Goal: Information Seeking & Learning: Learn about a topic

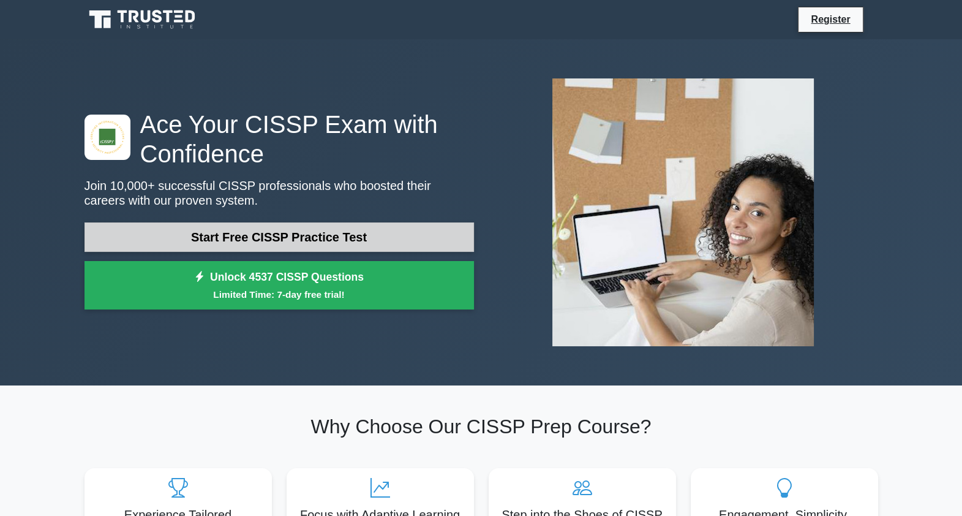
click at [336, 234] on link "Start Free CISSP Practice Test" at bounding box center [280, 236] width 390 height 29
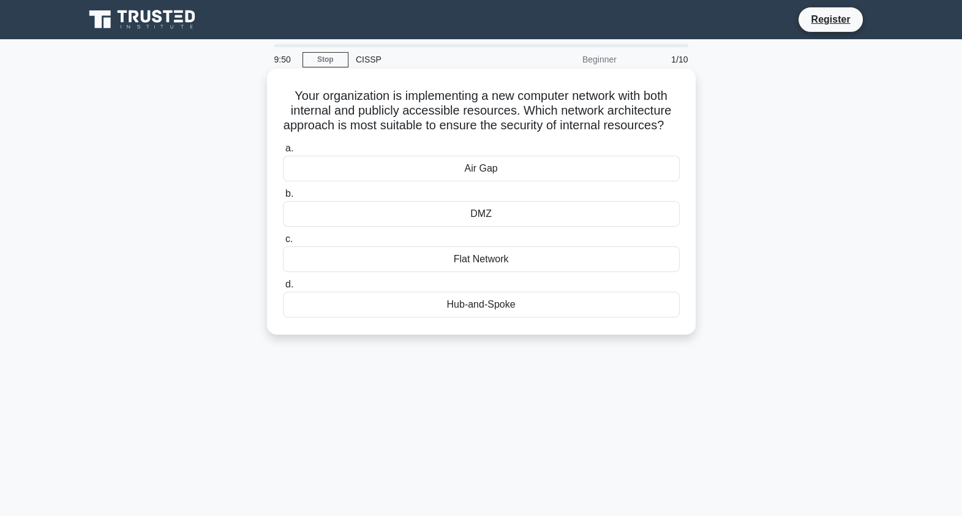
click at [536, 227] on div "DMZ" at bounding box center [481, 214] width 397 height 26
click at [283, 198] on input "b. DMZ" at bounding box center [283, 194] width 0 height 8
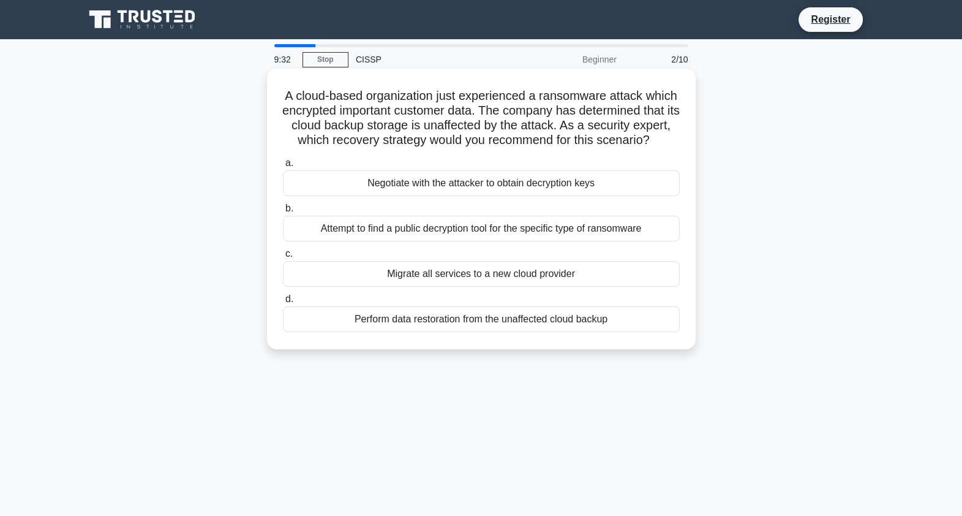
click at [522, 332] on div "Perform data restoration from the unaffected cloud backup" at bounding box center [481, 319] width 397 height 26
click at [283, 303] on input "d. Perform data restoration from the unaffected cloud backup" at bounding box center [283, 299] width 0 height 8
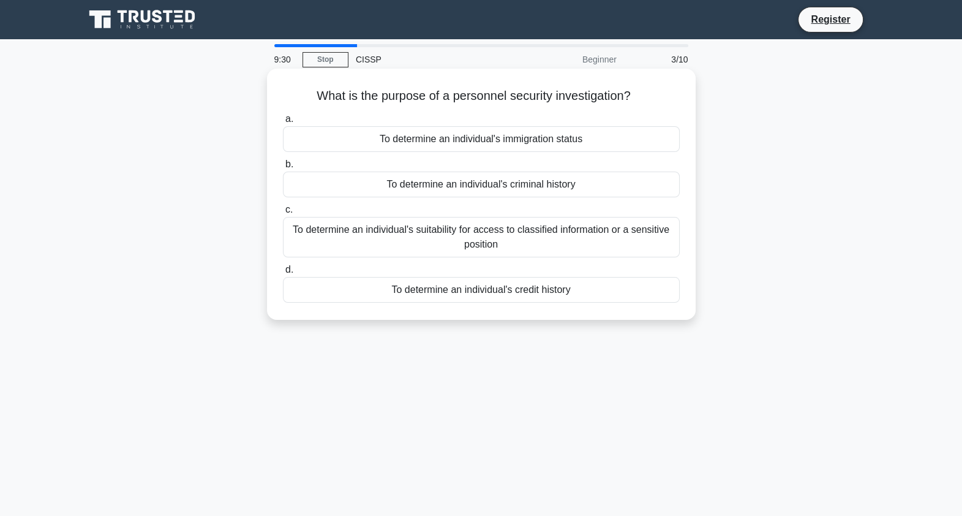
click at [577, 97] on h5 "What is the purpose of a personnel security investigation? .spinner_0XTQ{transf…" at bounding box center [481, 96] width 399 height 16
click at [511, 242] on div "To determine an individual's suitability for access to classified information o…" at bounding box center [481, 237] width 397 height 40
click at [283, 214] on input "c. To determine an individual's suitability for access to classified informatio…" at bounding box center [283, 210] width 0 height 8
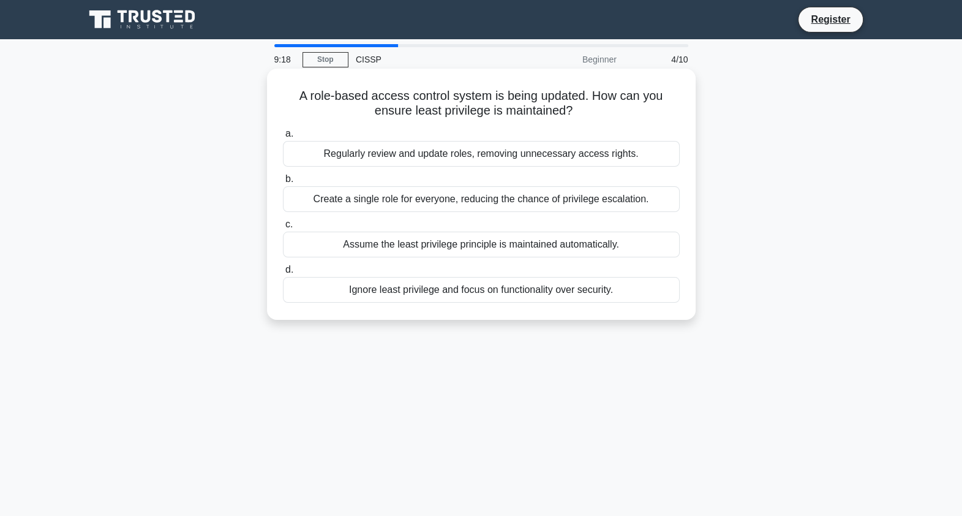
click at [519, 113] on h5 "A role-based access control system is being updated. How can you ensure least p…" at bounding box center [481, 103] width 399 height 31
click at [521, 156] on div "Regularly review and update roles, removing unnecessary access rights." at bounding box center [481, 154] width 397 height 26
click at [283, 138] on input "a. Regularly review and update roles, removing unnecessary access rights." at bounding box center [283, 134] width 0 height 8
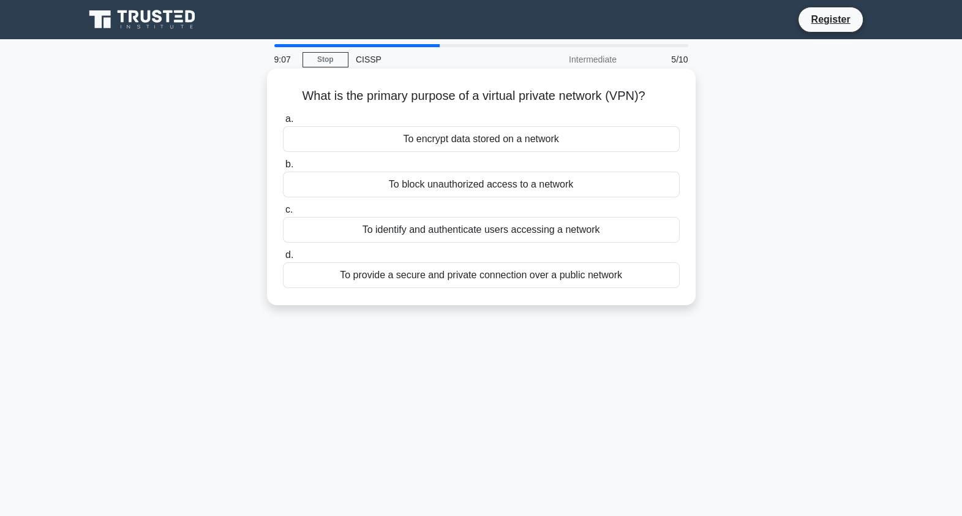
click at [548, 96] on h5 "What is the primary purpose of a virtual private network (VPN)? .spinner_0XTQ{t…" at bounding box center [481, 96] width 399 height 16
click at [503, 269] on div "To provide a secure and private connection over a public network" at bounding box center [481, 275] width 397 height 26
click at [283, 259] on input "d. To provide a secure and private connection over a public network" at bounding box center [283, 255] width 0 height 8
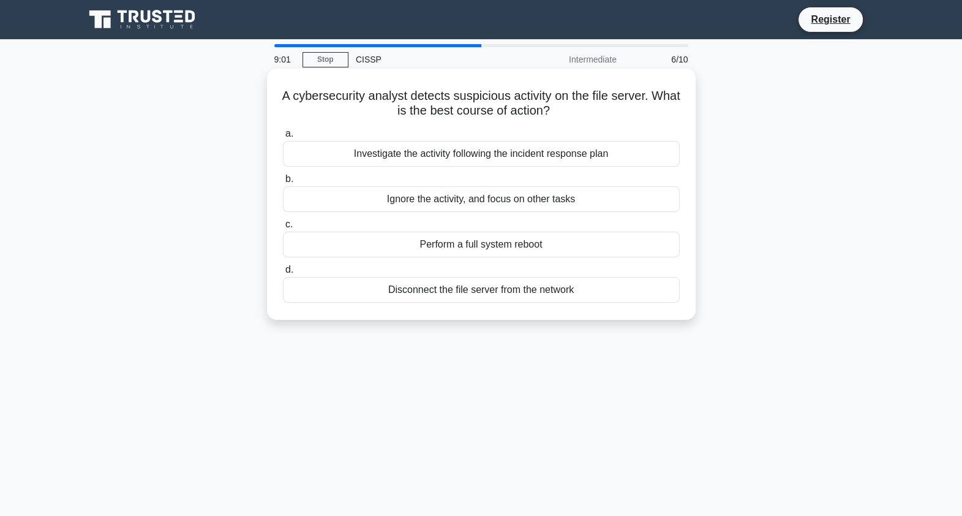
click at [493, 94] on h5 "A cybersecurity analyst detects suspicious activity on the file server. What is…" at bounding box center [481, 103] width 399 height 31
click at [559, 294] on div "Disconnect the file server from the network" at bounding box center [481, 290] width 397 height 26
click at [283, 274] on input "d. Disconnect the file server from the network" at bounding box center [283, 270] width 0 height 8
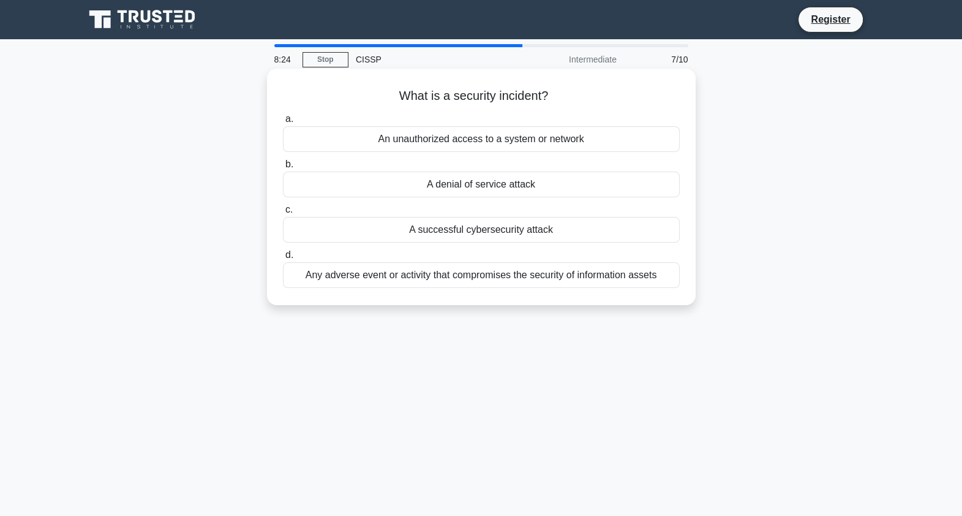
click at [557, 276] on div "Any adverse event or activity that compromises the security of information asse…" at bounding box center [481, 275] width 397 height 26
click at [283, 259] on input "d. Any adverse event or activity that compromises the security of information a…" at bounding box center [283, 255] width 0 height 8
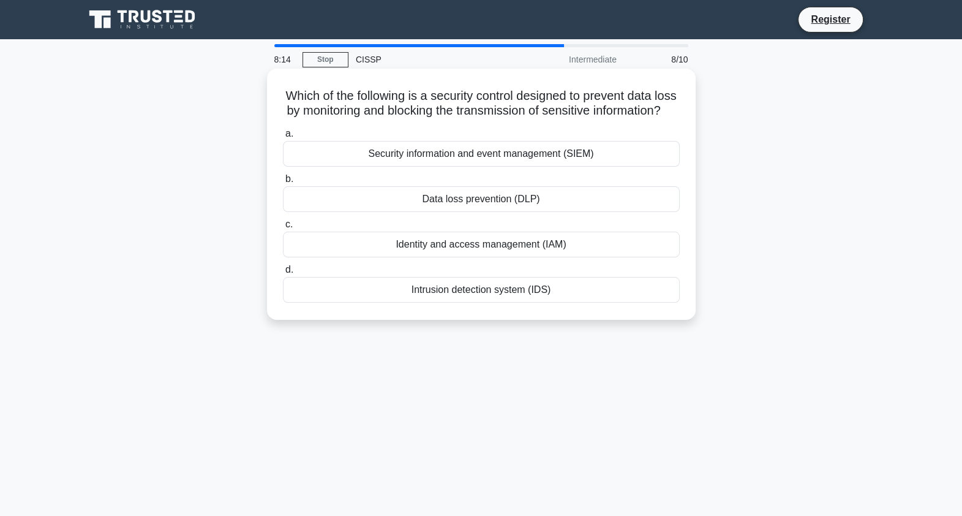
click at [619, 106] on h5 "Which of the following is a security control designed to prevent data loss by m…" at bounding box center [481, 103] width 399 height 31
click at [559, 212] on div "Data loss prevention (DLP)" at bounding box center [481, 199] width 397 height 26
click at [283, 183] on input "b. Data loss prevention (DLP)" at bounding box center [283, 179] width 0 height 8
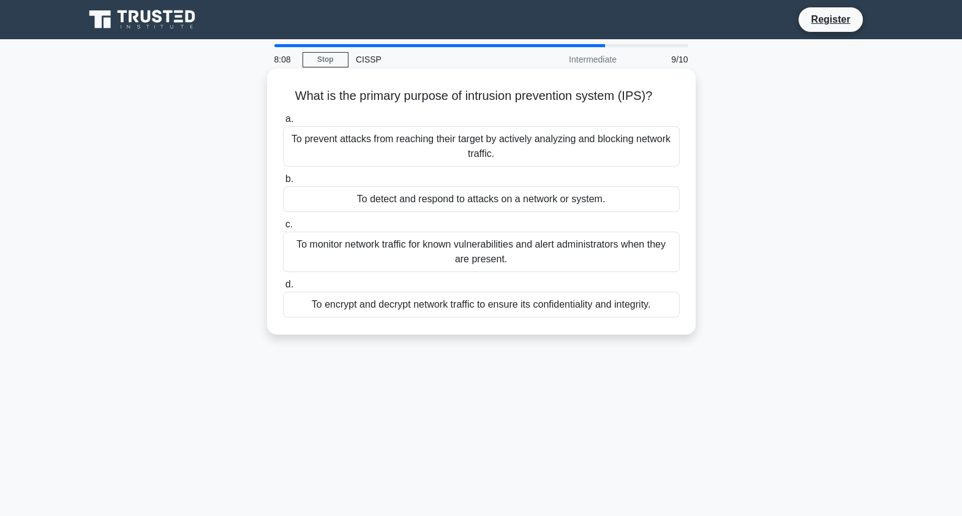
click at [570, 98] on h5 "What is the primary purpose of intrusion prevention system (IPS)? .spinner_0XTQ…" at bounding box center [481, 96] width 399 height 16
click at [554, 142] on div "To prevent attacks from reaching their target by actively analyzing and blockin…" at bounding box center [481, 146] width 397 height 40
click at [283, 123] on input "a. To prevent attacks from reaching their target by actively analyzing and bloc…" at bounding box center [283, 119] width 0 height 8
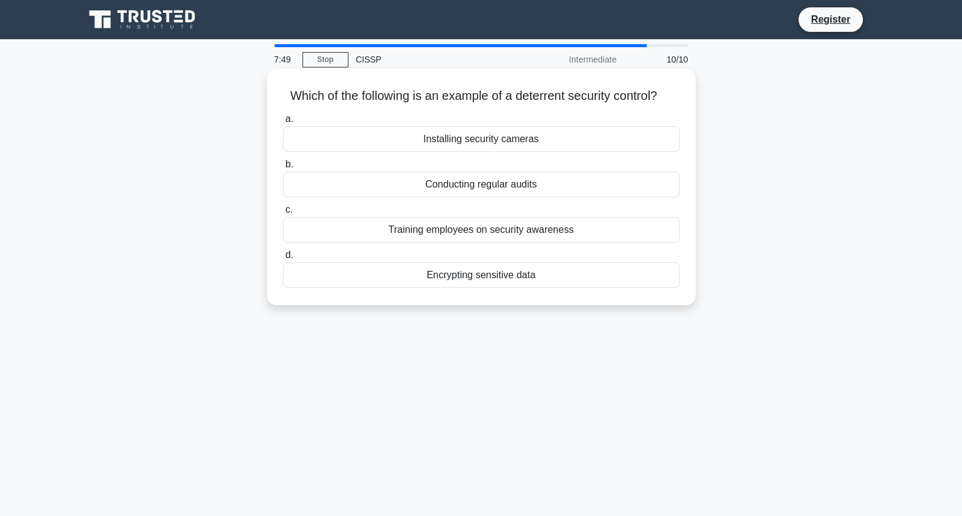
click at [568, 99] on h5 "Which of the following is an example of a deterrent security control? .spinner_…" at bounding box center [481, 96] width 399 height 16
click at [593, 137] on div "Installing security cameras" at bounding box center [481, 139] width 397 height 26
click at [283, 123] on input "a. Installing security cameras" at bounding box center [283, 119] width 0 height 8
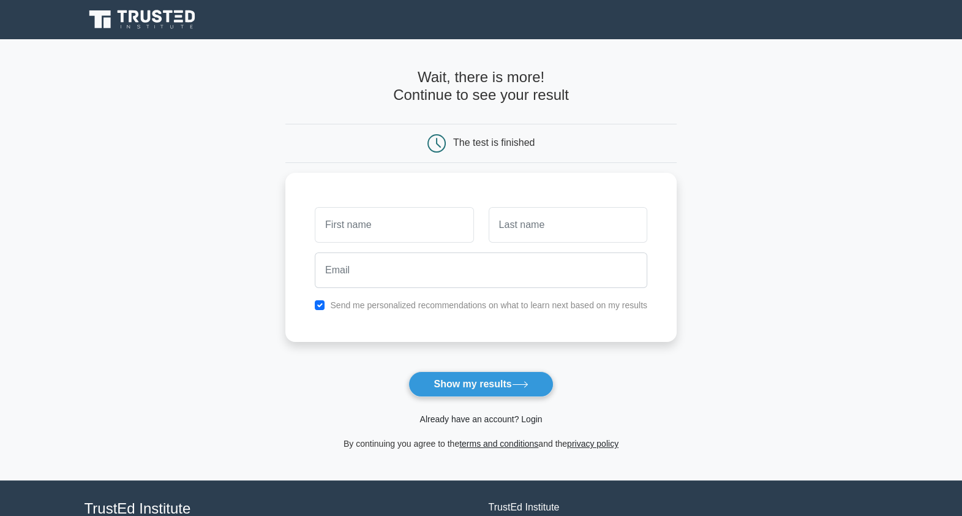
click at [489, 418] on link "Already have an account? Login" at bounding box center [481, 419] width 123 height 10
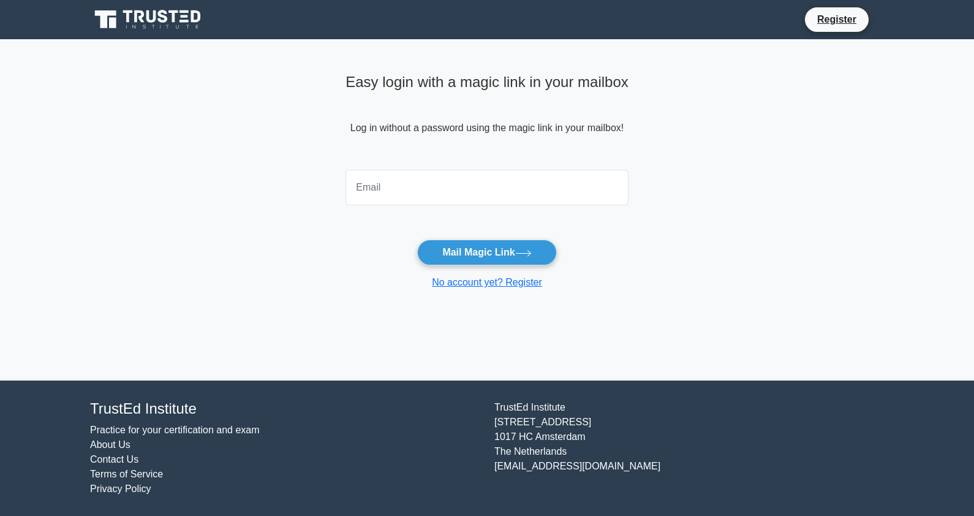
click at [508, 175] on input "email" at bounding box center [486, 188] width 283 height 36
type input "clau002046@gmail.com"
click at [505, 246] on button "Mail Magic Link" at bounding box center [486, 253] width 139 height 26
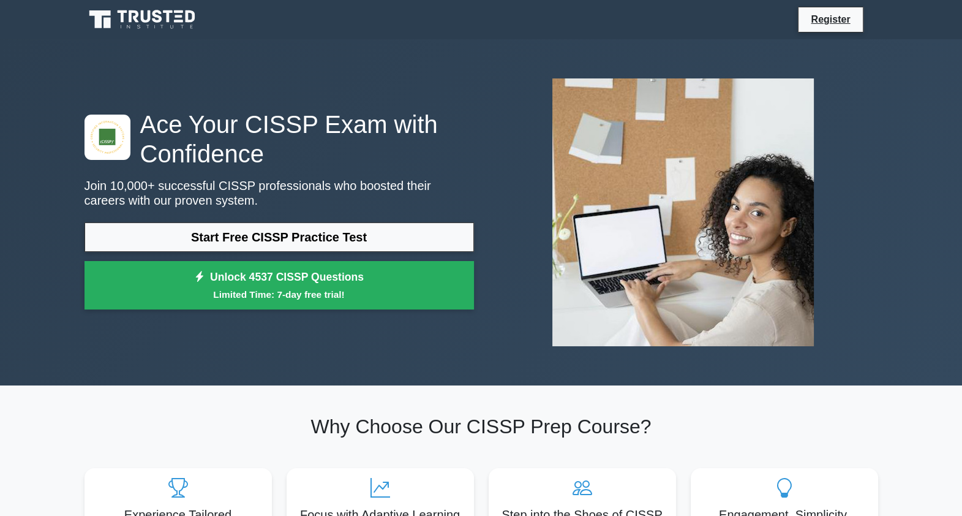
click at [894, 89] on div "Ace Your CISSP Exam with Confidence Join 10,000+ successful CISSP professionals…" at bounding box center [481, 212] width 962 height 346
click at [844, 21] on link "Register" at bounding box center [831, 19] width 54 height 15
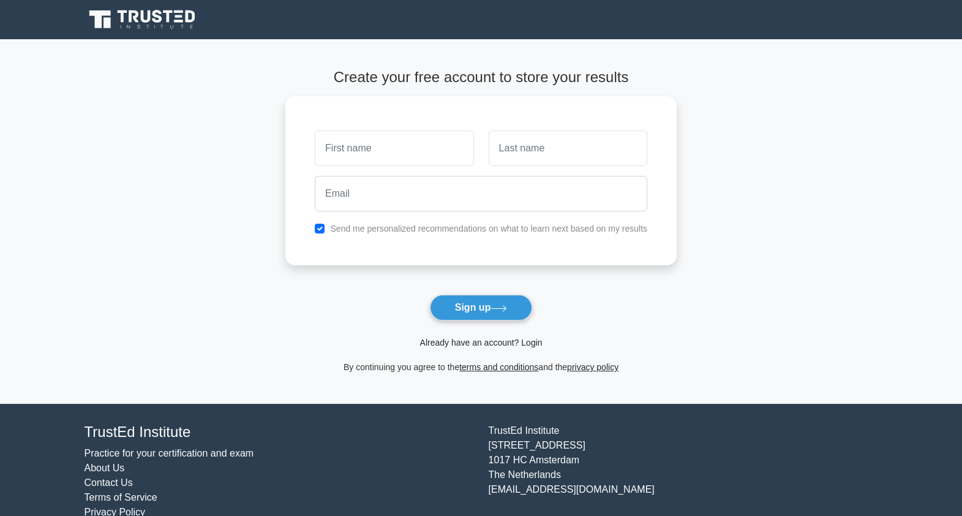
click at [461, 346] on link "Already have an account? Login" at bounding box center [481, 343] width 123 height 10
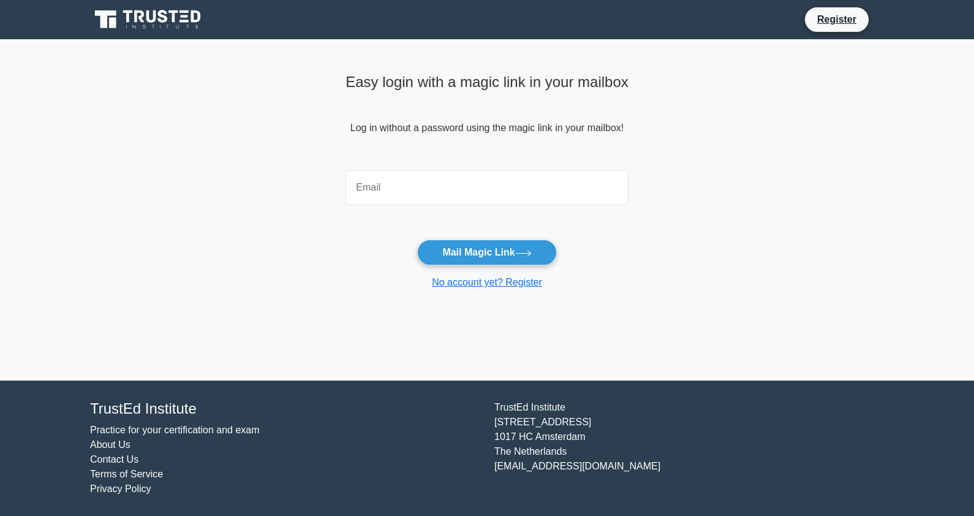
click at [438, 190] on input "email" at bounding box center [486, 188] width 283 height 36
type input "clau002046@gmail.com"
click at [482, 245] on button "Mail Magic Link" at bounding box center [486, 253] width 139 height 26
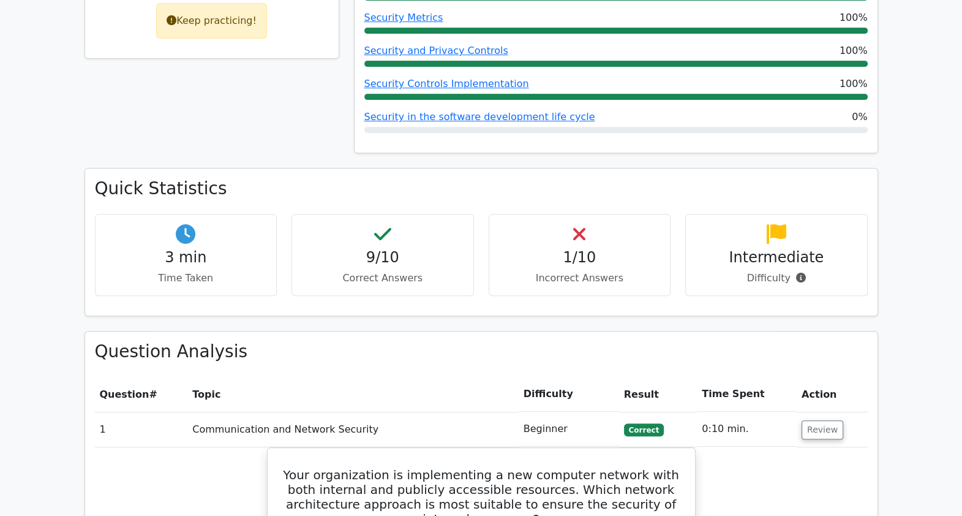
scroll to position [231, 0]
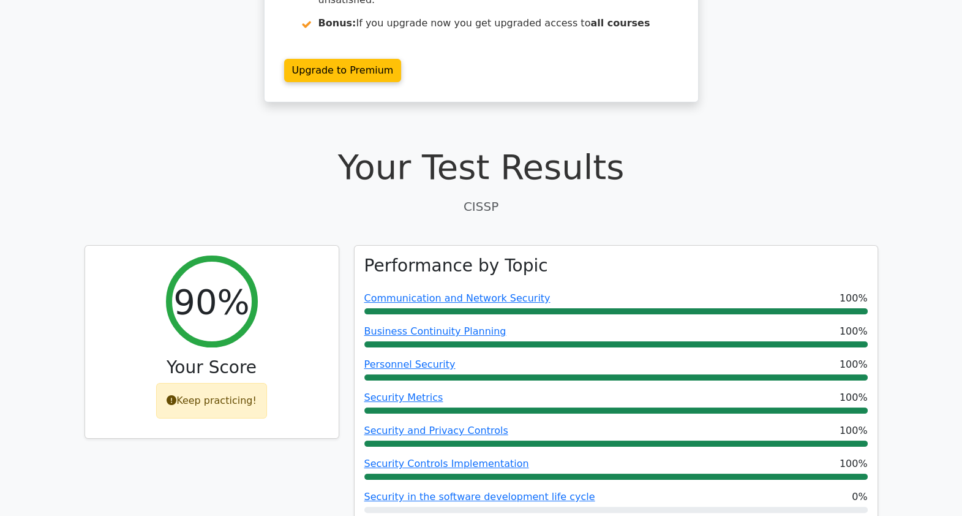
drag, startPoint x: 371, startPoint y: 282, endPoint x: 353, endPoint y: 79, distance: 203.5
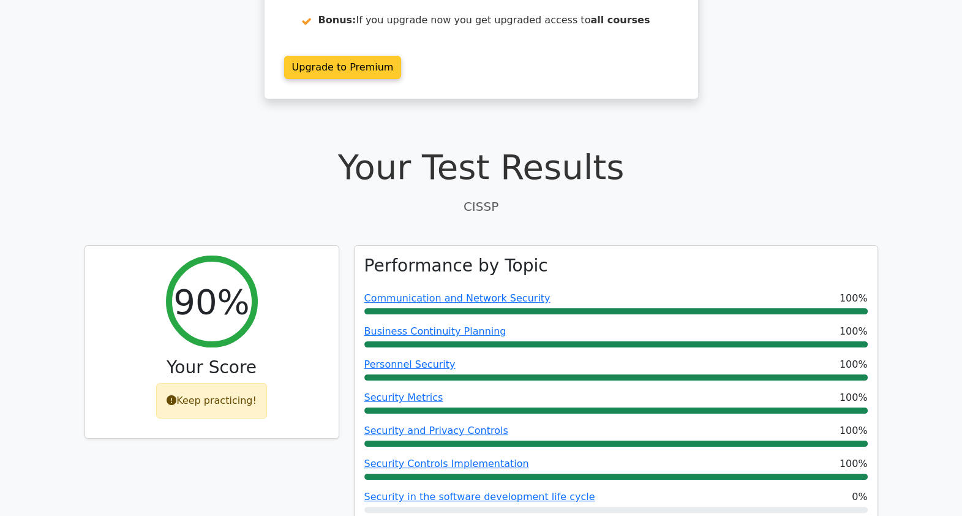
scroll to position [0, 0]
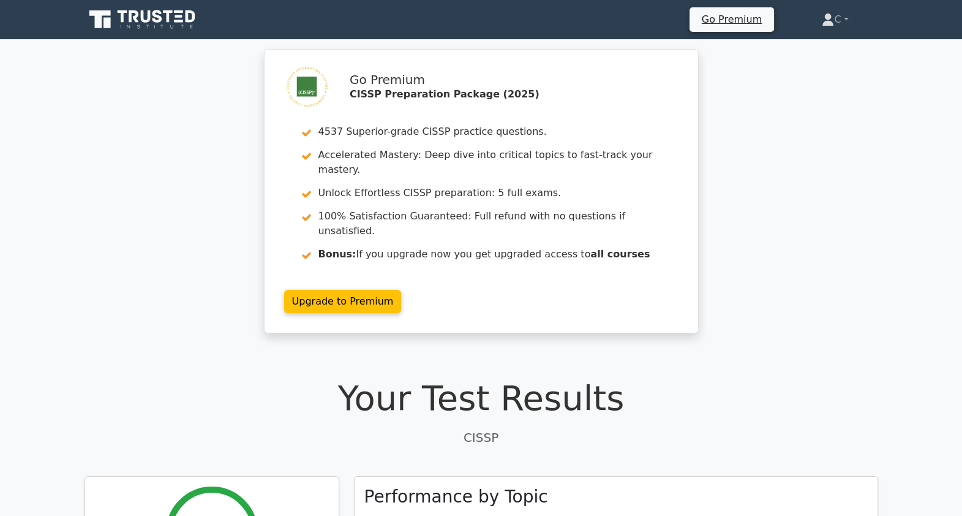
click at [182, 12] on icon at bounding box center [179, 11] width 9 height 2
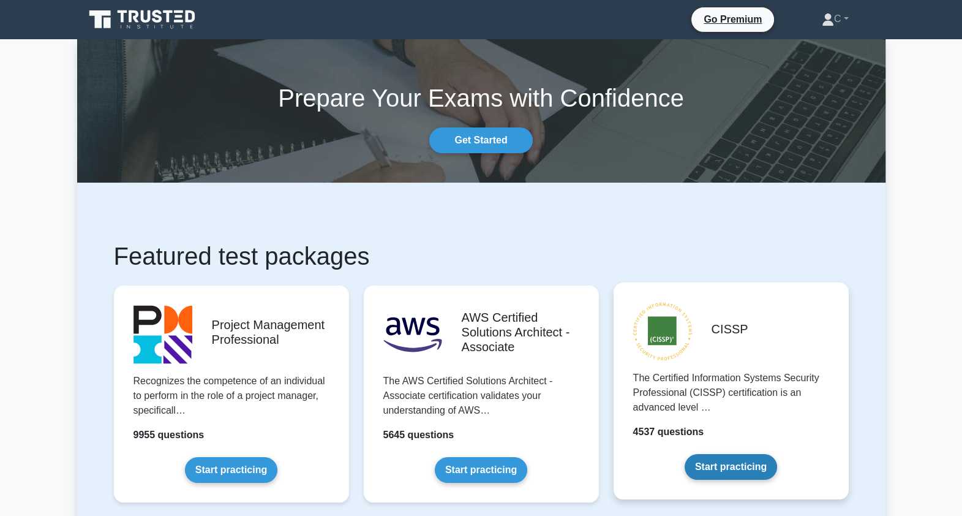
click at [718, 454] on link "Start practicing" at bounding box center [731, 467] width 92 height 26
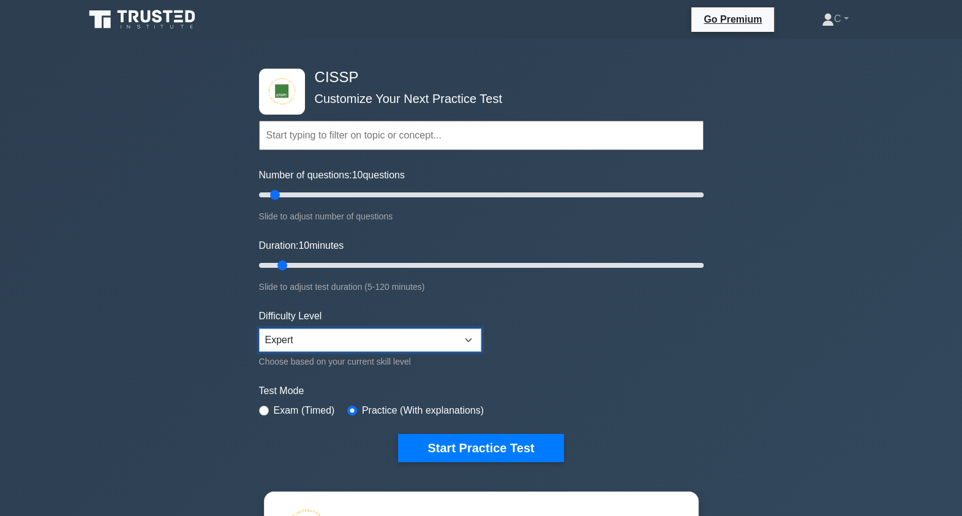
click at [376, 342] on select "Beginner Intermediate Expert" at bounding box center [370, 339] width 222 height 23
click at [259, 328] on select "Beginner Intermediate Expert" at bounding box center [370, 339] width 222 height 23
click at [357, 342] on select "Beginner Intermediate Expert" at bounding box center [370, 339] width 222 height 23
select select "expert"
click at [259, 328] on select "Beginner Intermediate Expert" at bounding box center [370, 339] width 222 height 23
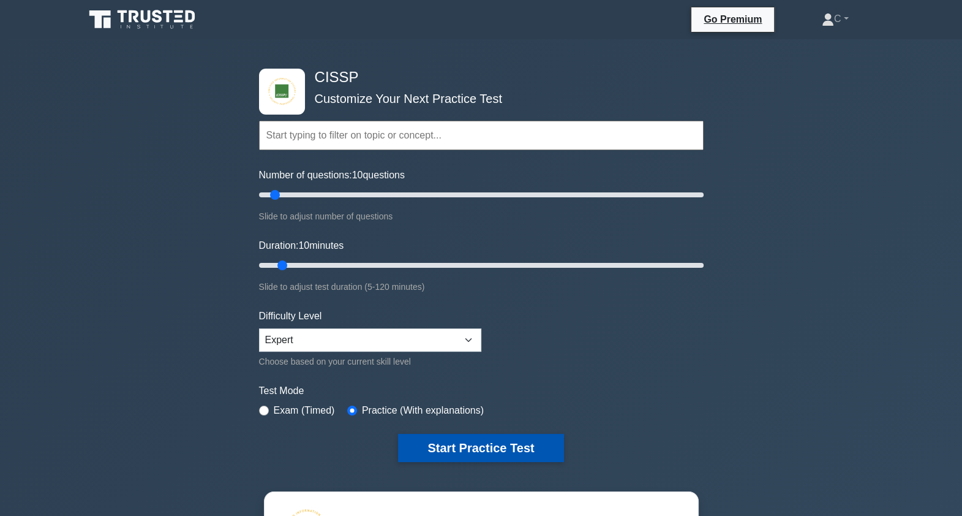
click at [478, 447] on button "Start Practice Test" at bounding box center [480, 448] width 165 height 28
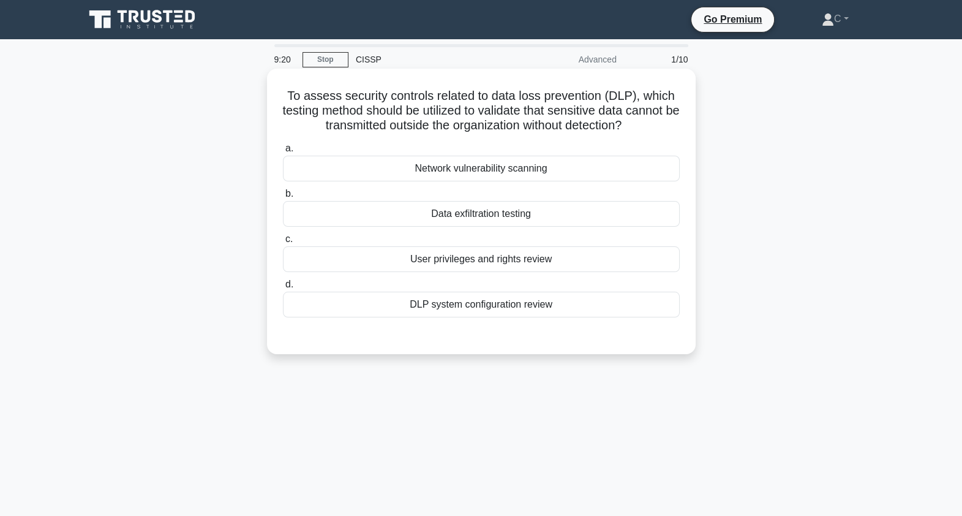
click at [507, 217] on div "Data exfiltration testing" at bounding box center [481, 214] width 397 height 26
click at [283, 198] on input "b. Data exfiltration testing" at bounding box center [283, 194] width 0 height 8
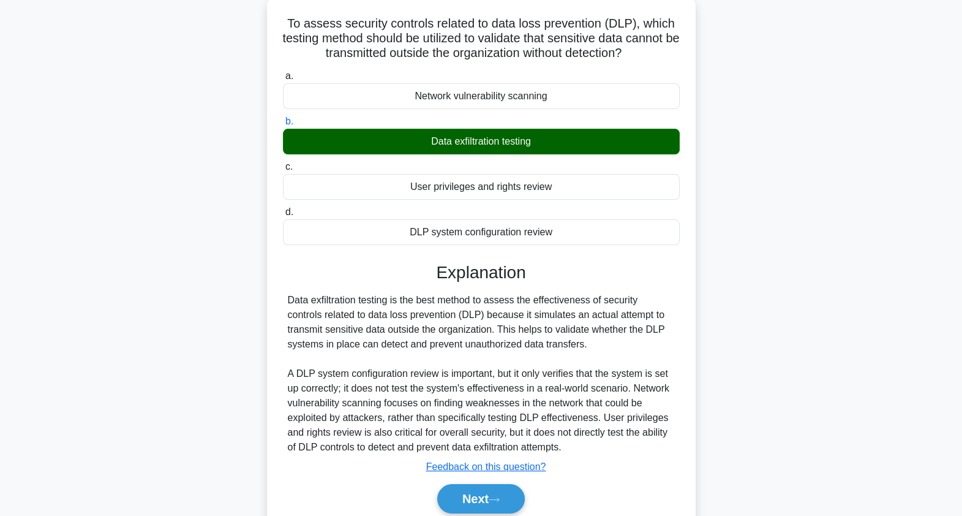
scroll to position [146, 0]
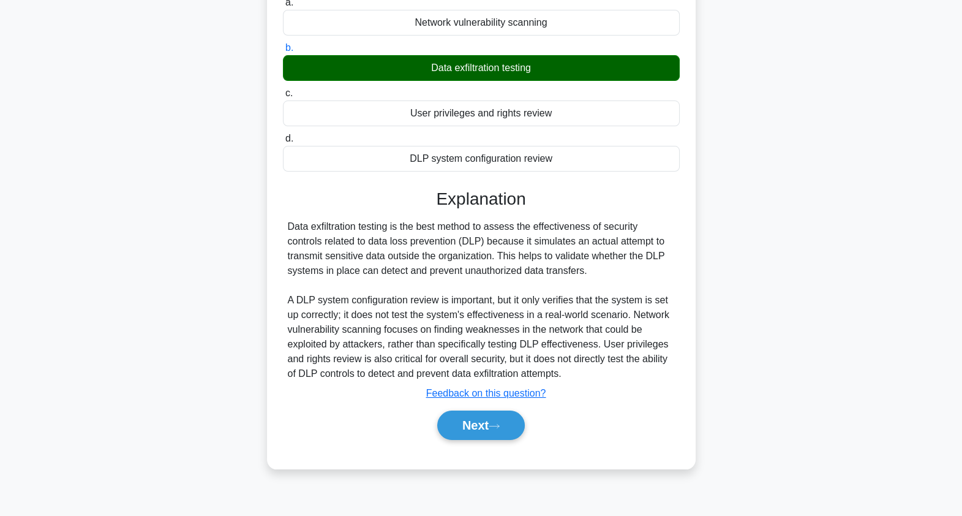
click at [522, 250] on div "Data exfiltration testing is the best method to assess the effectiveness of sec…" at bounding box center [481, 300] width 387 height 162
click at [489, 363] on div "Data exfiltration testing is the best method to assess the effectiveness of sec…" at bounding box center [481, 300] width 387 height 162
click at [508, 425] on button "Next" at bounding box center [481, 424] width 88 height 29
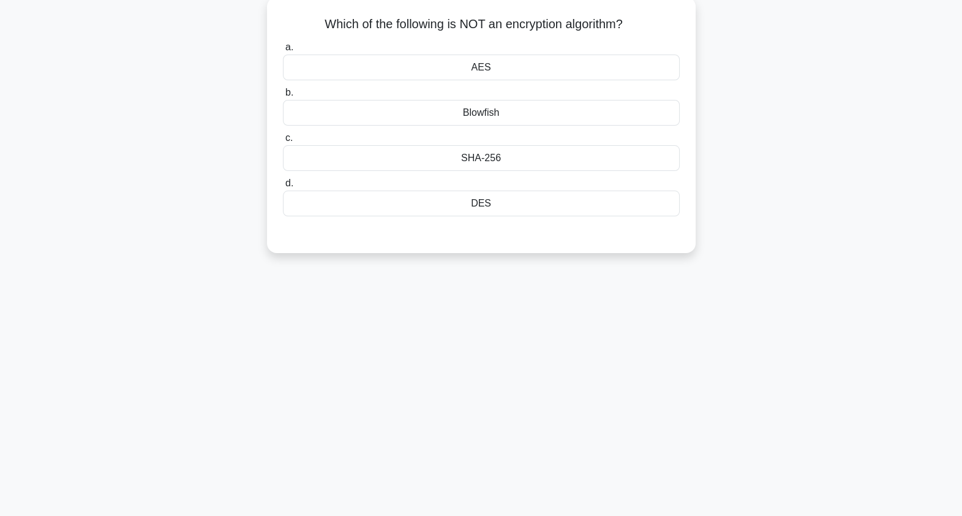
scroll to position [0, 0]
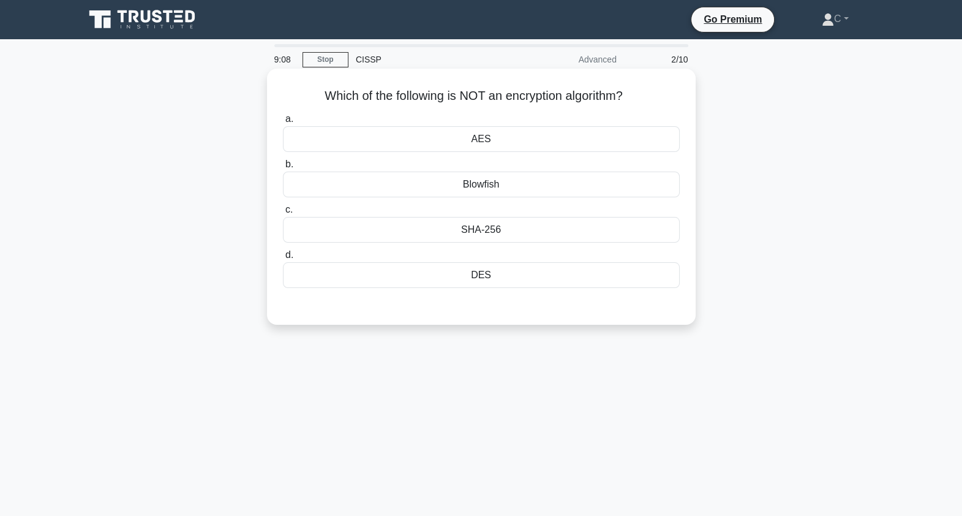
click at [591, 93] on h5 "Which of the following is NOT an encryption algorithm? .spinner_0XTQ{transform-…" at bounding box center [481, 96] width 399 height 16
click at [540, 187] on div "Blowfish" at bounding box center [481, 185] width 397 height 26
click at [283, 168] on input "b. Blowfish" at bounding box center [283, 164] width 0 height 8
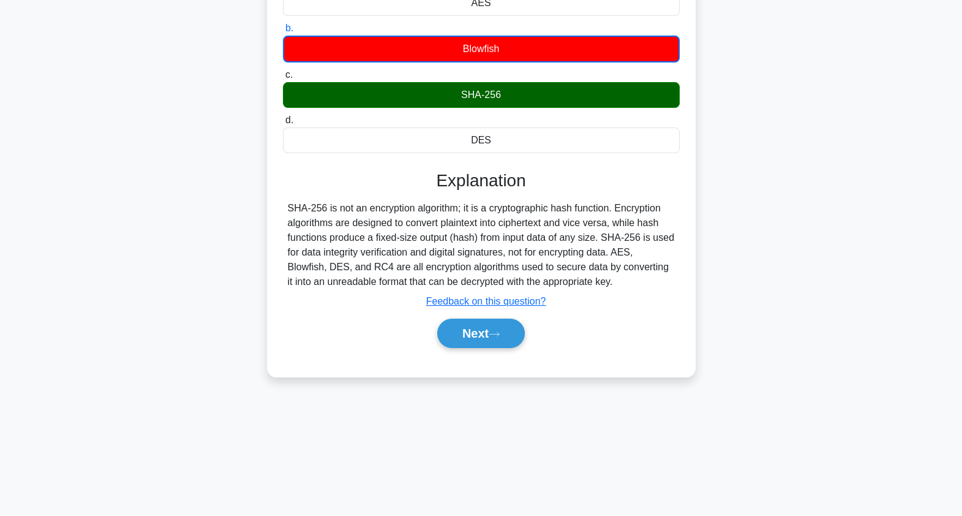
scroll to position [146, 0]
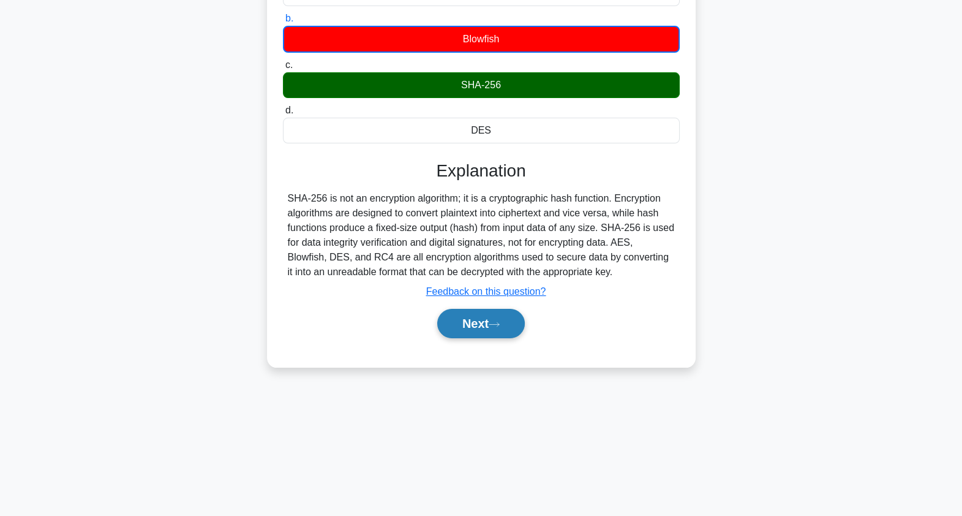
click at [493, 315] on button "Next" at bounding box center [481, 323] width 88 height 29
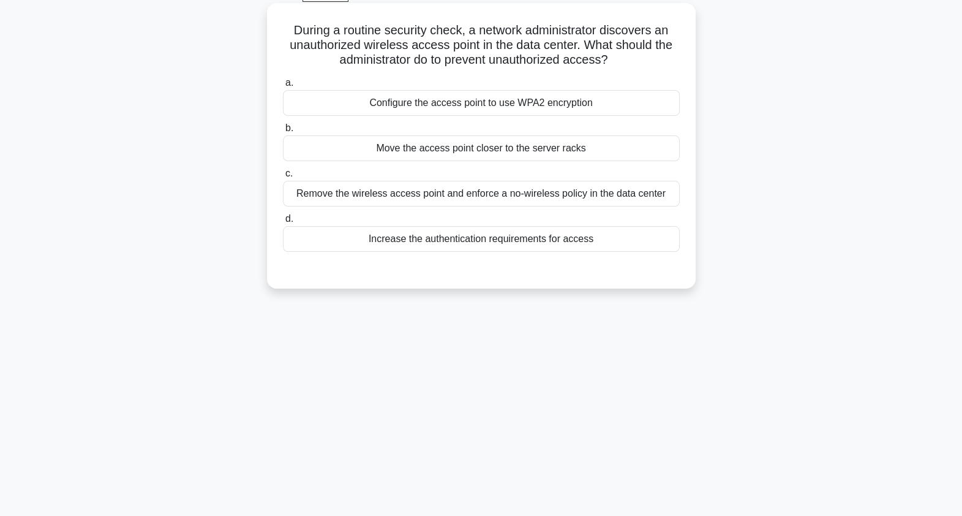
scroll to position [0, 0]
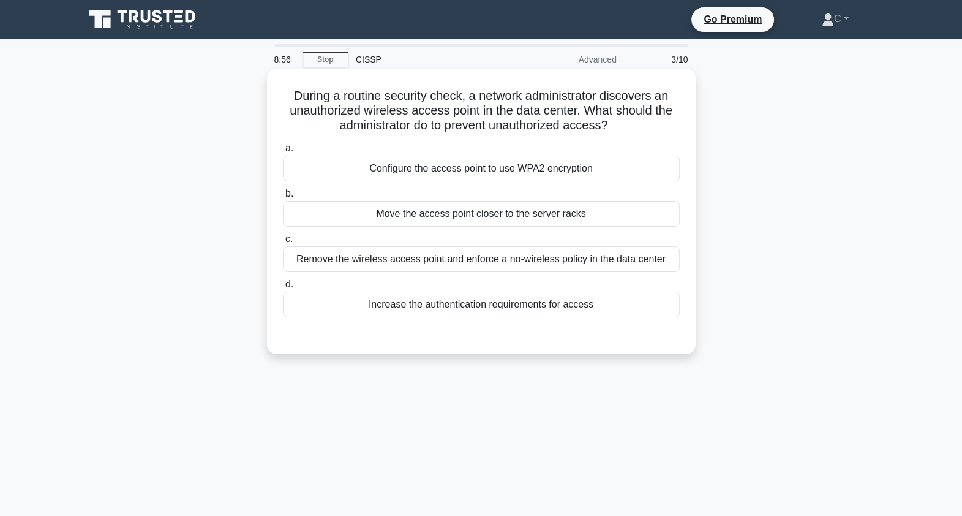
click at [545, 102] on h5 "During a routine security check, a network administrator discovers an unauthori…" at bounding box center [481, 110] width 399 height 45
click at [510, 306] on div "Increase the authentication requirements for access" at bounding box center [481, 305] width 397 height 26
click at [283, 289] on input "d. Increase the authentication requirements for access" at bounding box center [283, 285] width 0 height 8
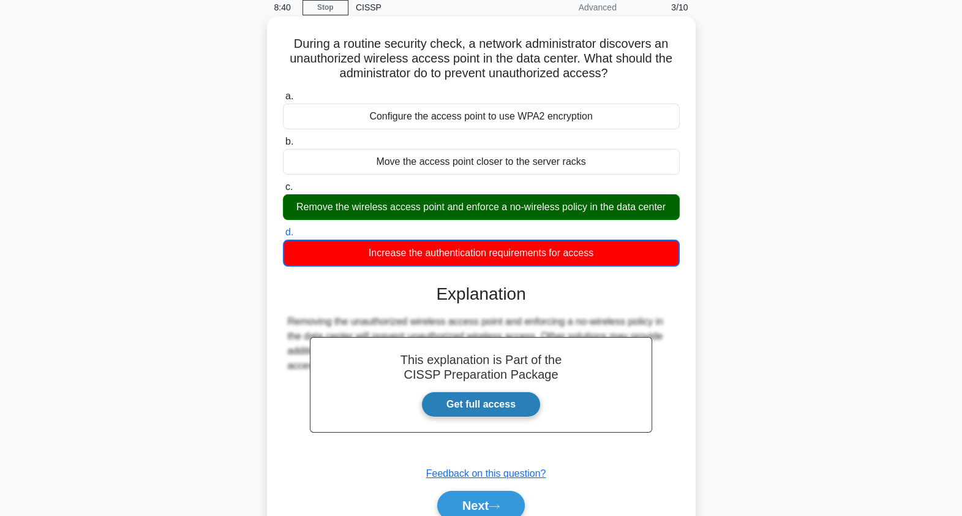
scroll to position [146, 0]
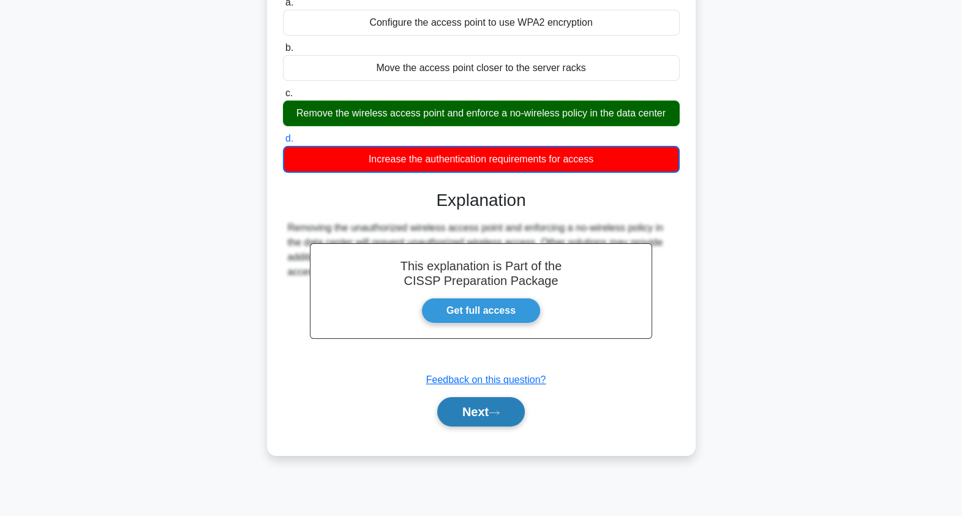
click at [508, 409] on button "Next" at bounding box center [481, 411] width 88 height 29
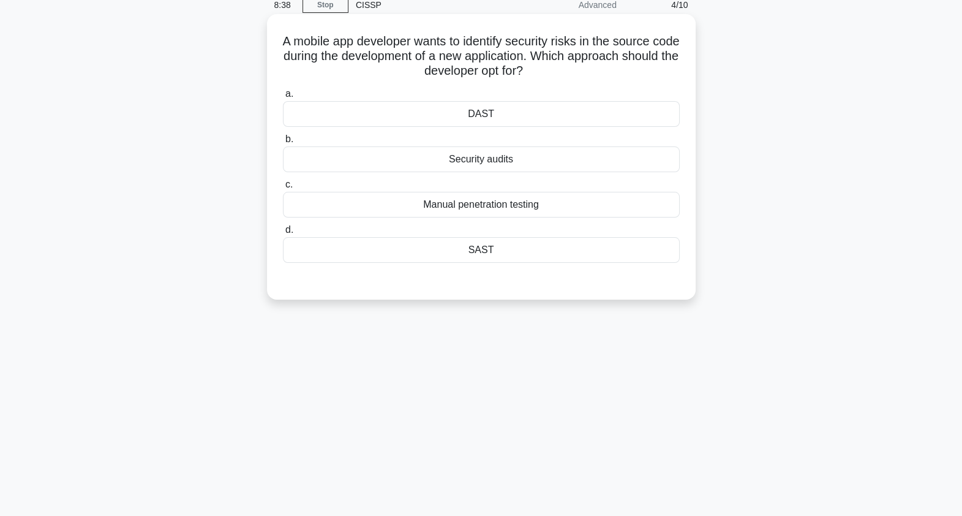
scroll to position [0, 0]
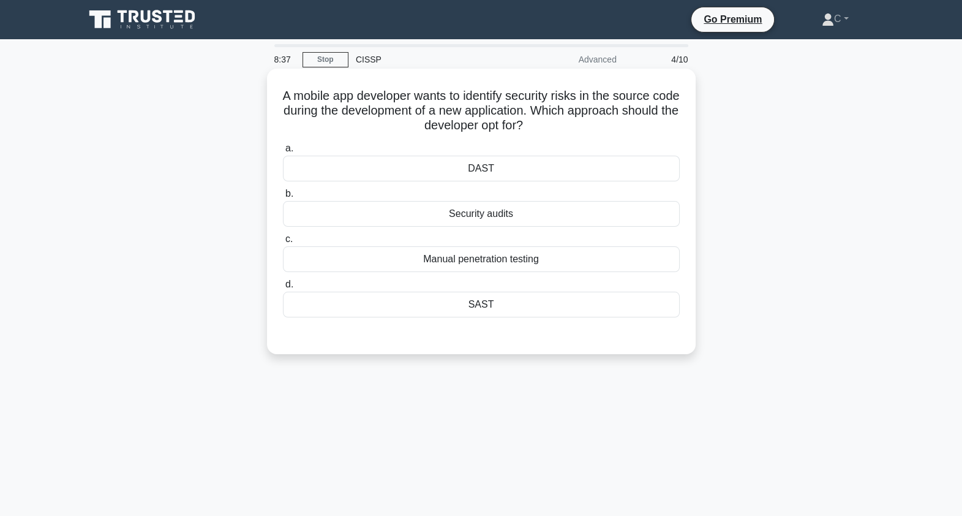
click at [537, 97] on h5 "A mobile app developer wants to identify security risks in the source code duri…" at bounding box center [481, 110] width 399 height 45
click at [533, 164] on div "DAST" at bounding box center [481, 169] width 397 height 26
click at [283, 153] on input "a. DAST" at bounding box center [283, 149] width 0 height 8
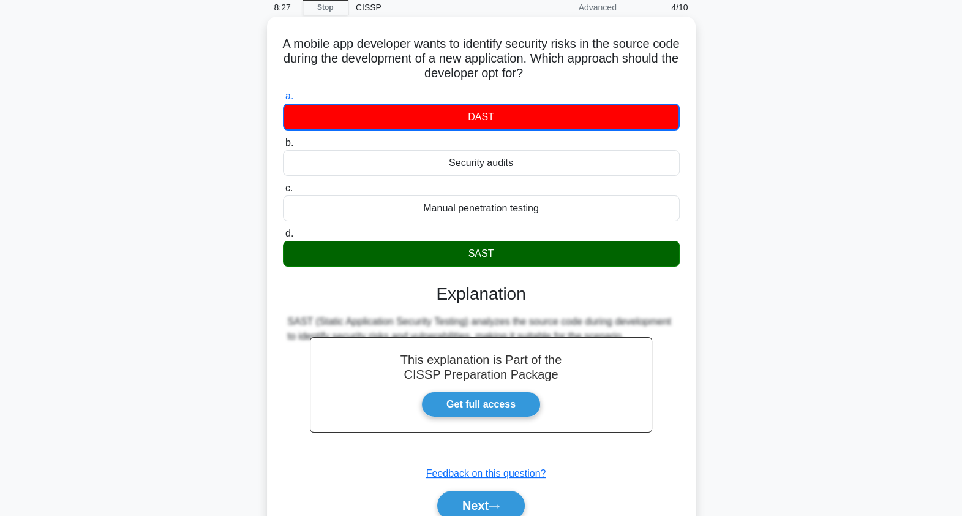
scroll to position [146, 0]
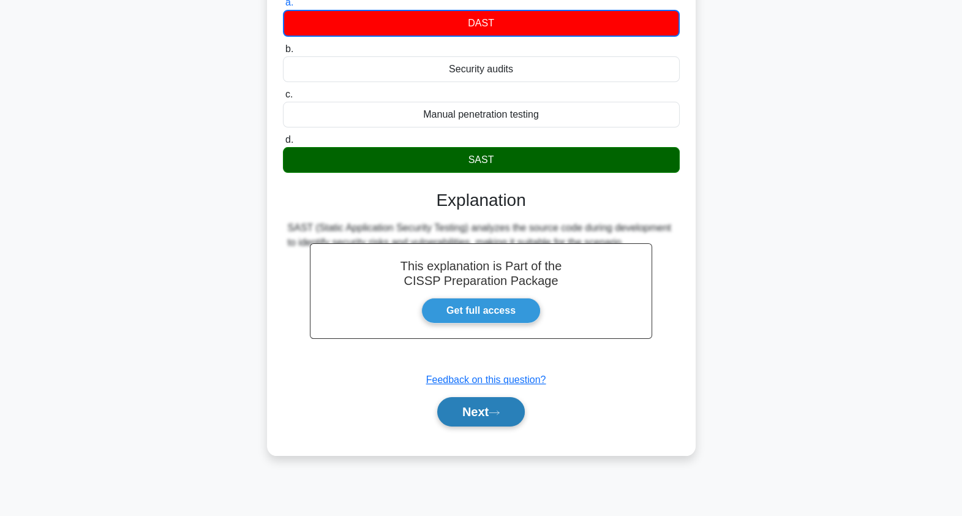
click at [492, 422] on button "Next" at bounding box center [481, 411] width 88 height 29
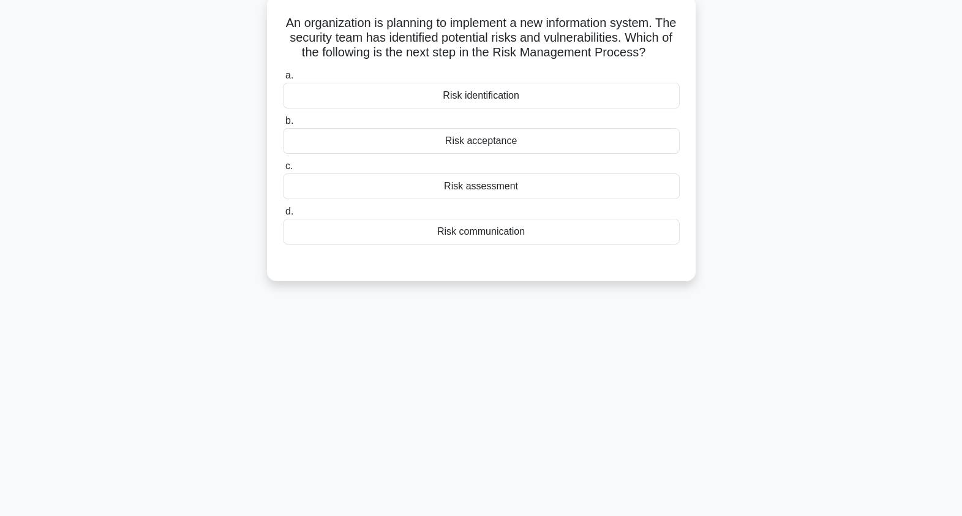
scroll to position [0, 0]
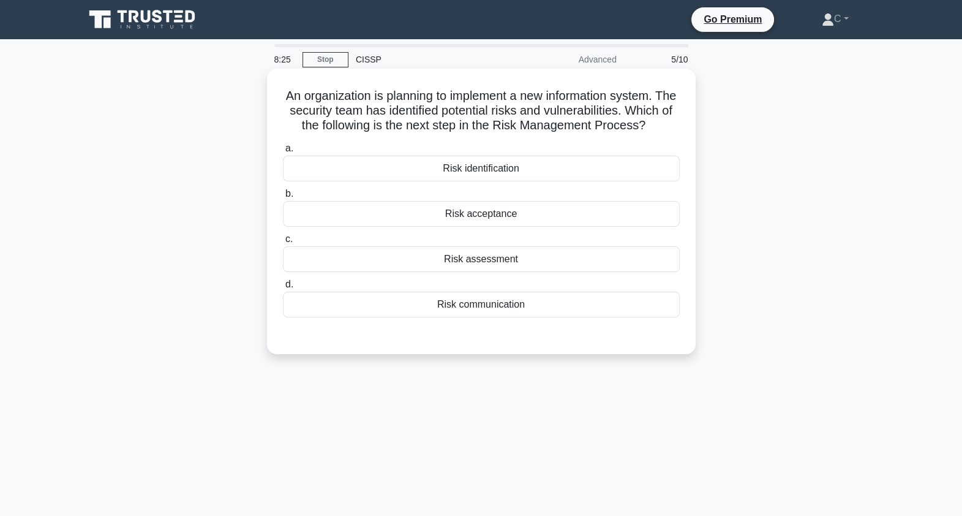
click at [533, 111] on h5 "An organization is planning to implement a new information system. The security…" at bounding box center [481, 110] width 399 height 45
click at [518, 272] on div "Risk assessment" at bounding box center [481, 259] width 397 height 26
click at [283, 243] on input "c. Risk assessment" at bounding box center [283, 239] width 0 height 8
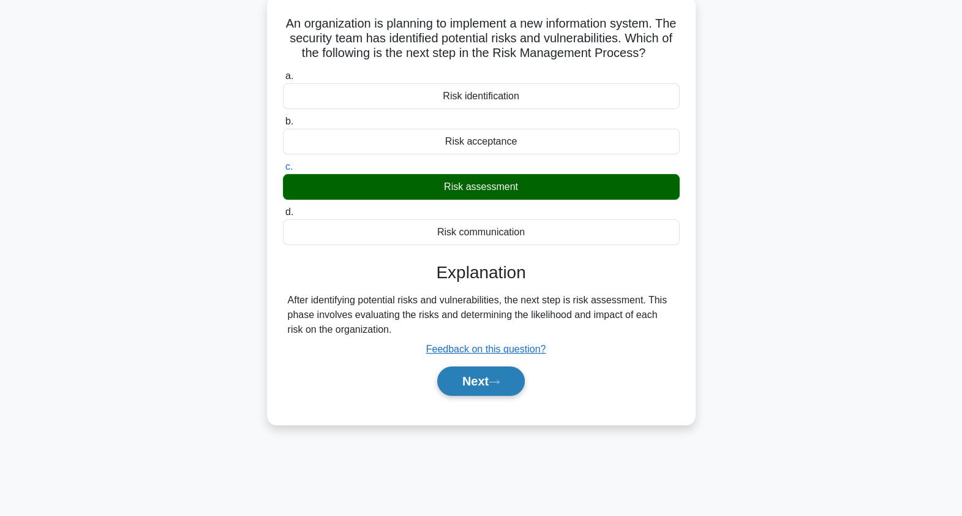
scroll to position [146, 0]
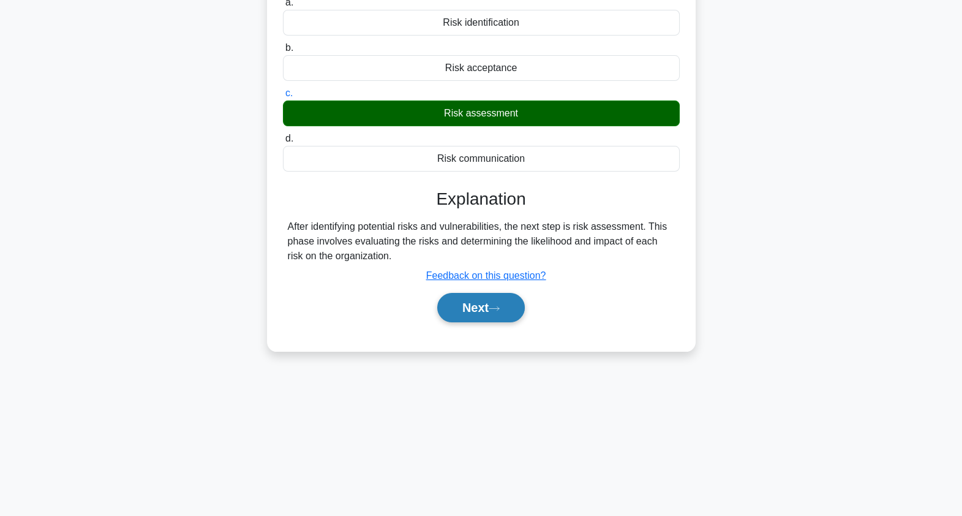
click at [500, 312] on icon at bounding box center [494, 308] width 11 height 7
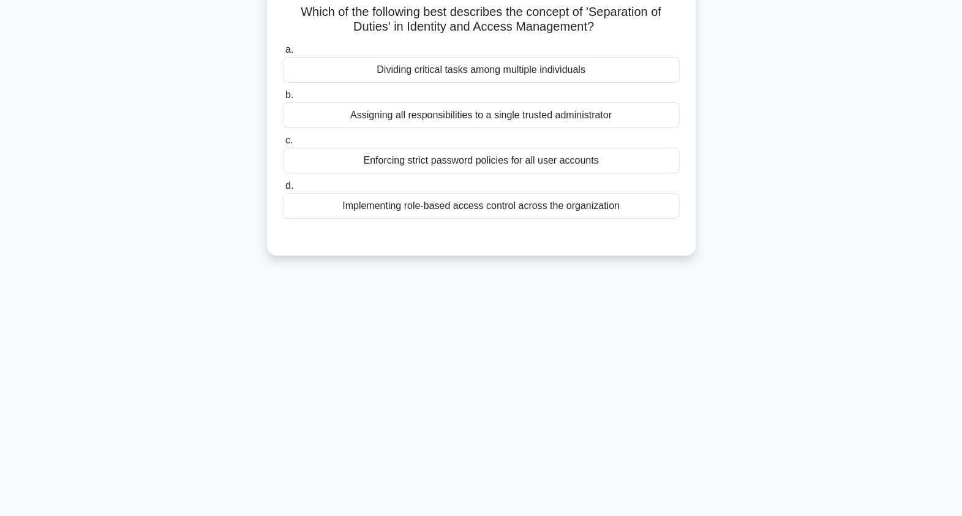
scroll to position [0, 0]
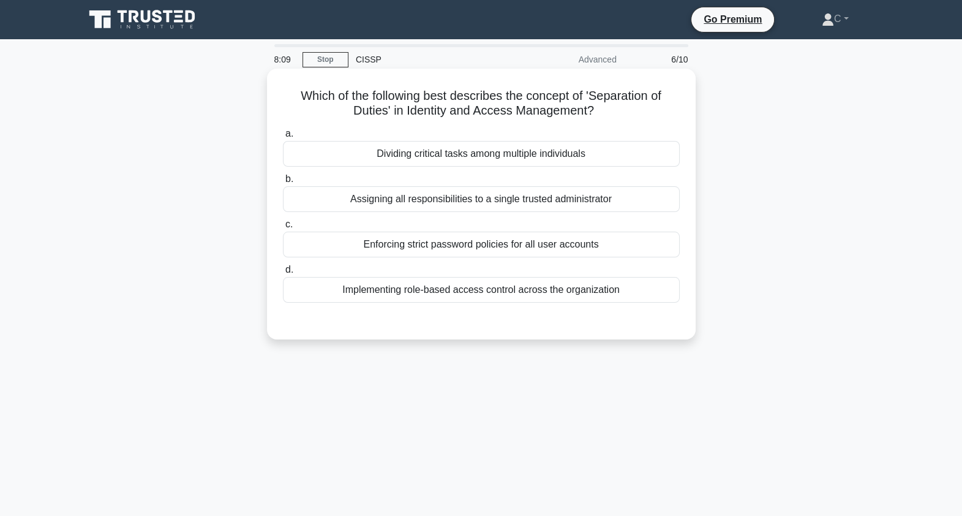
click at [579, 107] on h5 "Which of the following best describes the concept of 'Separation of Duties' in …" at bounding box center [481, 103] width 399 height 31
click at [581, 115] on h5 "Which of the following best describes the concept of 'Separation of Duties' in …" at bounding box center [481, 103] width 399 height 31
click at [570, 290] on div "Implementing role-based access control across the organization" at bounding box center [481, 290] width 397 height 26
click at [283, 274] on input "d. Implementing role-based access control across the organization" at bounding box center [283, 270] width 0 height 8
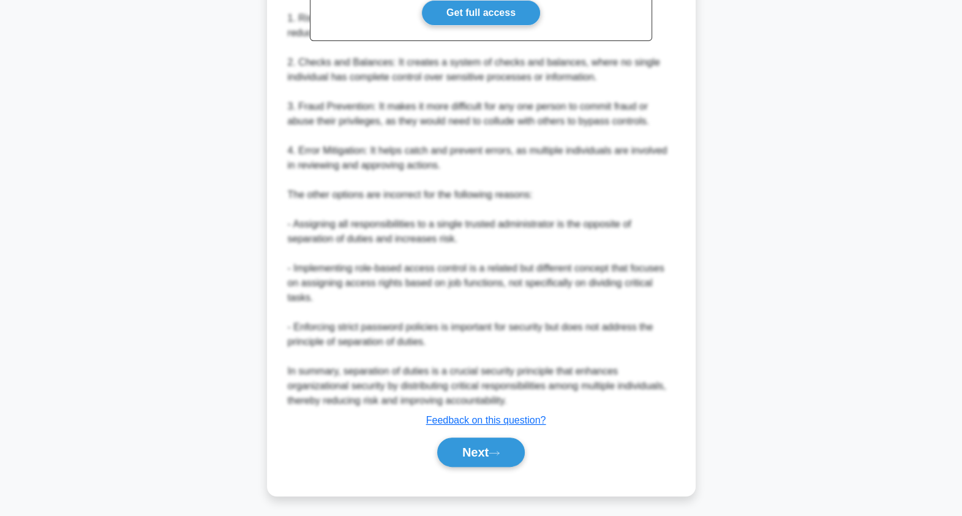
scroll to position [431, 0]
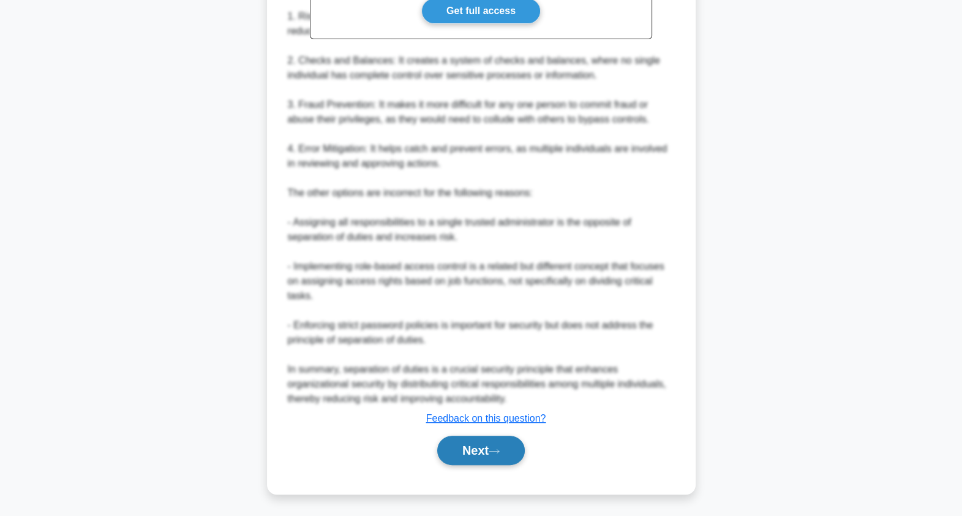
click at [489, 445] on button "Next" at bounding box center [481, 450] width 88 height 29
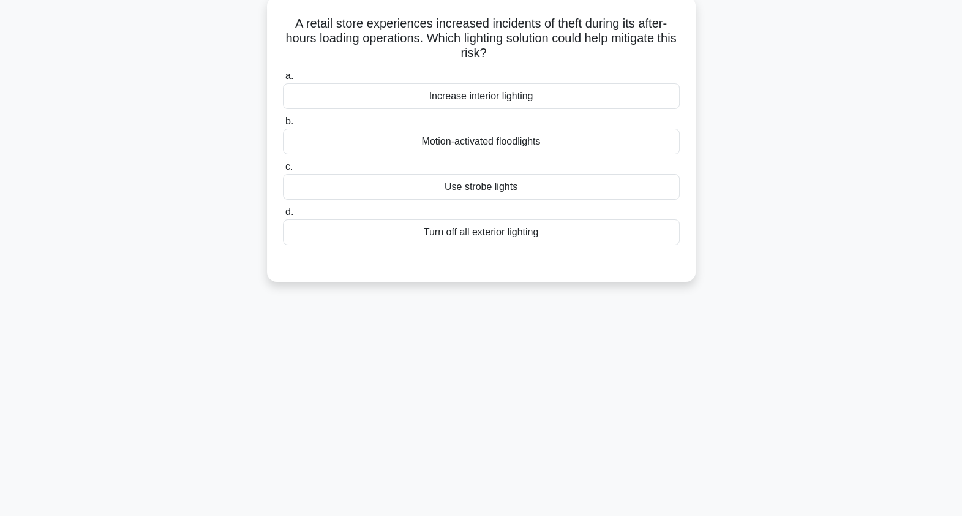
scroll to position [0, 0]
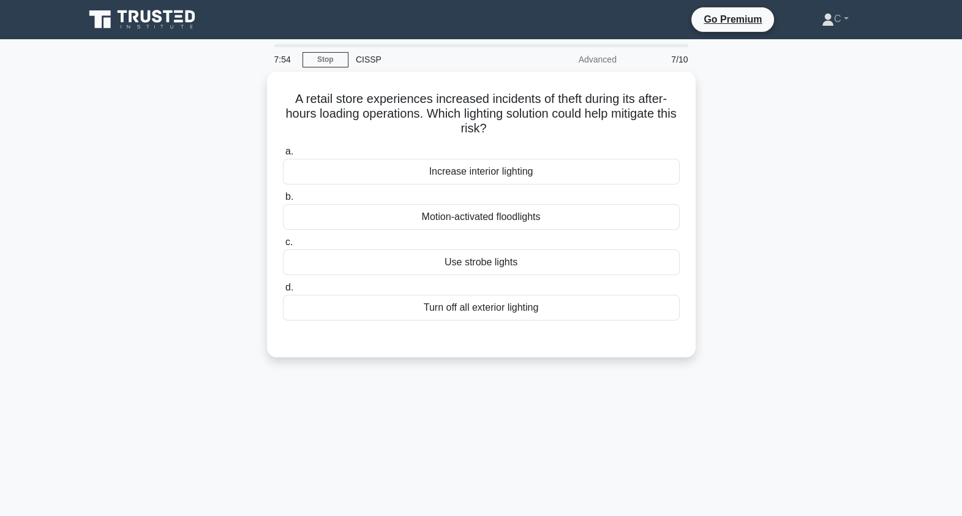
click at [162, 12] on icon at bounding box center [144, 19] width 118 height 23
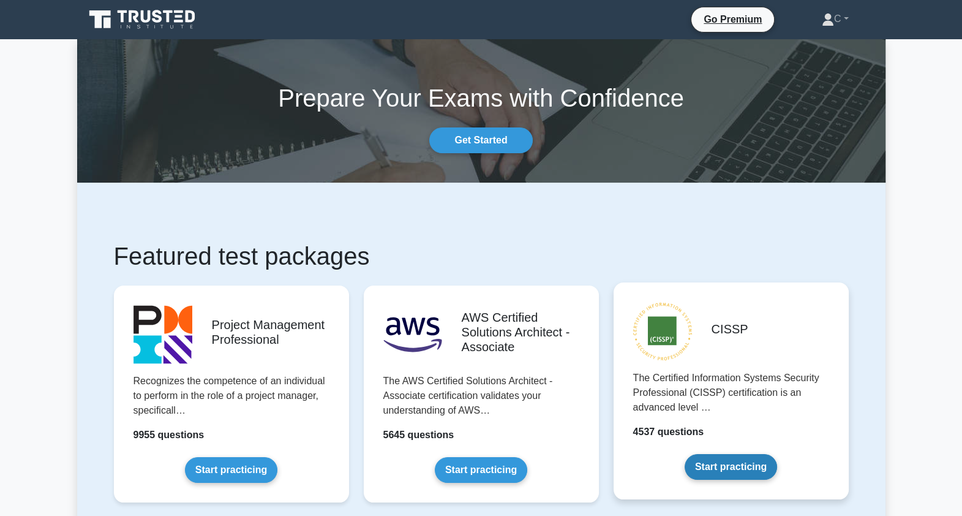
click at [728, 466] on link "Start practicing" at bounding box center [731, 467] width 92 height 26
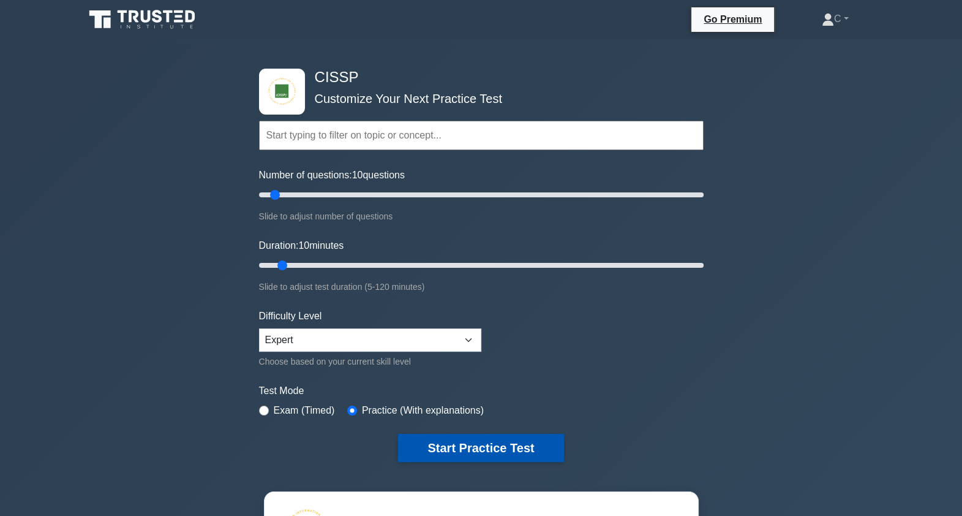
click at [522, 442] on button "Start Practice Test" at bounding box center [480, 448] width 165 height 28
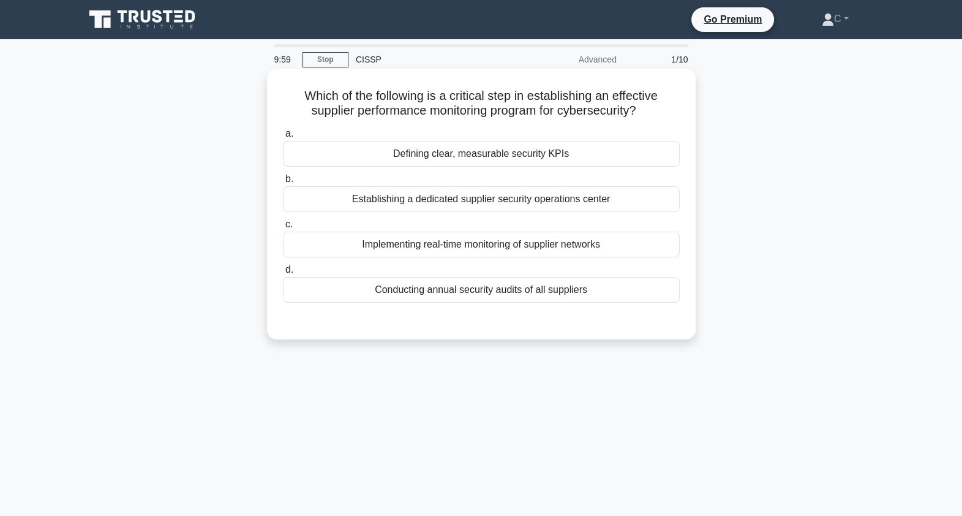
click at [480, 107] on h5 "Which of the following is a critical step in establishing an effective supplier…" at bounding box center [481, 103] width 399 height 31
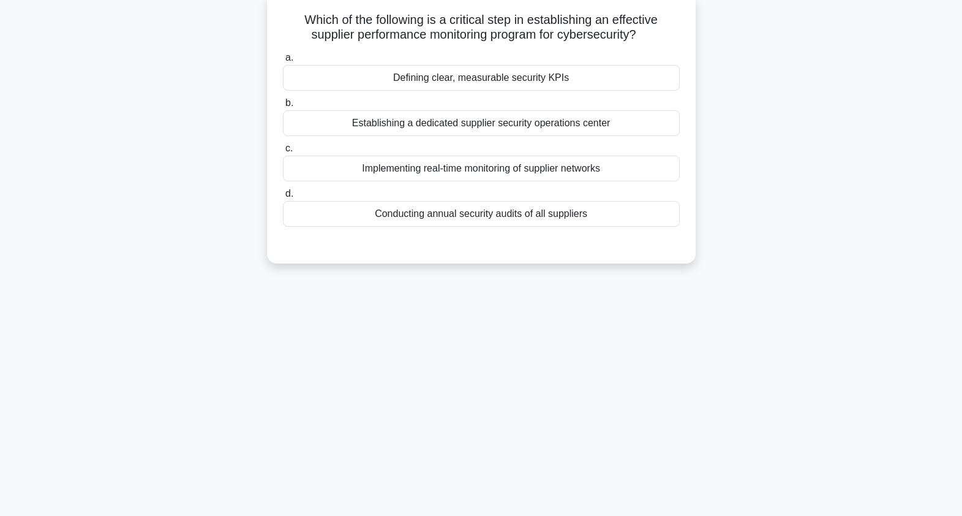
click at [557, 80] on div "Defining clear, measurable security KPIs" at bounding box center [481, 78] width 397 height 26
click at [283, 62] on input "a. Defining clear, measurable security KPIs" at bounding box center [283, 58] width 0 height 8
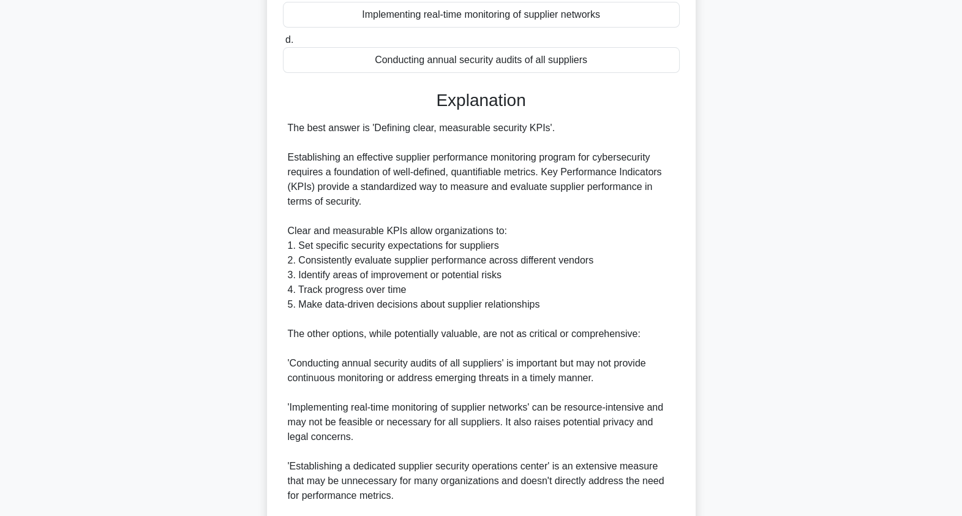
click at [576, 298] on div "The best answer is 'Defining clear, measurable security KPIs'. Establishing an …" at bounding box center [481, 334] width 387 height 426
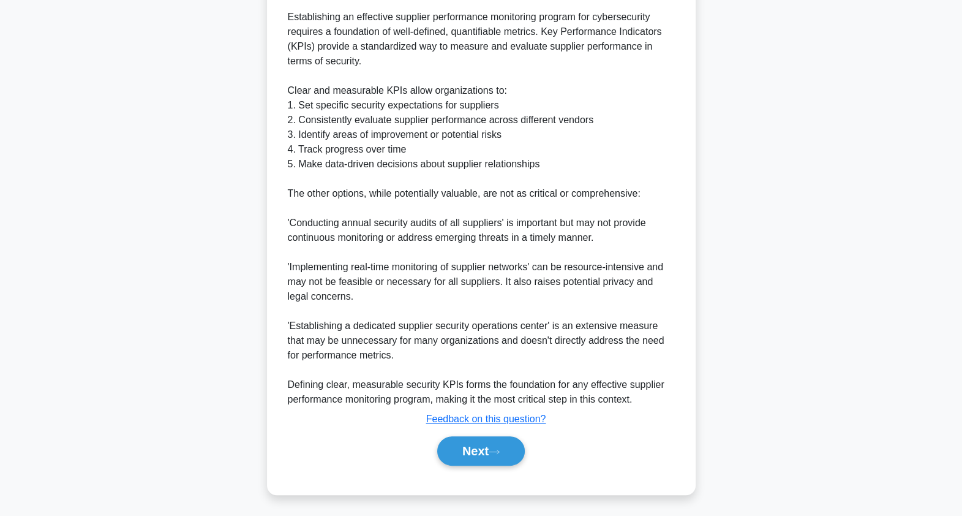
scroll to position [371, 0]
click at [493, 445] on button "Next" at bounding box center [481, 450] width 88 height 29
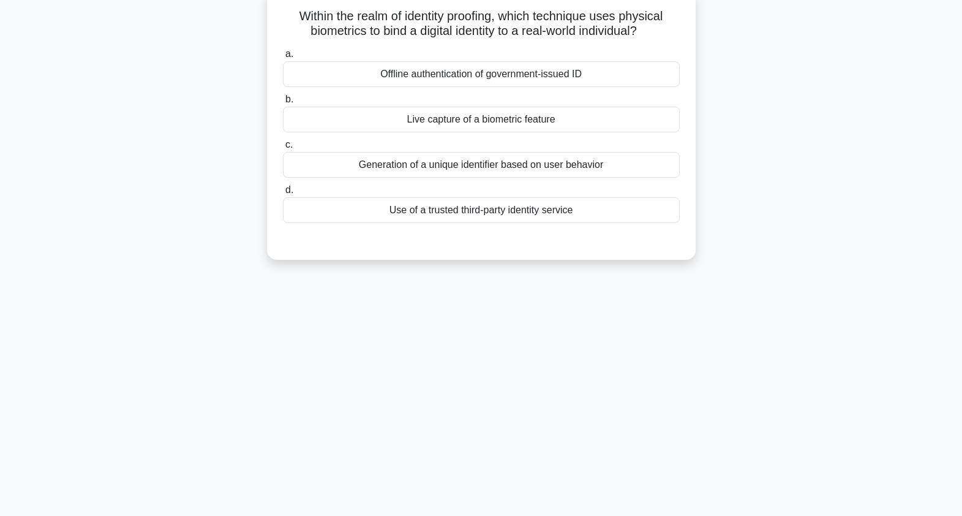
scroll to position [0, 0]
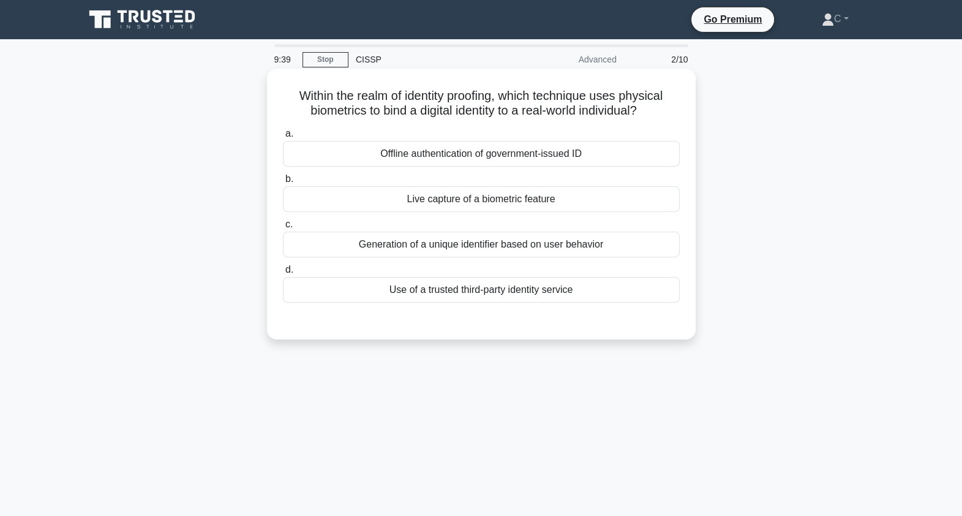
click at [556, 99] on h5 "Within the realm of identity proofing, which technique uses physical biometrics…" at bounding box center [481, 103] width 399 height 31
click at [530, 96] on h5 "Within the realm of identity proofing, which technique uses physical biometrics…" at bounding box center [481, 103] width 399 height 31
click at [513, 200] on div "Live capture of a biometric feature" at bounding box center [481, 199] width 397 height 26
click at [283, 183] on input "b. Live capture of a biometric feature" at bounding box center [283, 179] width 0 height 8
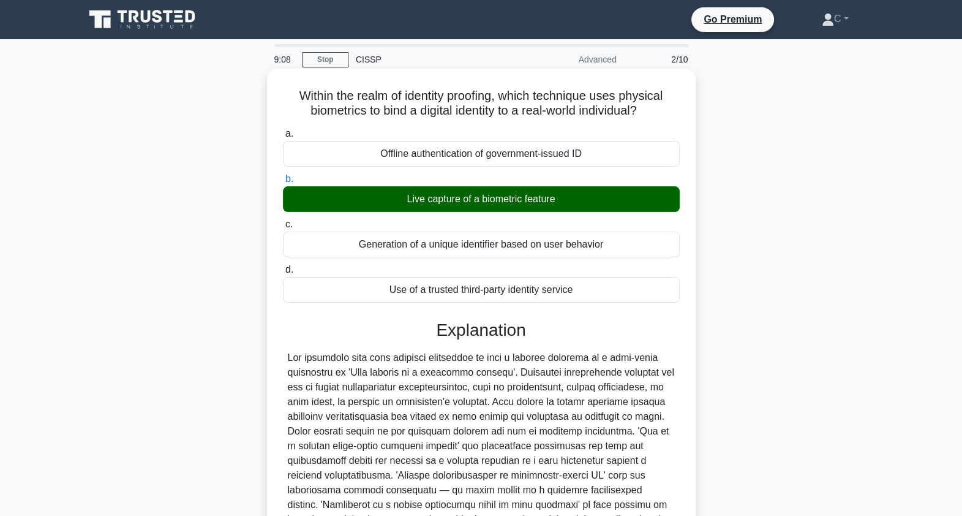
click at [606, 383] on div at bounding box center [481, 445] width 387 height 191
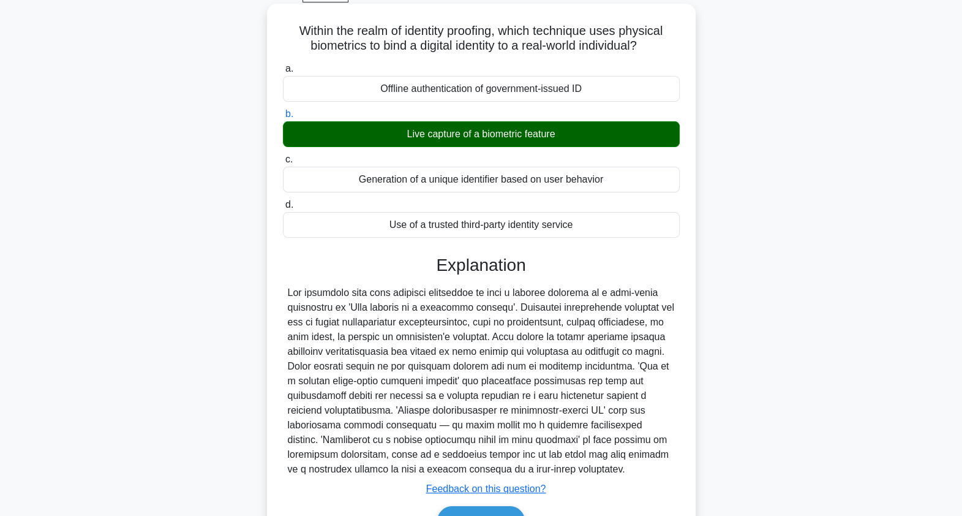
scroll to position [146, 0]
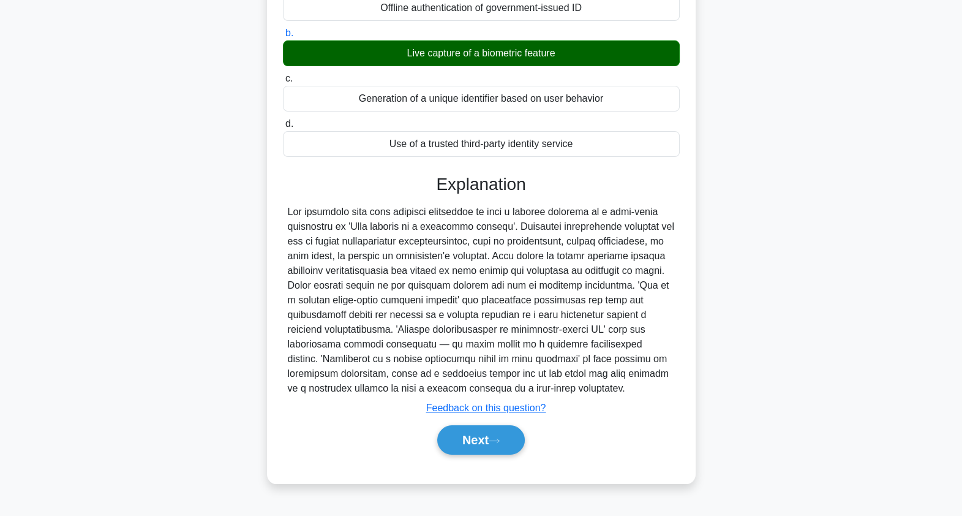
click at [548, 320] on div at bounding box center [481, 300] width 387 height 191
click at [470, 438] on button "Next" at bounding box center [481, 439] width 88 height 29
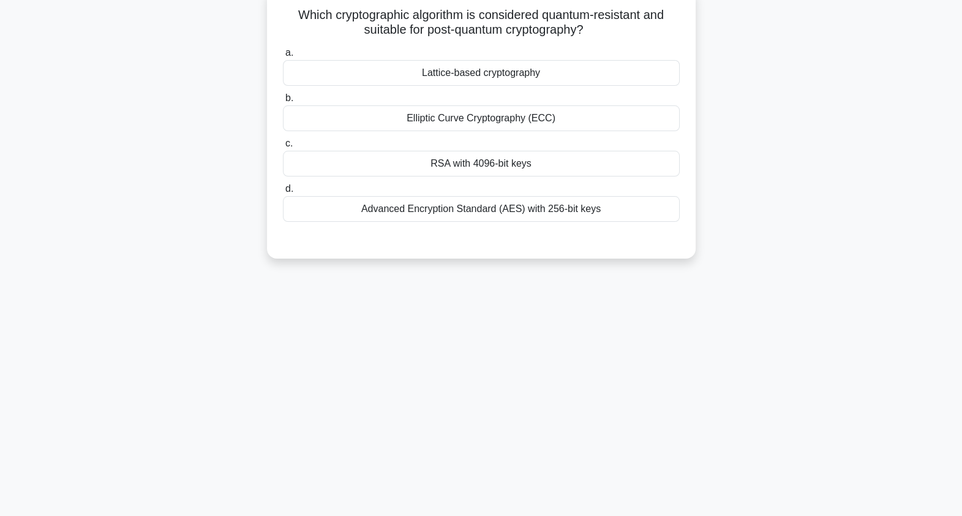
scroll to position [0, 0]
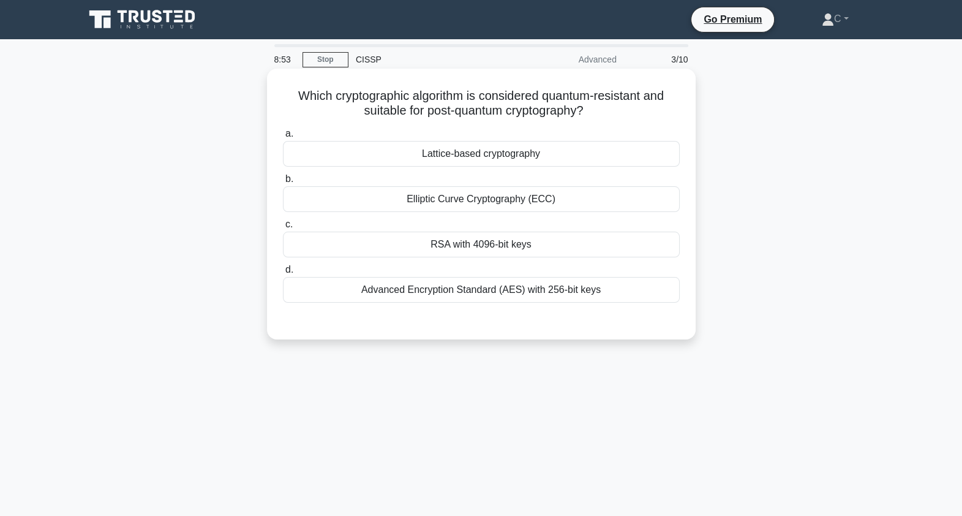
click at [559, 108] on h5 "Which cryptographic algorithm is considered quantum-resistant and suitable for …" at bounding box center [481, 103] width 399 height 31
click at [535, 202] on div "Elliptic Curve Cryptography (ECC)" at bounding box center [481, 199] width 397 height 26
click at [283, 183] on input "b. Elliptic Curve Cryptography (ECC)" at bounding box center [283, 179] width 0 height 8
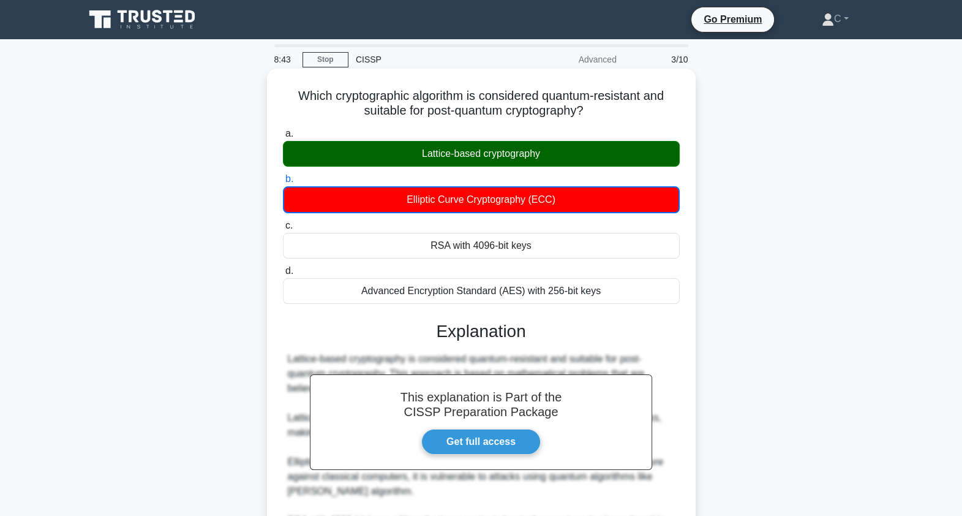
drag, startPoint x: 294, startPoint y: 94, endPoint x: 644, endPoint y: 287, distance: 399.5
click at [644, 287] on div "Which cryptographic algorithm is considered quantum-resistant and suitable for …" at bounding box center [481, 401] width 419 height 655
copy div "Which cryptographic algorithm is considered quantum-resistant and suitable for …"
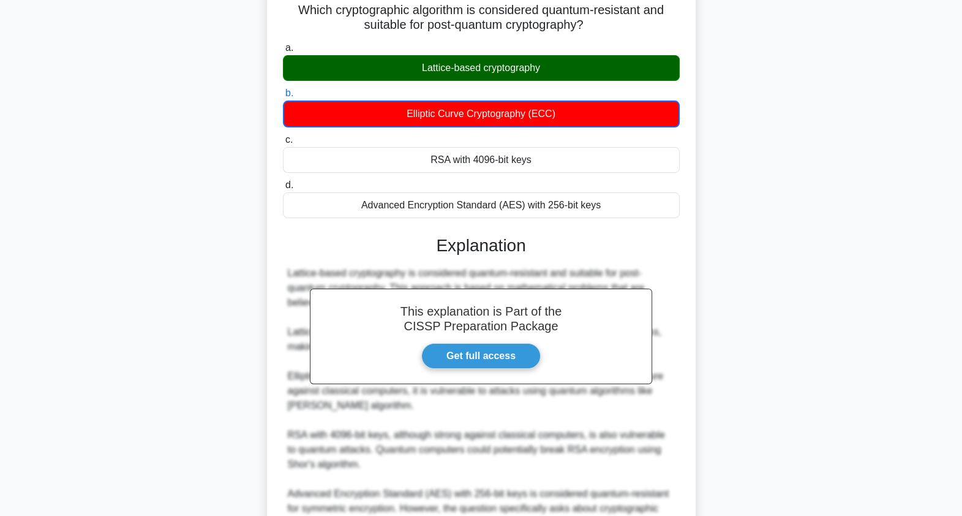
scroll to position [230, 0]
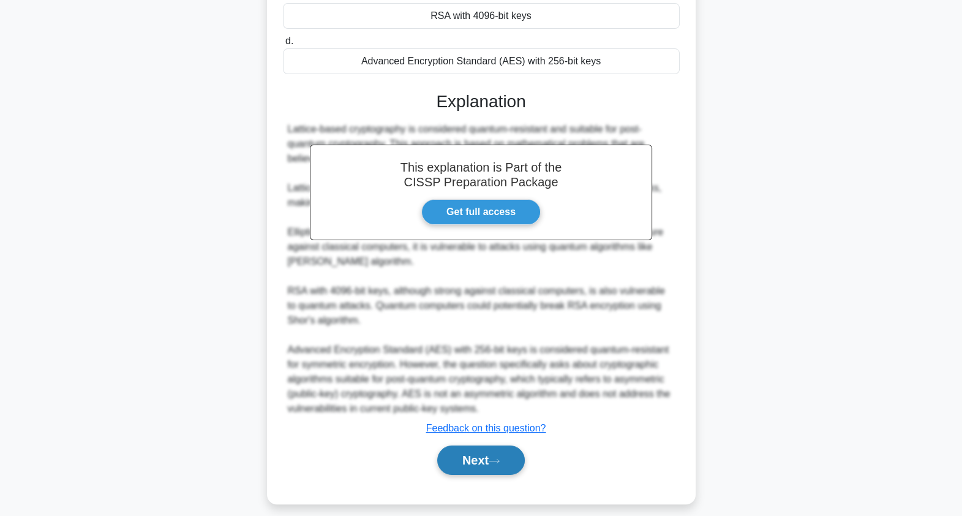
click at [490, 456] on button "Next" at bounding box center [481, 459] width 88 height 29
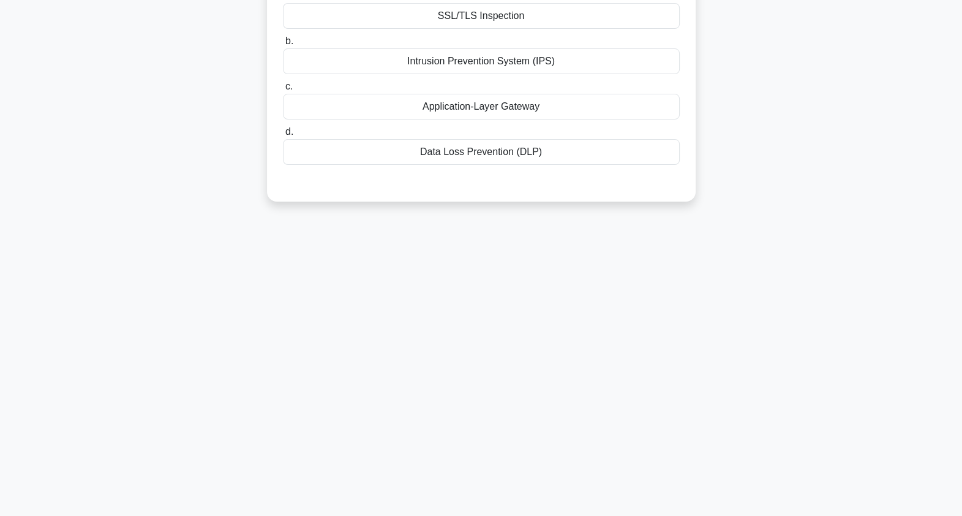
scroll to position [0, 0]
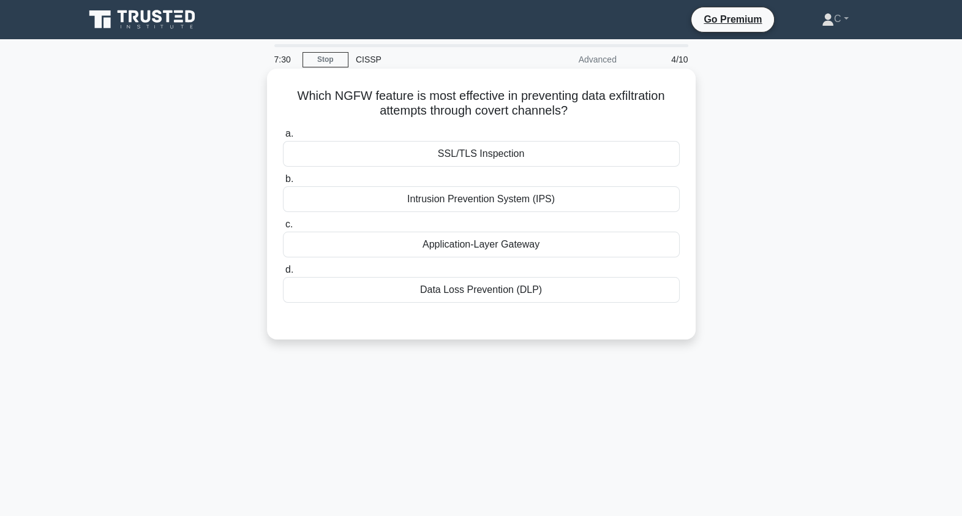
click at [600, 95] on h5 "Which NGFW feature is most effective in preventing data exfiltration attempts t…" at bounding box center [481, 103] width 399 height 31
click at [571, 102] on h5 "Which NGFW feature is most effective in preventing data exfiltration attempts t…" at bounding box center [481, 103] width 399 height 31
click at [524, 291] on div "Data Loss Prevention (DLP)" at bounding box center [481, 290] width 397 height 26
click at [283, 274] on input "d. Data Loss Prevention (DLP)" at bounding box center [283, 270] width 0 height 8
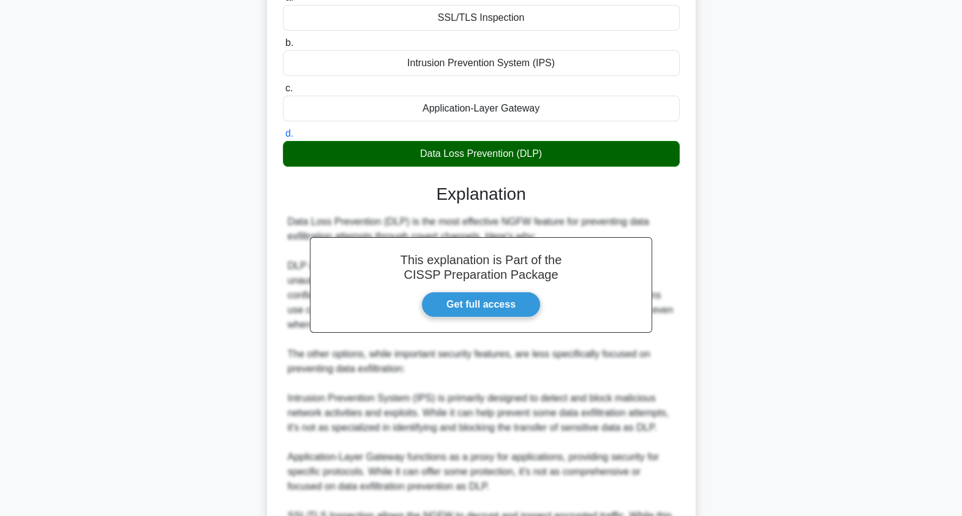
scroll to position [306, 0]
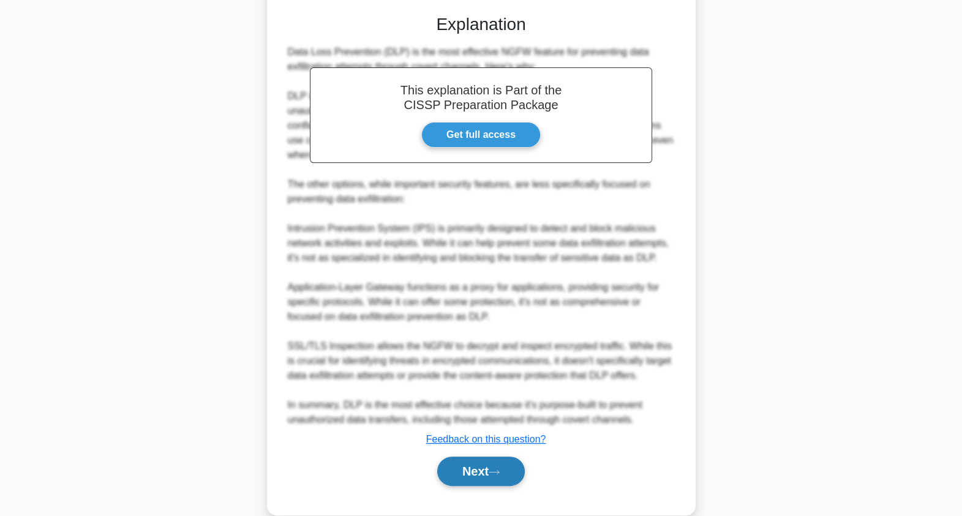
click at [504, 462] on button "Next" at bounding box center [481, 470] width 88 height 29
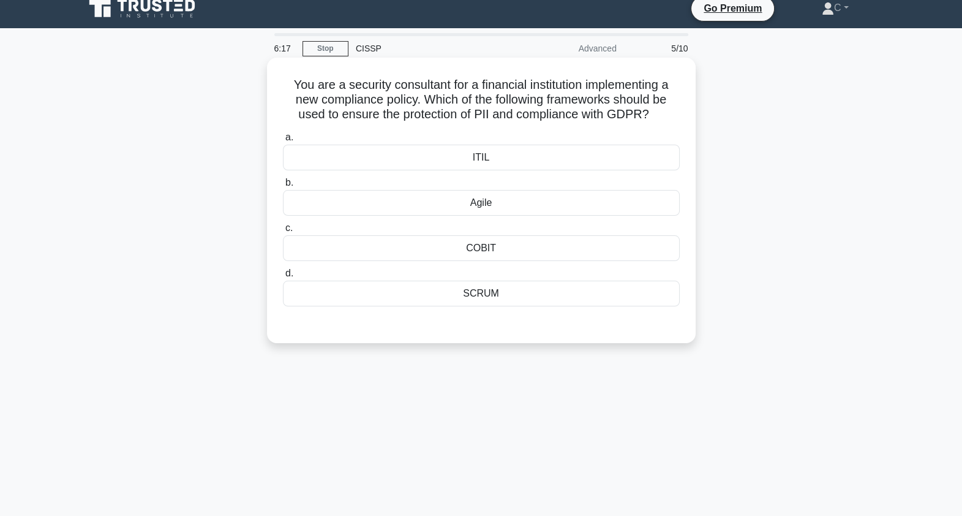
scroll to position [0, 0]
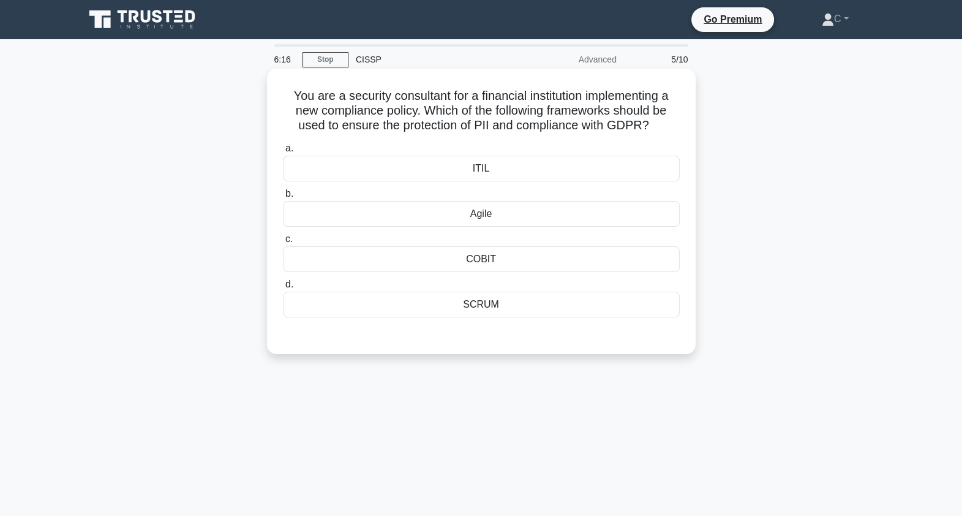
click at [548, 110] on h5 "You are a security consultant for a financial institution implementing a new co…" at bounding box center [481, 110] width 399 height 45
click at [512, 254] on div "COBIT" at bounding box center [481, 259] width 397 height 26
click at [283, 243] on input "c. COBIT" at bounding box center [283, 239] width 0 height 8
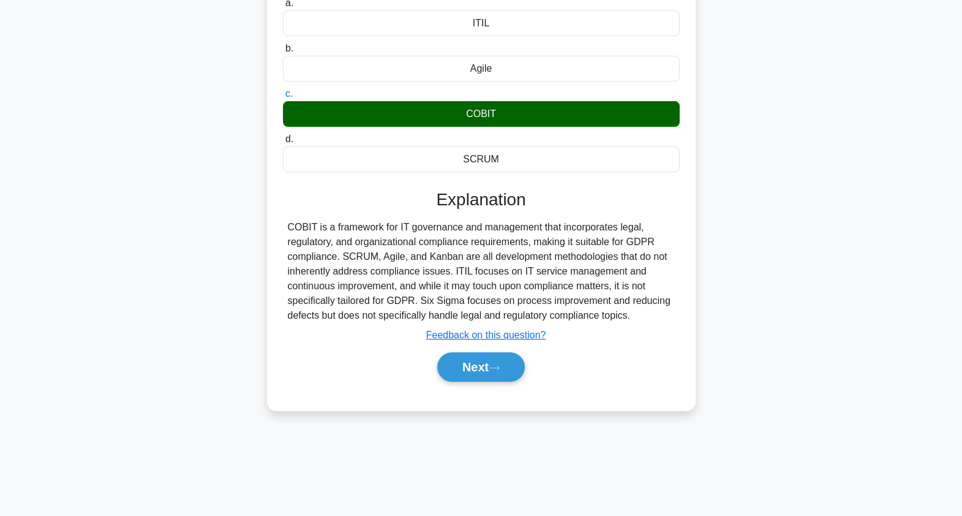
scroll to position [146, 0]
click at [551, 276] on div "COBIT is a framework for IT governance and management that incorporates legal, …" at bounding box center [481, 270] width 387 height 103
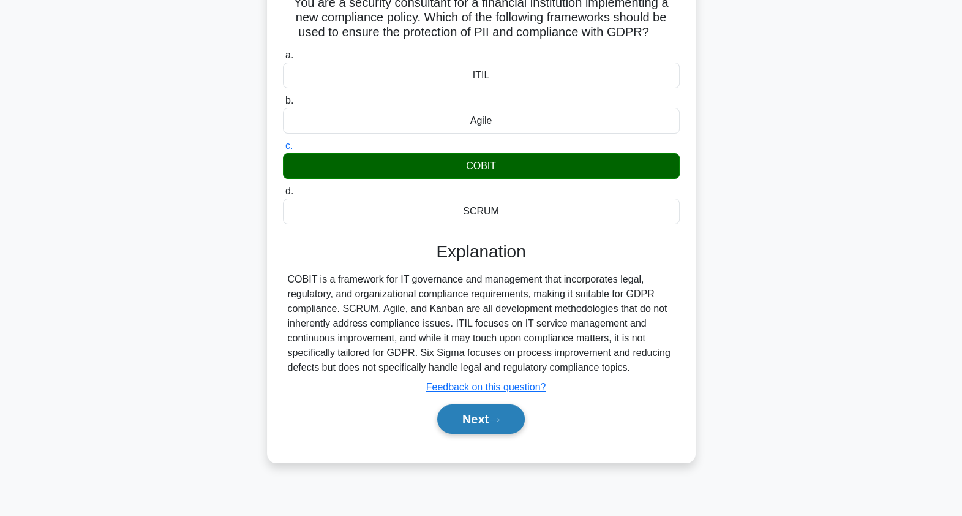
scroll to position [69, 0]
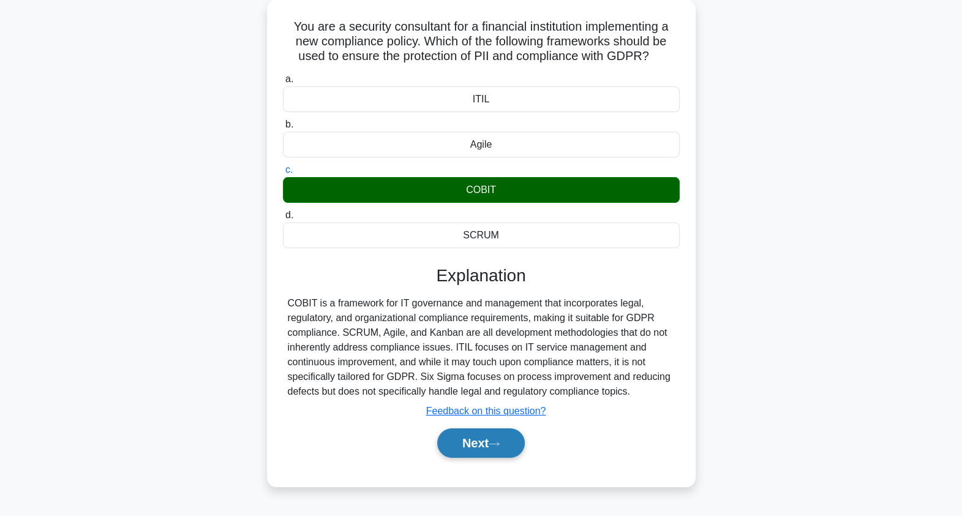
click at [496, 435] on button "Next" at bounding box center [481, 442] width 88 height 29
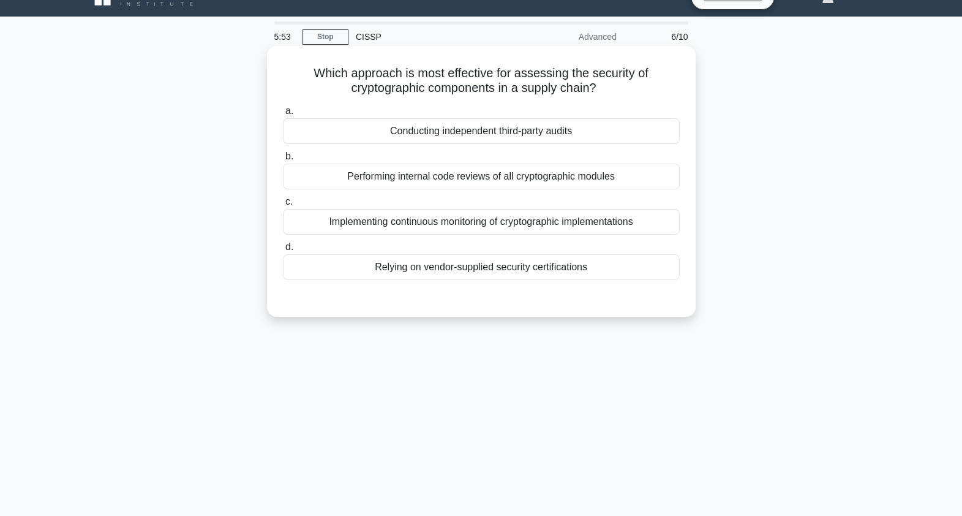
scroll to position [0, 0]
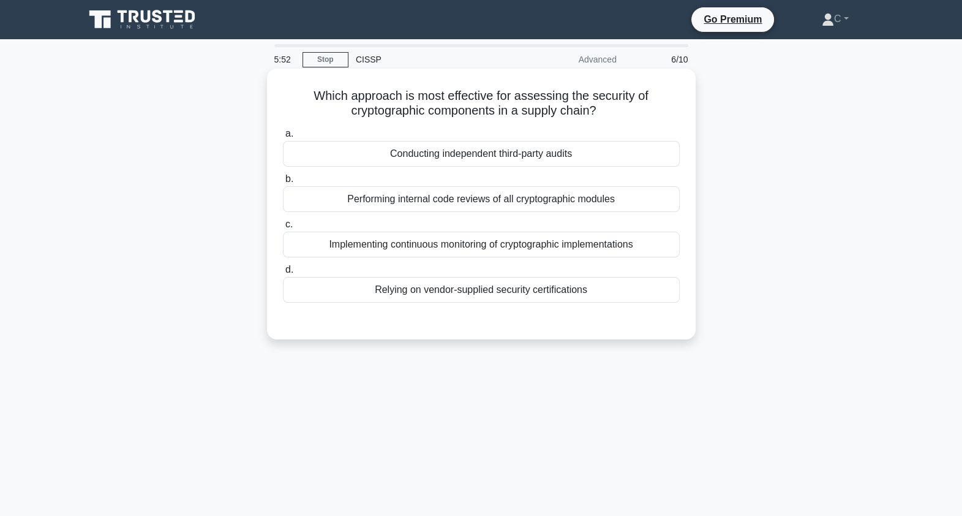
click at [542, 101] on h5 "Which approach is most effective for assessing the security of cryptographic co…" at bounding box center [481, 103] width 399 height 31
click at [529, 152] on div "Conducting independent third-party audits" at bounding box center [481, 154] width 397 height 26
click at [283, 138] on input "a. Conducting independent third-party audits" at bounding box center [283, 134] width 0 height 8
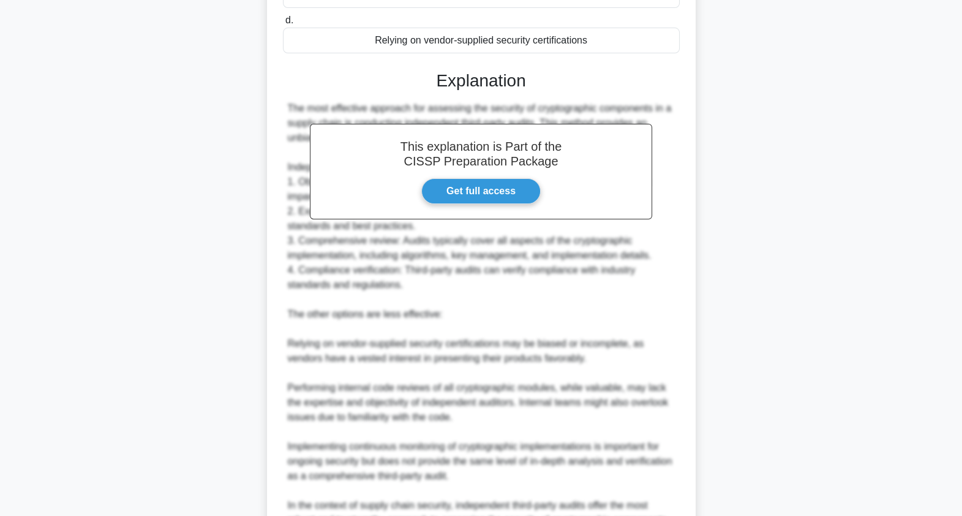
scroll to position [371, 0]
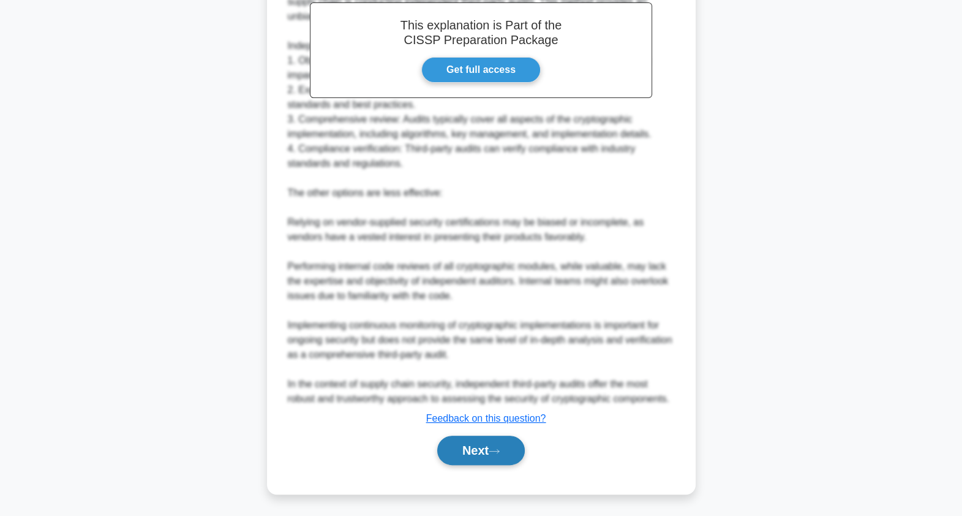
click at [477, 448] on button "Next" at bounding box center [481, 450] width 88 height 29
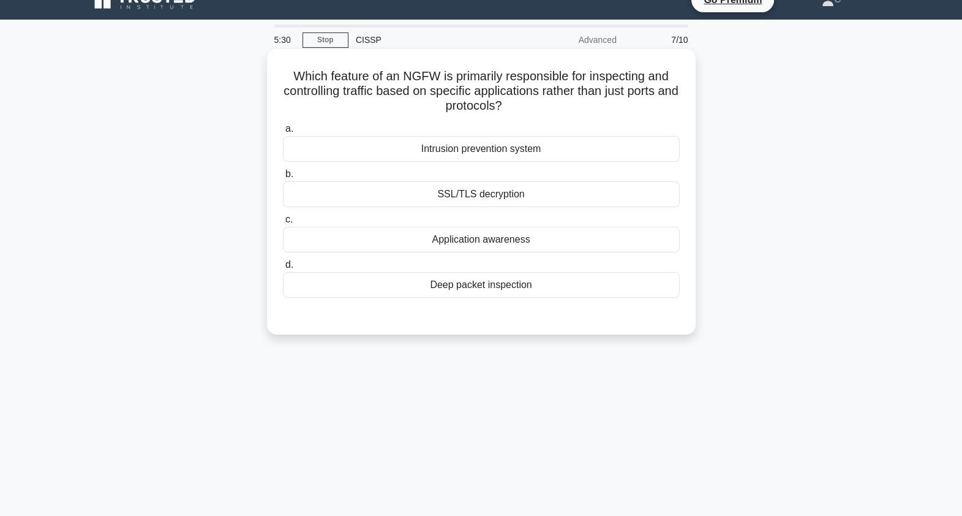
scroll to position [0, 0]
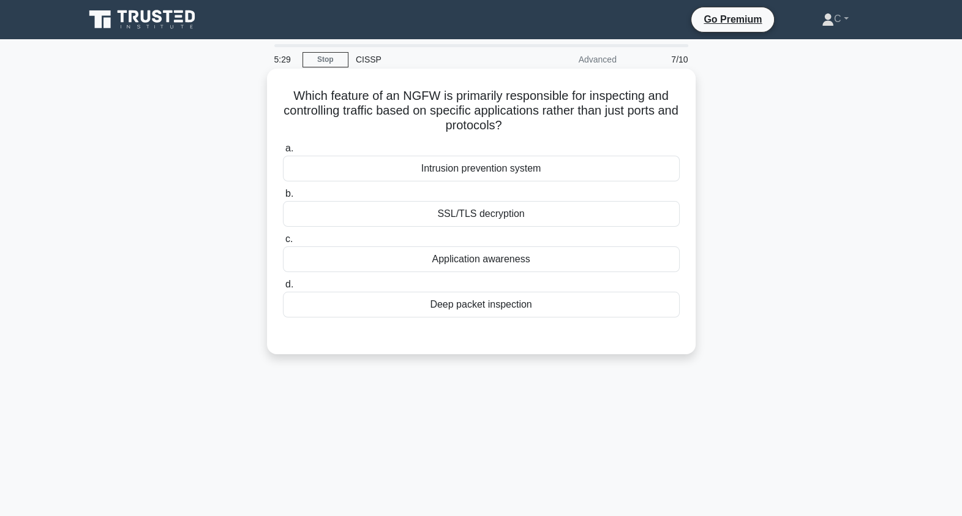
click at [536, 107] on h5 "Which feature of an NGFW is primarily responsible for inspecting and controllin…" at bounding box center [481, 110] width 399 height 45
click at [543, 105] on h5 "Which feature of an NGFW is primarily responsible for inspecting and controllin…" at bounding box center [481, 110] width 399 height 45
click at [545, 105] on h5 "Which feature of an NGFW is primarily responsible for inspecting and controllin…" at bounding box center [481, 110] width 399 height 45
click at [521, 304] on div "Deep packet inspection" at bounding box center [481, 305] width 397 height 26
click at [283, 289] on input "d. Deep packet inspection" at bounding box center [283, 285] width 0 height 8
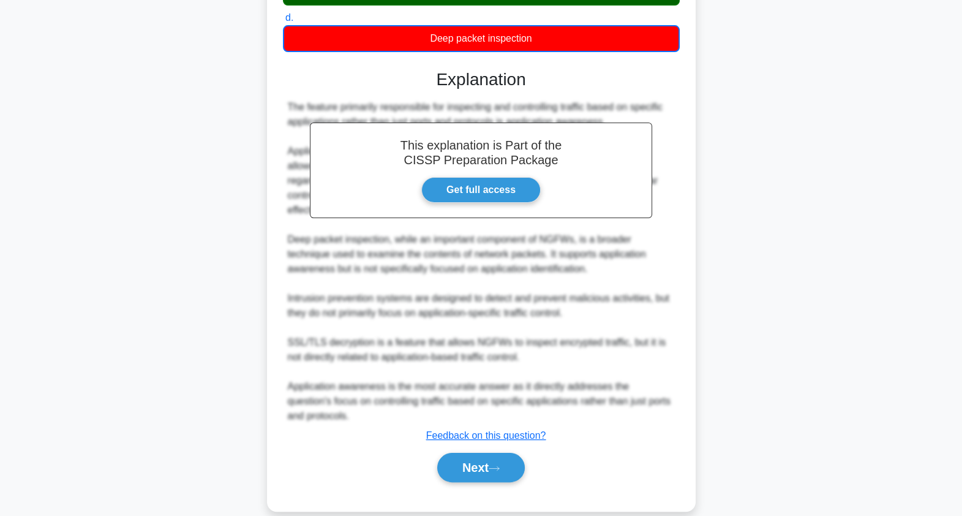
scroll to position [269, 0]
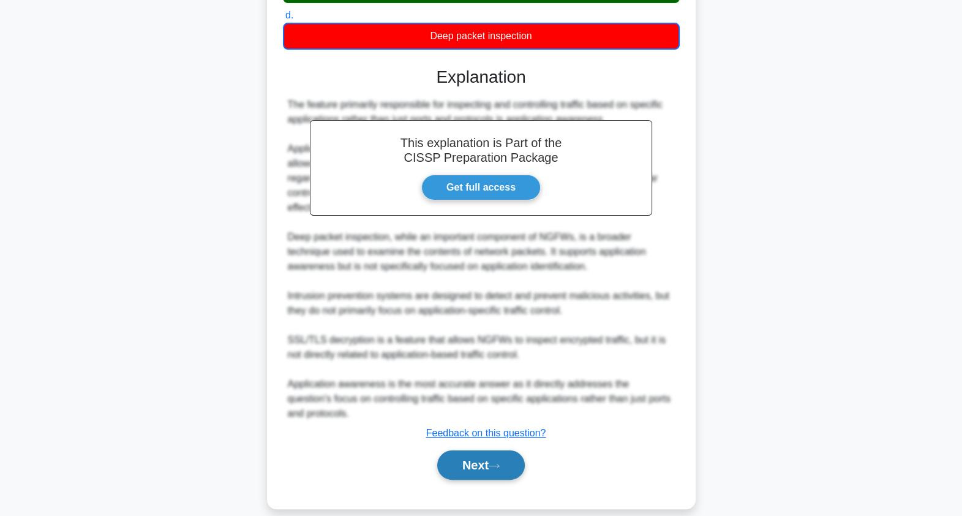
click at [467, 459] on button "Next" at bounding box center [481, 464] width 88 height 29
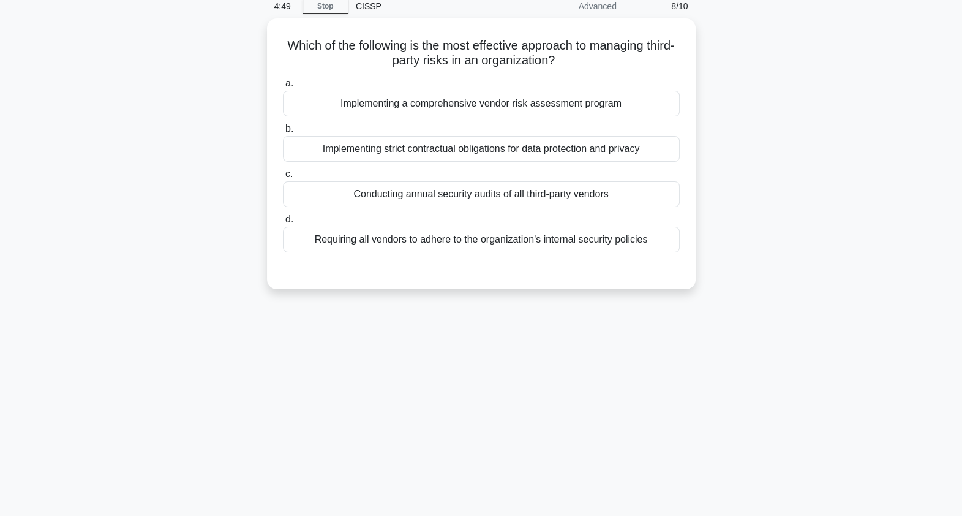
scroll to position [0, 0]
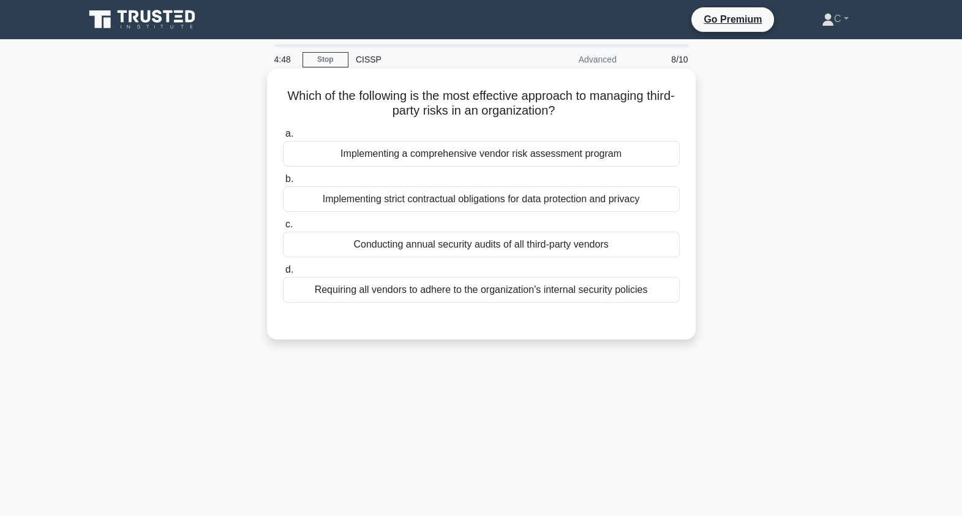
click at [528, 95] on h5 "Which of the following is the most effective approach to managing third-party r…" at bounding box center [481, 103] width 399 height 31
click at [524, 160] on div "Implementing a comprehensive vendor risk assessment program" at bounding box center [481, 154] width 397 height 26
click at [283, 138] on input "a. Implementing a comprehensive vendor risk assessment program" at bounding box center [283, 134] width 0 height 8
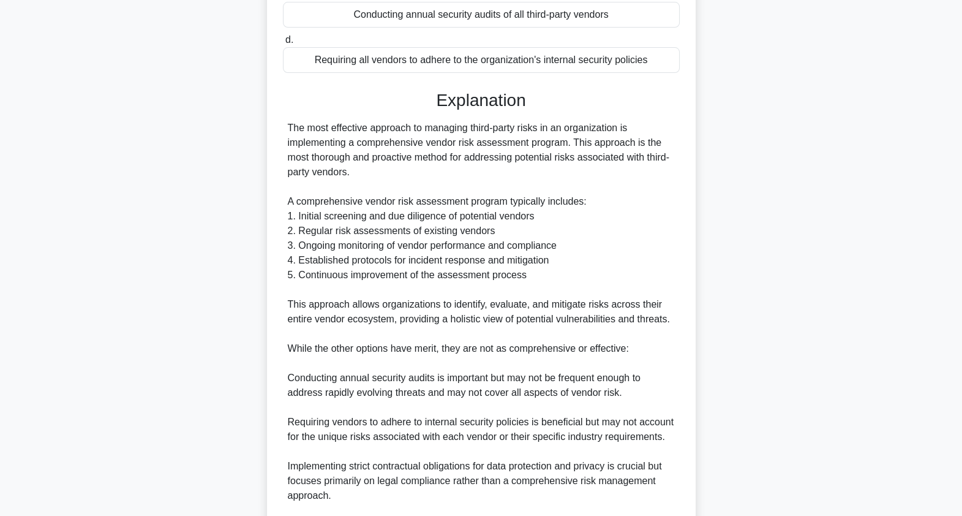
click at [532, 312] on div "The most effective approach to managing third-party risks in an organization is…" at bounding box center [481, 341] width 387 height 441
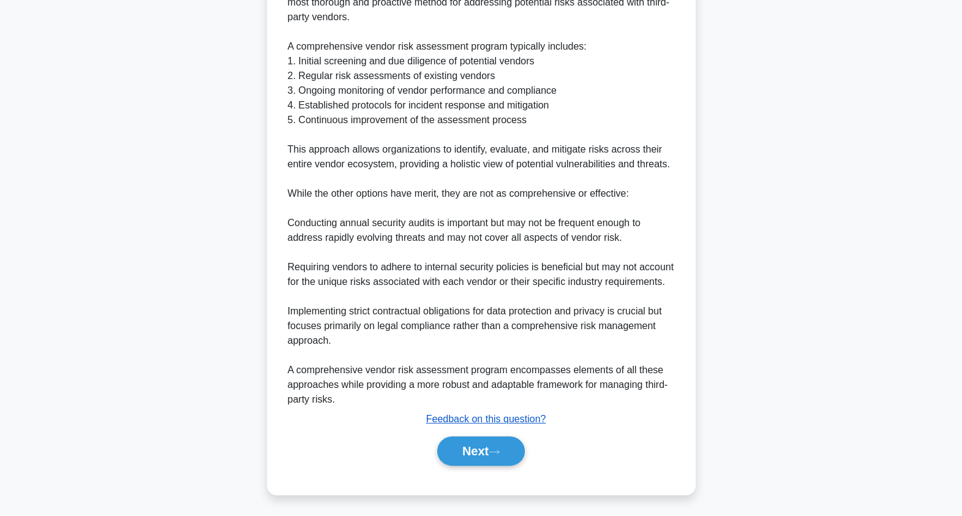
scroll to position [385, 0]
click at [491, 444] on button "Next" at bounding box center [481, 450] width 88 height 29
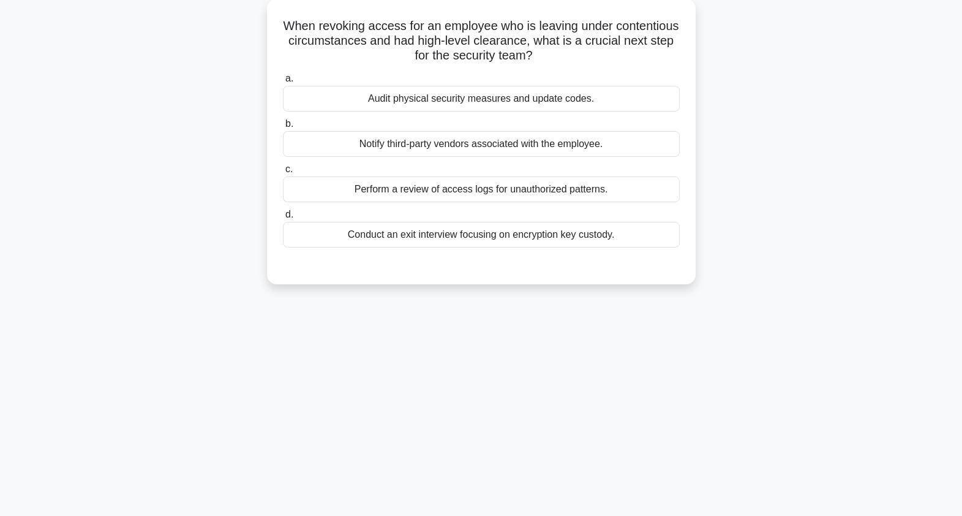
scroll to position [0, 0]
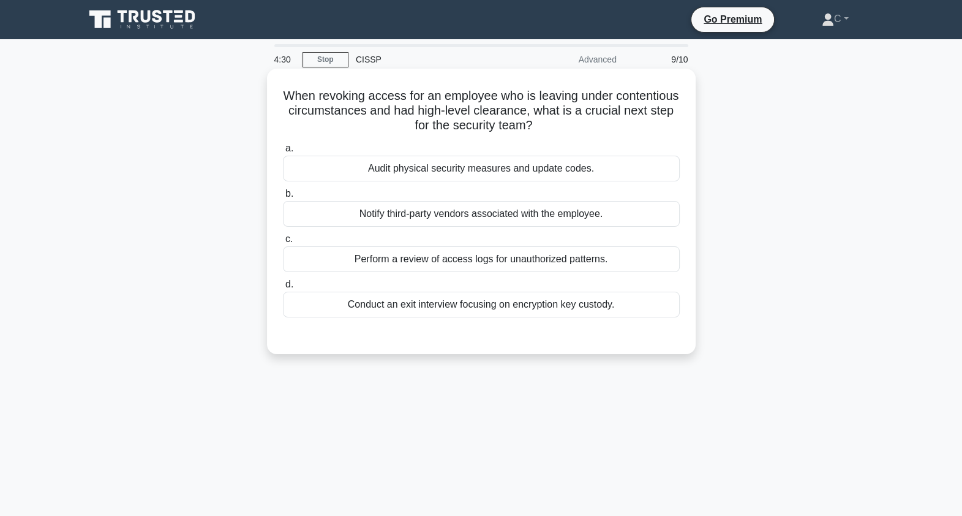
click at [510, 123] on h5 "When revoking access for an employee who is leaving under contentious circumsta…" at bounding box center [481, 110] width 399 height 45
click at [506, 215] on div "Notify third-party vendors associated with the employee." at bounding box center [481, 214] width 397 height 26
click at [283, 198] on input "b. Notify third-party vendors associated with the employee." at bounding box center [283, 194] width 0 height 8
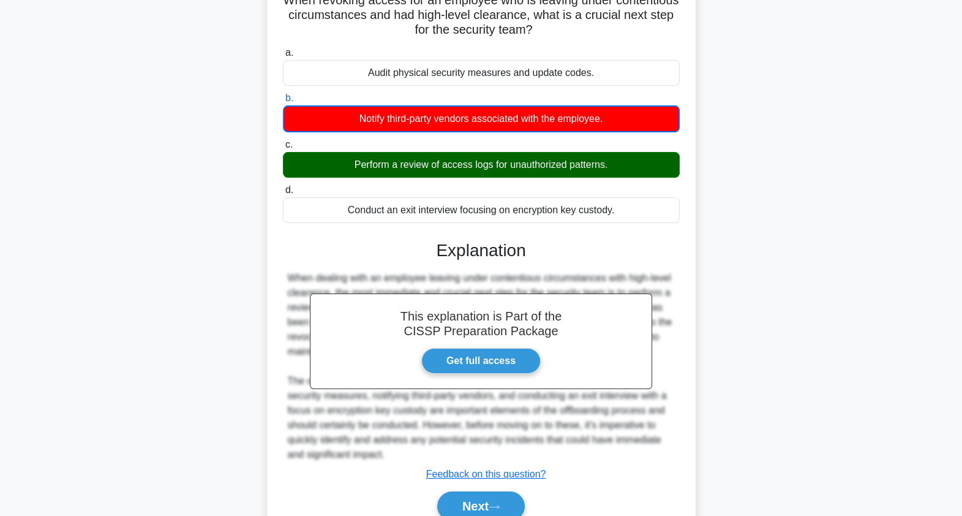
scroll to position [151, 0]
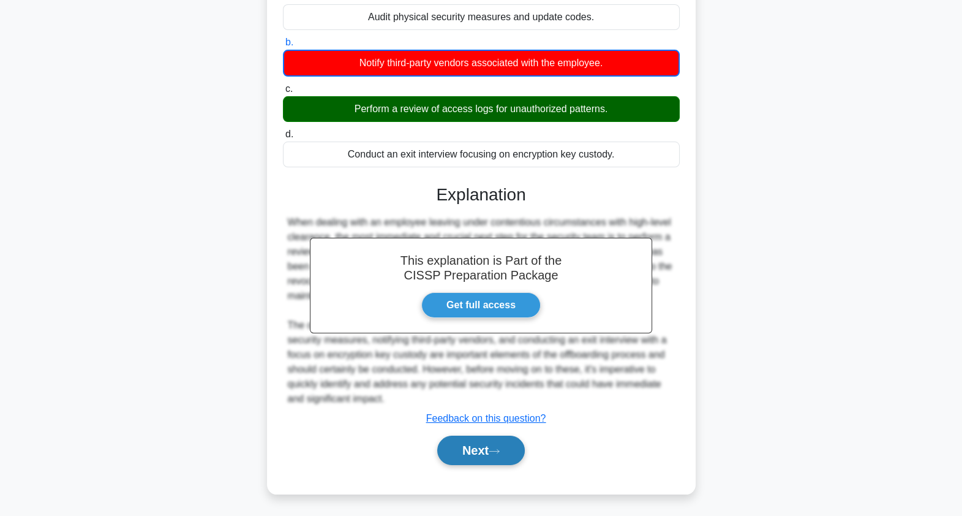
click at [498, 437] on button "Next" at bounding box center [481, 450] width 88 height 29
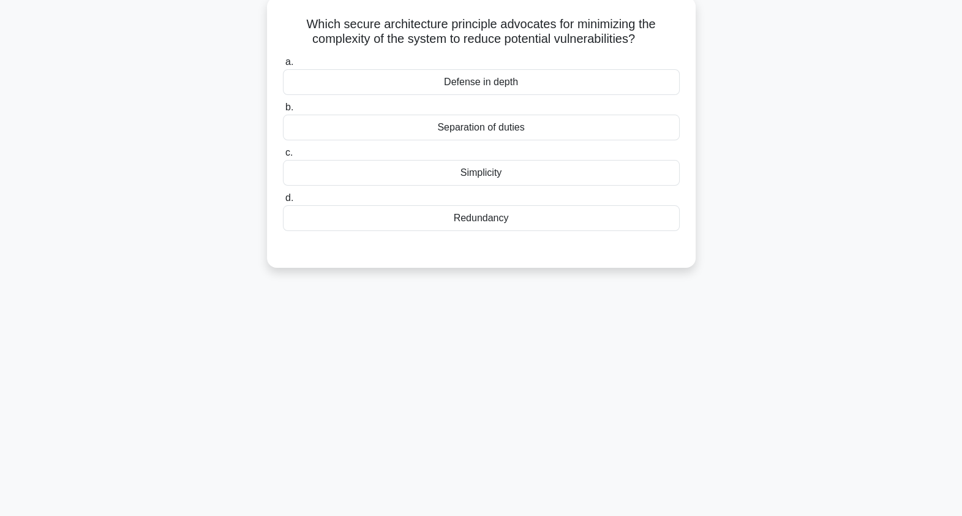
scroll to position [0, 0]
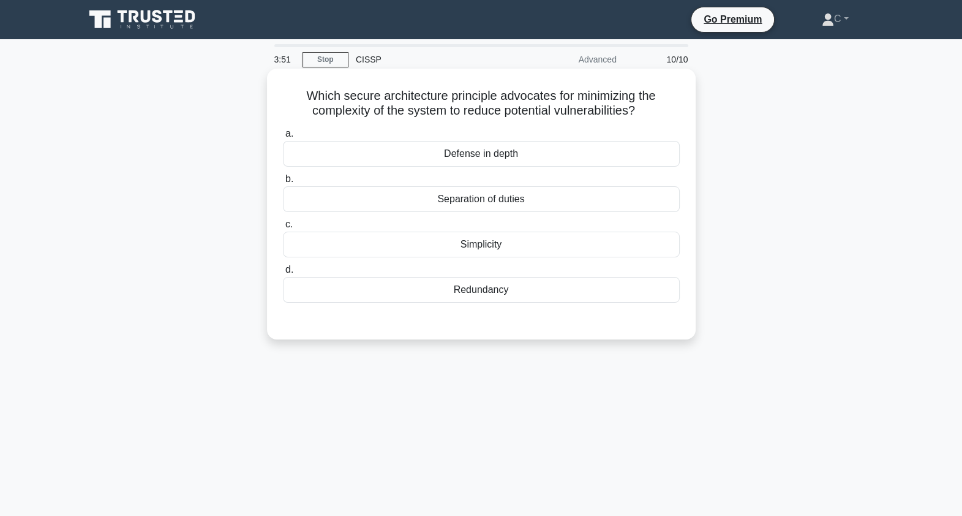
click at [540, 97] on h5 "Which secure architecture principle advocates for minimizing the complexity of …" at bounding box center [481, 103] width 399 height 31
click at [522, 251] on div "Simplicity" at bounding box center [481, 245] width 397 height 26
click at [283, 228] on input "c. Simplicity" at bounding box center [283, 225] width 0 height 8
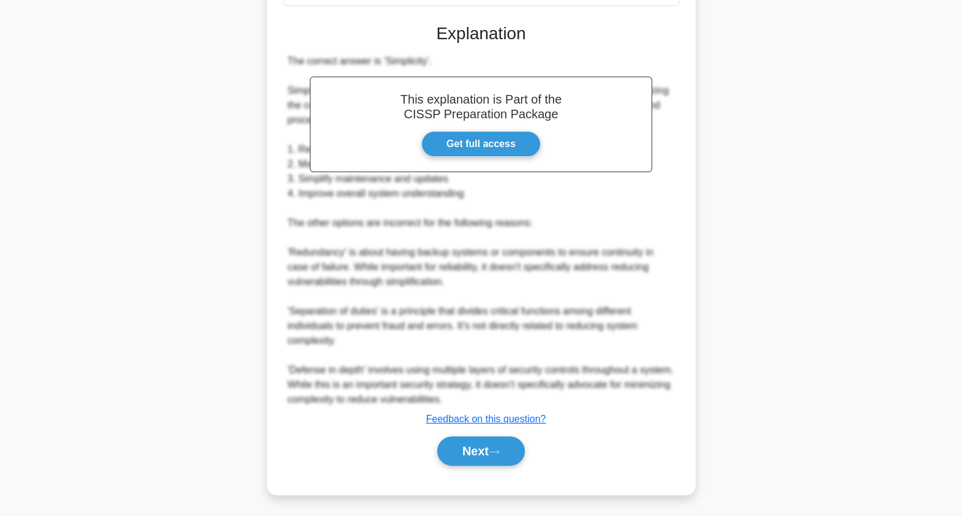
scroll to position [297, 0]
click at [493, 445] on button "Next" at bounding box center [481, 450] width 88 height 29
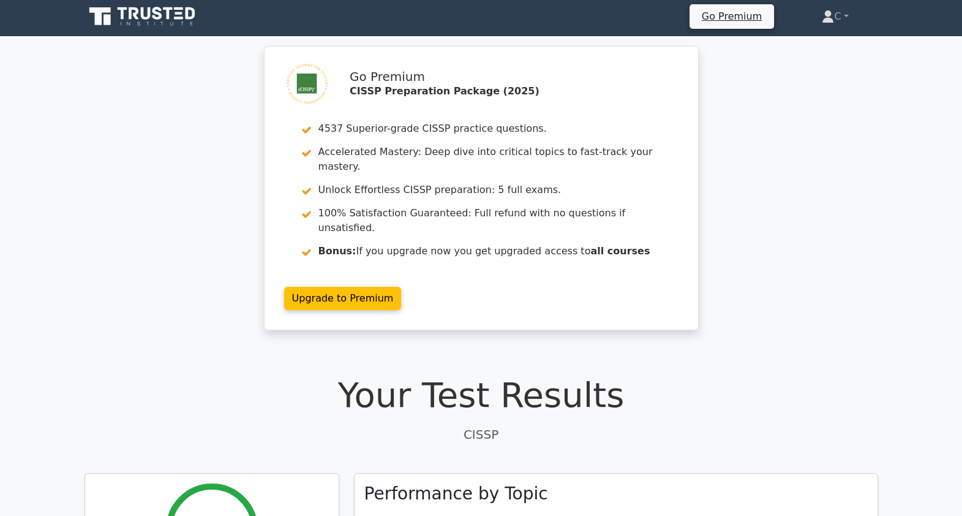
drag, startPoint x: 747, startPoint y: 284, endPoint x: 717, endPoint y: 16, distance: 270.0
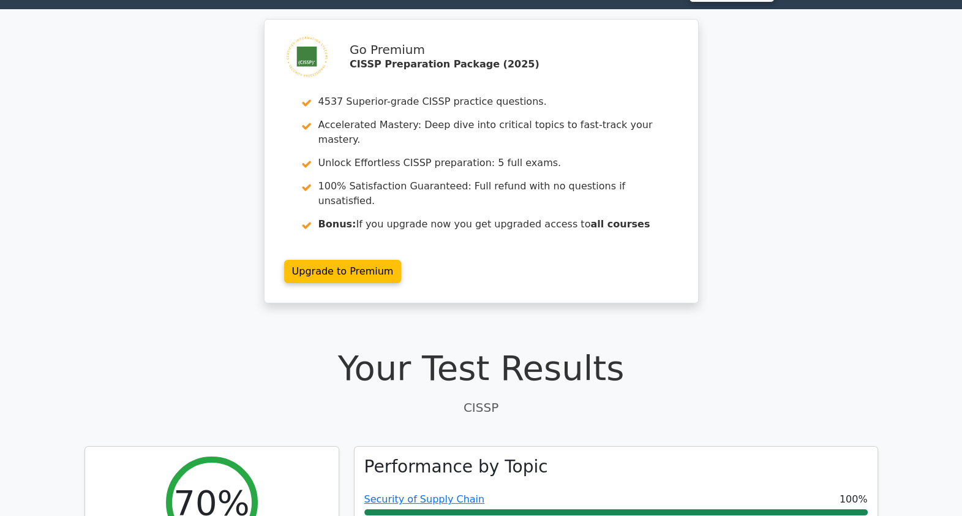
drag, startPoint x: 901, startPoint y: 285, endPoint x: 892, endPoint y: 69, distance: 216.4
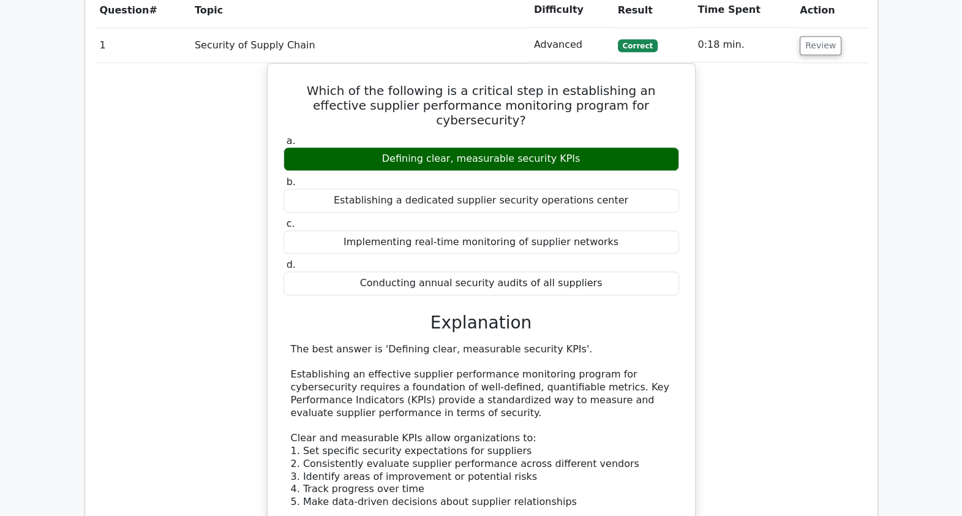
scroll to position [2157, 0]
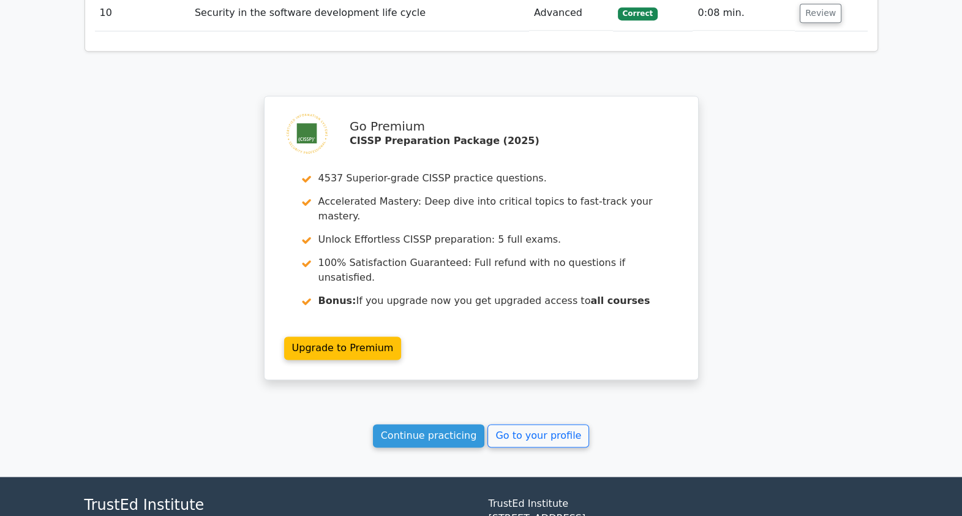
drag, startPoint x: 818, startPoint y: 213, endPoint x: 728, endPoint y: 527, distance: 327.1
click at [445, 424] on link "Continue practicing" at bounding box center [429, 435] width 112 height 23
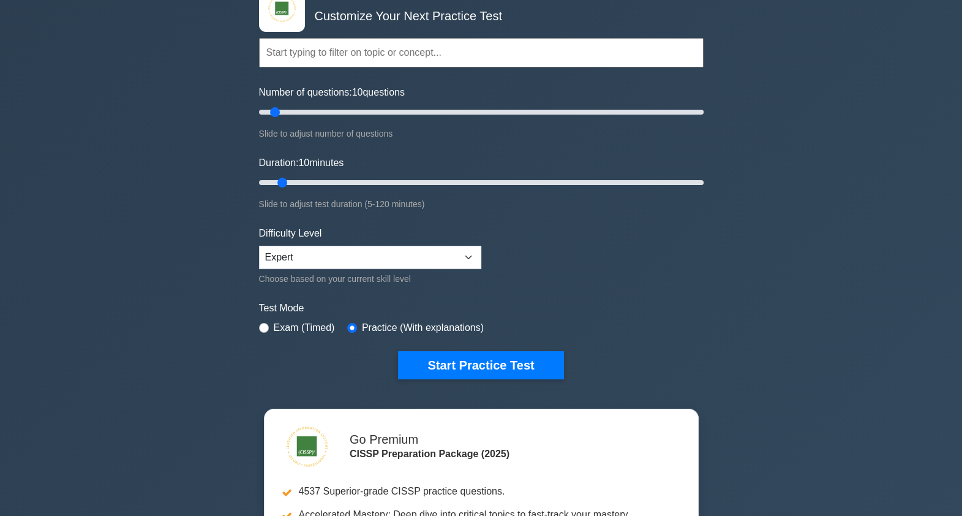
scroll to position [153, 0]
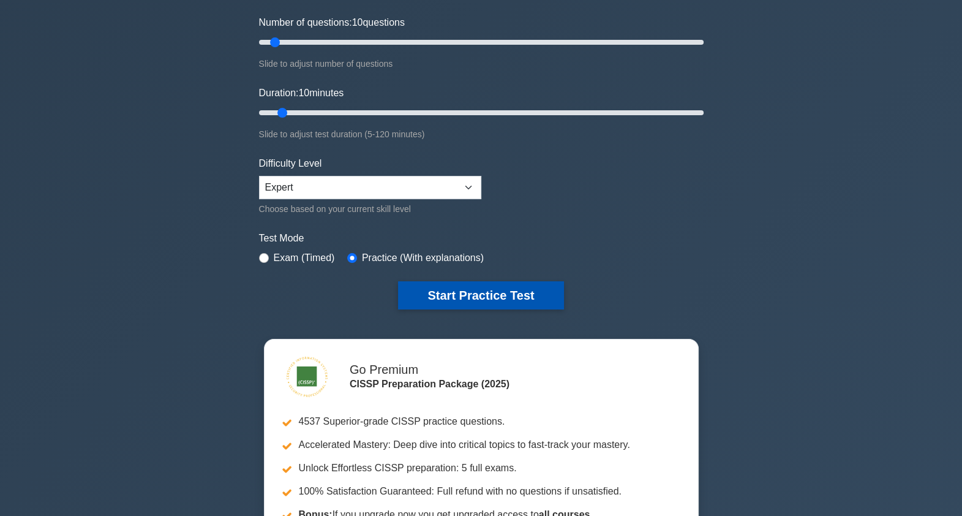
click at [486, 292] on button "Start Practice Test" at bounding box center [480, 295] width 165 height 28
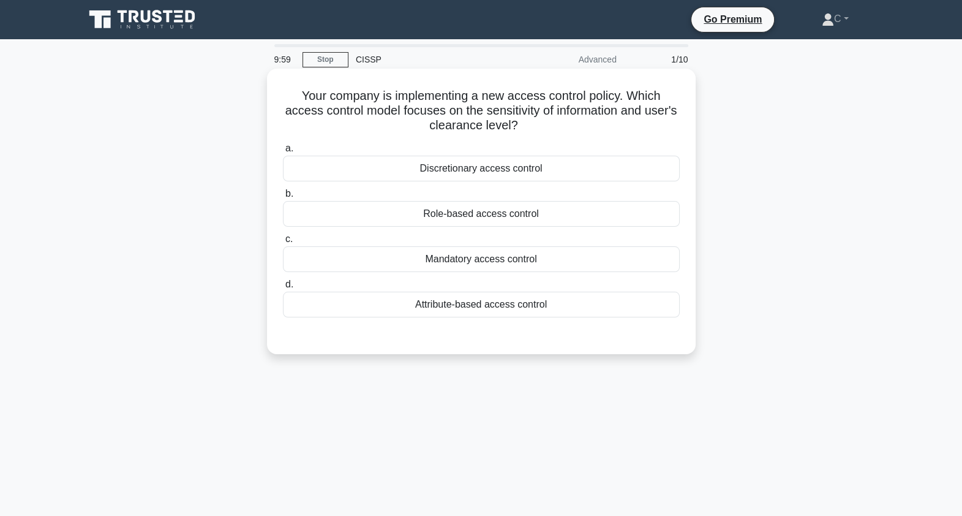
click at [533, 120] on icon ".spinner_0XTQ{transform-origin:center;animation:spinner_y6GP .75s linear infini…" at bounding box center [525, 126] width 15 height 15
click at [530, 113] on h5 "Your company is implementing a new access control policy. Which access control …" at bounding box center [481, 110] width 399 height 45
click at [508, 306] on div "Attribute-based access control" at bounding box center [481, 305] width 397 height 26
click at [283, 289] on input "d. Attribute-based access control" at bounding box center [283, 285] width 0 height 8
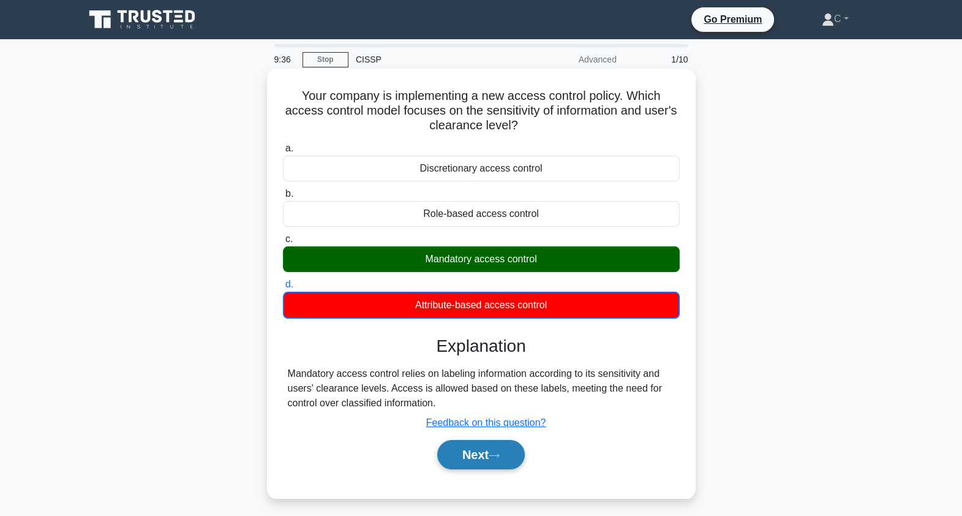
click at [491, 447] on button "Next" at bounding box center [481, 454] width 88 height 29
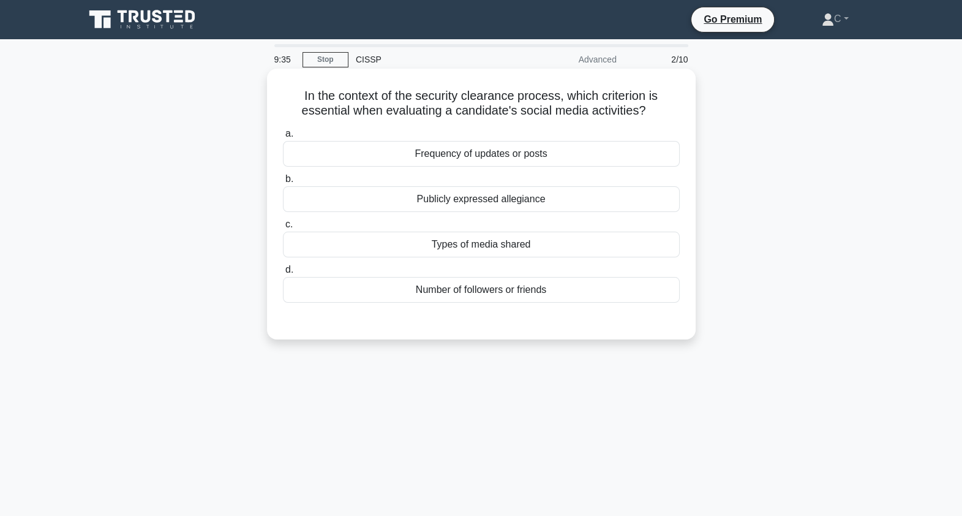
click at [510, 103] on h5 "In the context of the security clearance process, which criterion is essential …" at bounding box center [481, 103] width 399 height 31
click at [581, 191] on div "Publicly expressed allegiance" at bounding box center [481, 199] width 397 height 26
click at [283, 183] on input "b. Publicly expressed allegiance" at bounding box center [283, 179] width 0 height 8
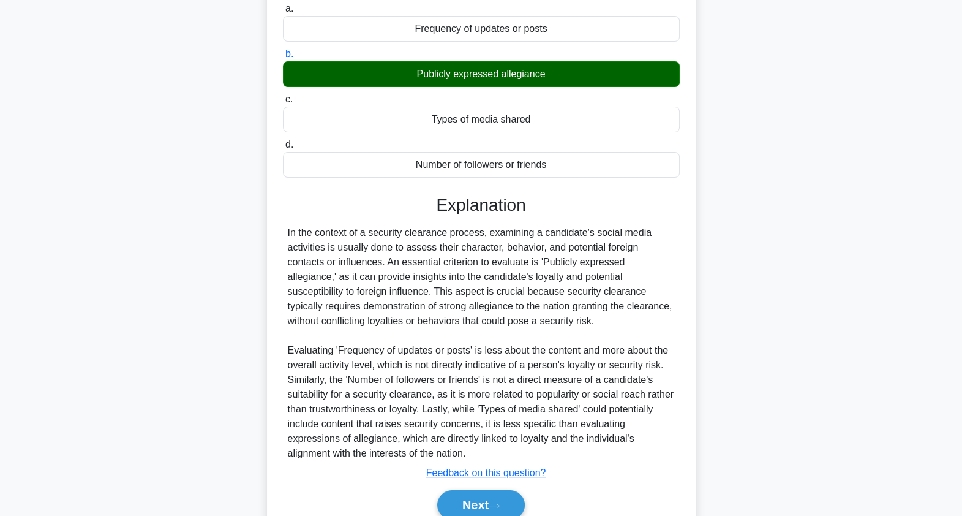
scroll to position [153, 0]
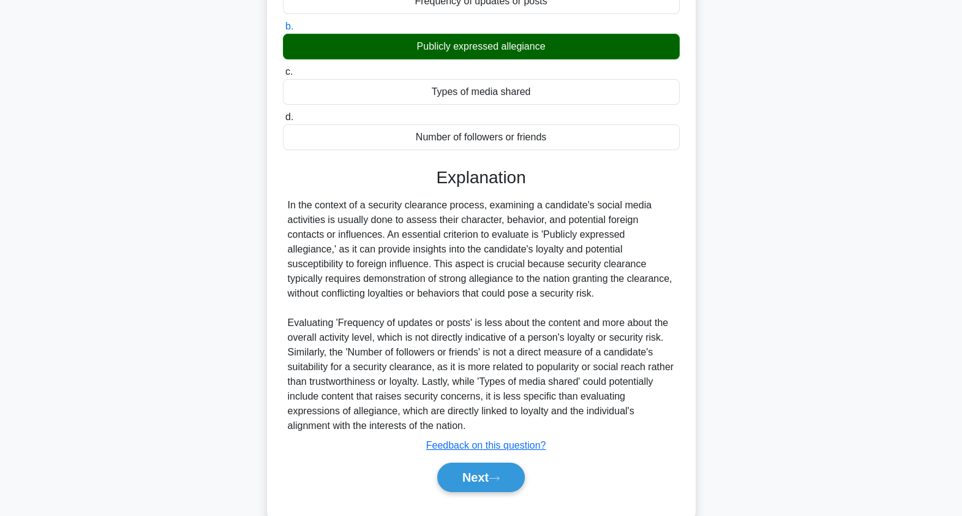
click at [591, 282] on div "In the context of a security clearance process, examining a candidate's social …" at bounding box center [481, 315] width 387 height 235
click at [580, 284] on div "In the context of a security clearance process, examining a candidate's social …" at bounding box center [481, 315] width 387 height 235
click at [494, 475] on icon at bounding box center [494, 478] width 11 height 7
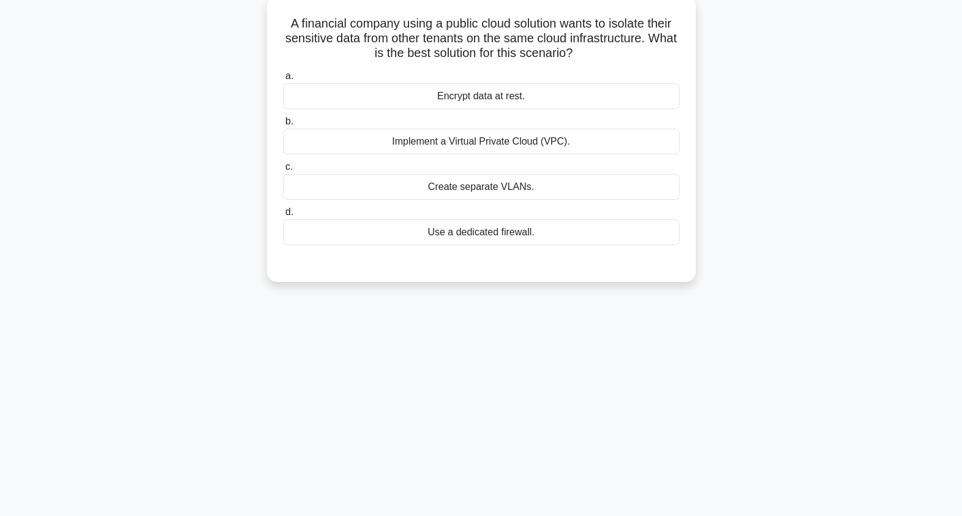
scroll to position [0, 0]
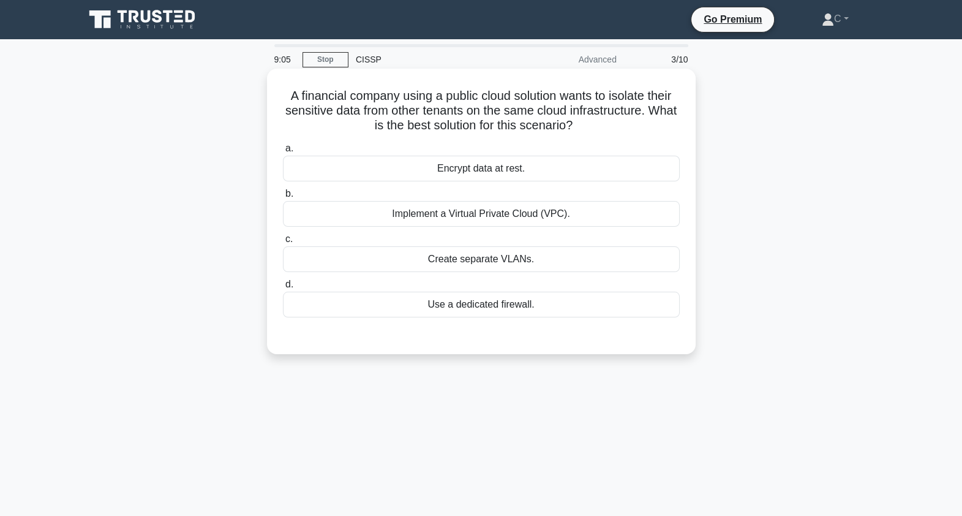
click at [535, 104] on h5 "A financial company using a public cloud solution wants to isolate their sensit…" at bounding box center [481, 110] width 399 height 45
click at [597, 107] on h5 "A financial company using a public cloud solution wants to isolate their sensit…" at bounding box center [481, 110] width 399 height 45
drag, startPoint x: 284, startPoint y: 94, endPoint x: 643, endPoint y: 312, distance: 420.3
click at [643, 312] on div "A financial company using a public cloud solution wants to isolate their sensit…" at bounding box center [481, 212] width 419 height 276
copy div "A financial company using a public cloud solution wants to isolate their sensit…"
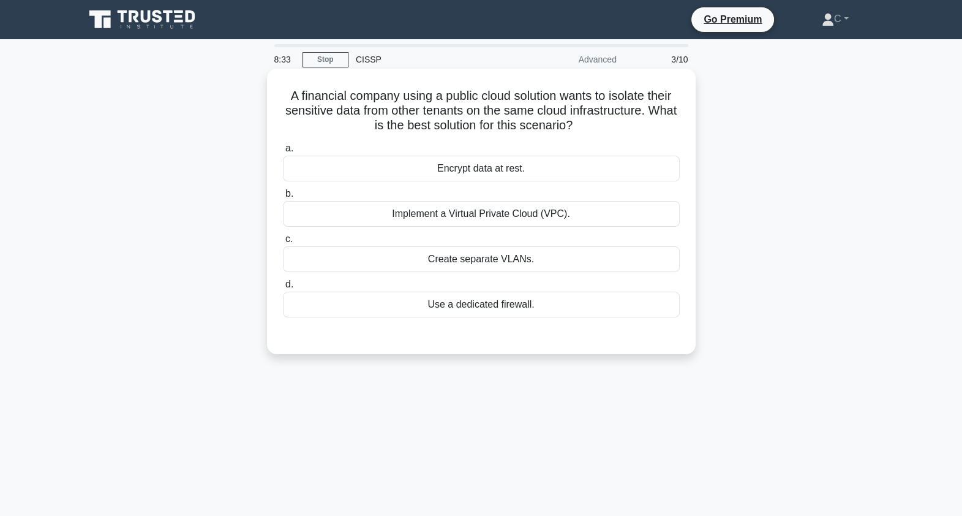
click at [474, 208] on div "Implement a Virtual Private Cloud (VPC)." at bounding box center [481, 214] width 397 height 26
click at [283, 198] on input "b. Implement a Virtual Private Cloud (VPC)." at bounding box center [283, 194] width 0 height 8
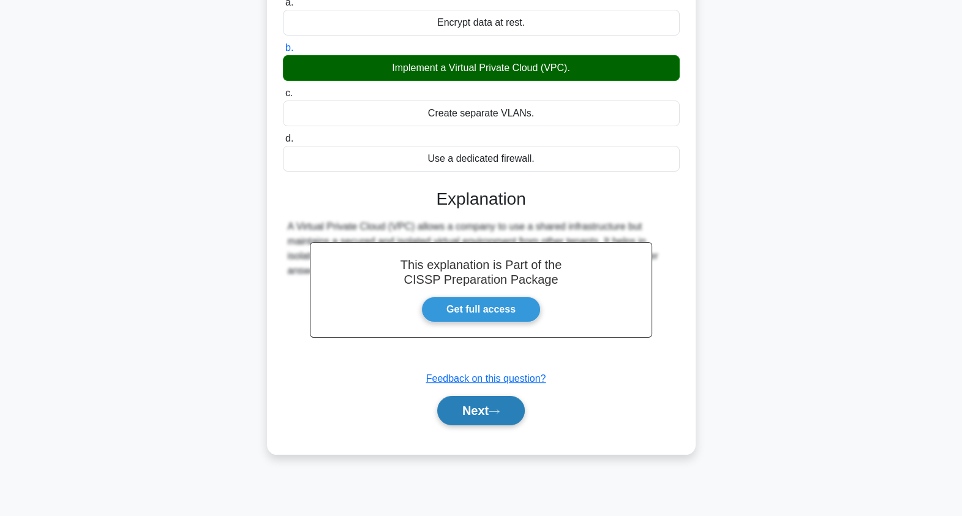
click at [502, 404] on button "Next" at bounding box center [481, 410] width 88 height 29
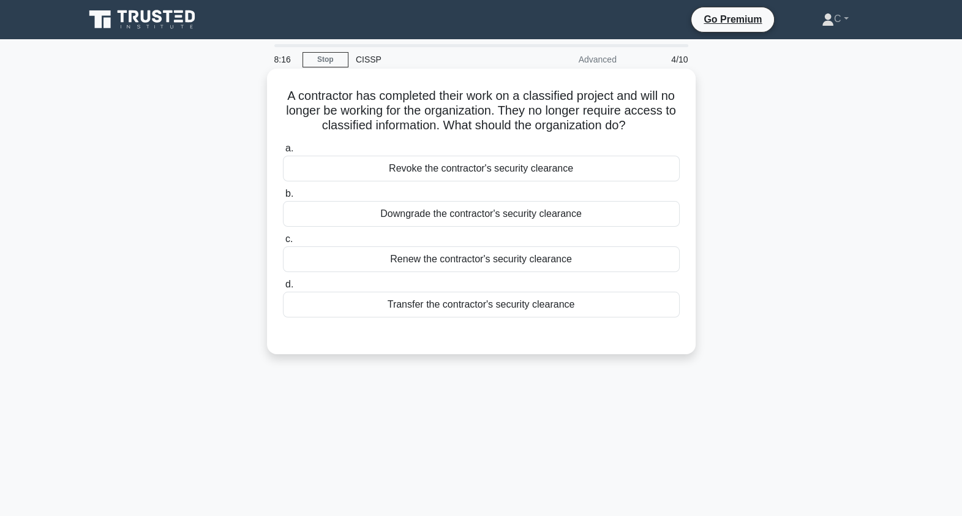
click at [567, 128] on h5 "A contractor has completed their work on a classified project and will no longe…" at bounding box center [481, 110] width 399 height 45
click at [488, 169] on div "Revoke the contractor's security clearance" at bounding box center [481, 169] width 397 height 26
click at [283, 153] on input "a. Revoke the contractor's security clearance" at bounding box center [283, 149] width 0 height 8
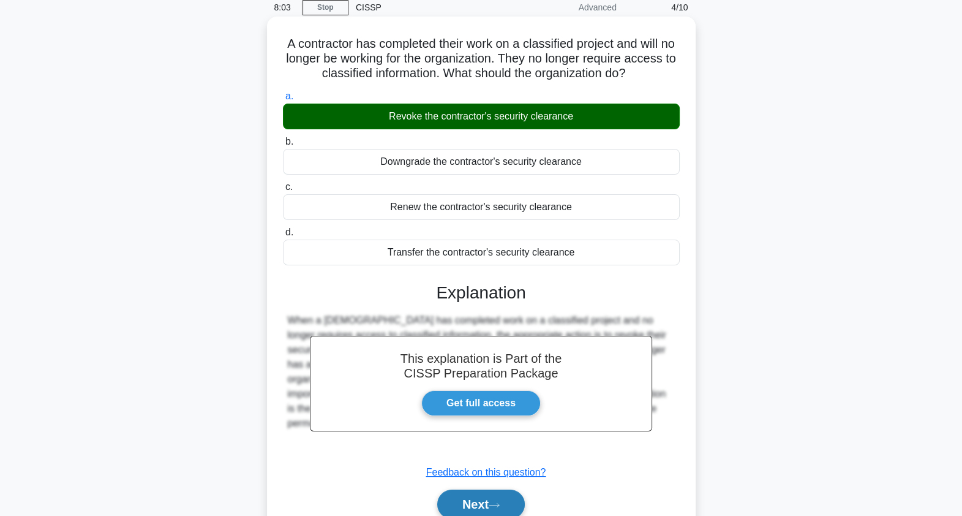
scroll to position [146, 0]
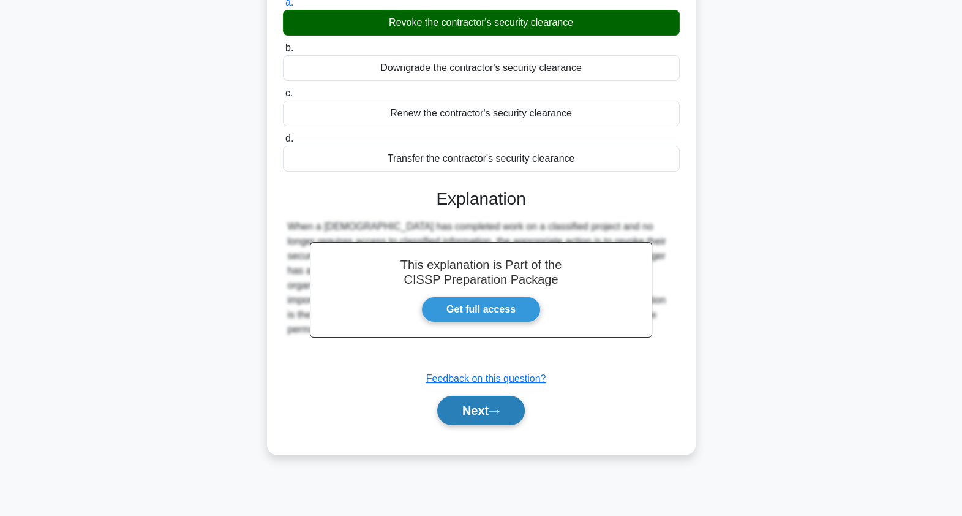
click at [490, 410] on button "Next" at bounding box center [481, 410] width 88 height 29
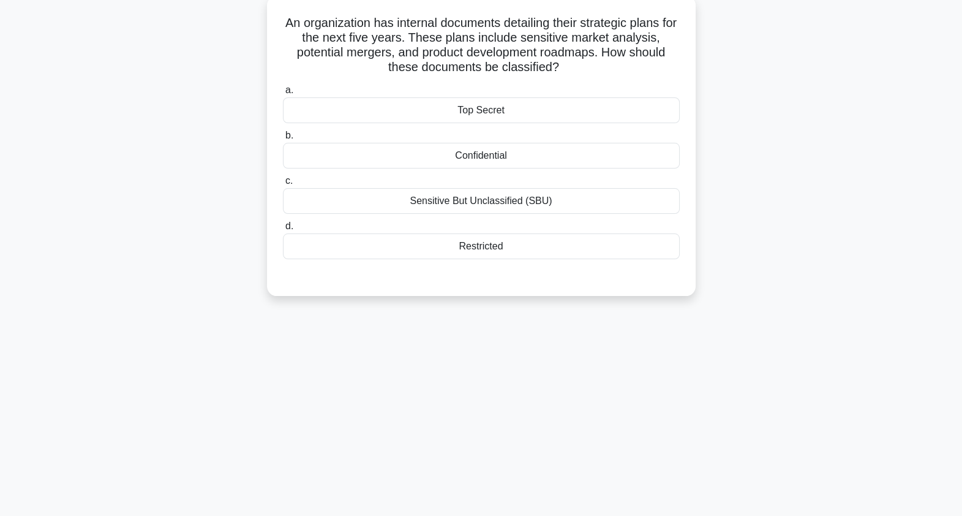
scroll to position [0, 0]
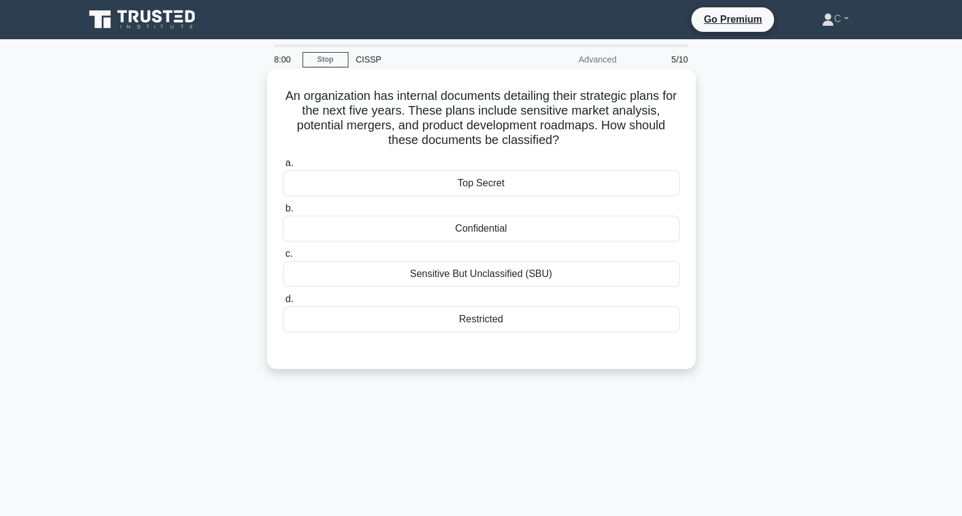
click at [540, 129] on h5 "An organization has internal documents detailing their strategic plans for the …" at bounding box center [481, 118] width 399 height 60
click at [472, 185] on div "Top Secret" at bounding box center [481, 183] width 397 height 26
click at [283, 167] on input "a. Top Secret" at bounding box center [283, 163] width 0 height 8
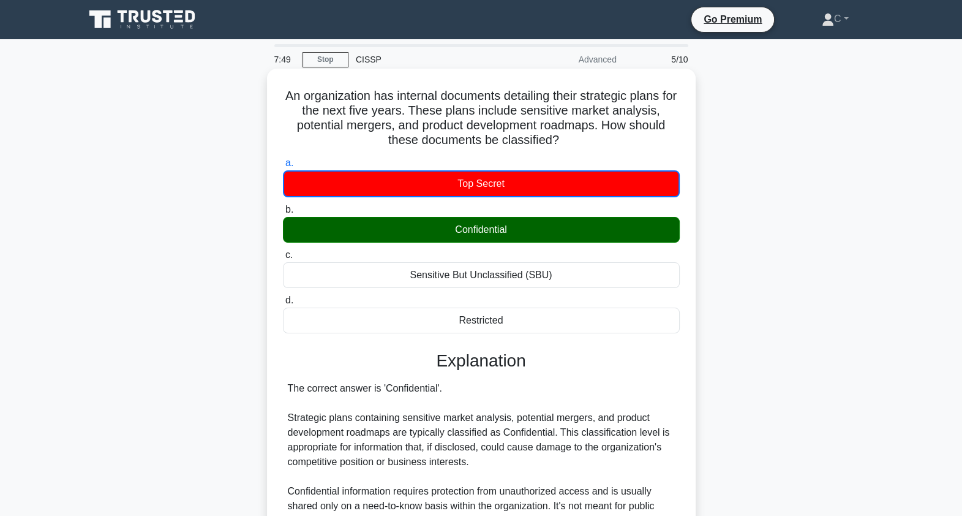
scroll to position [230, 0]
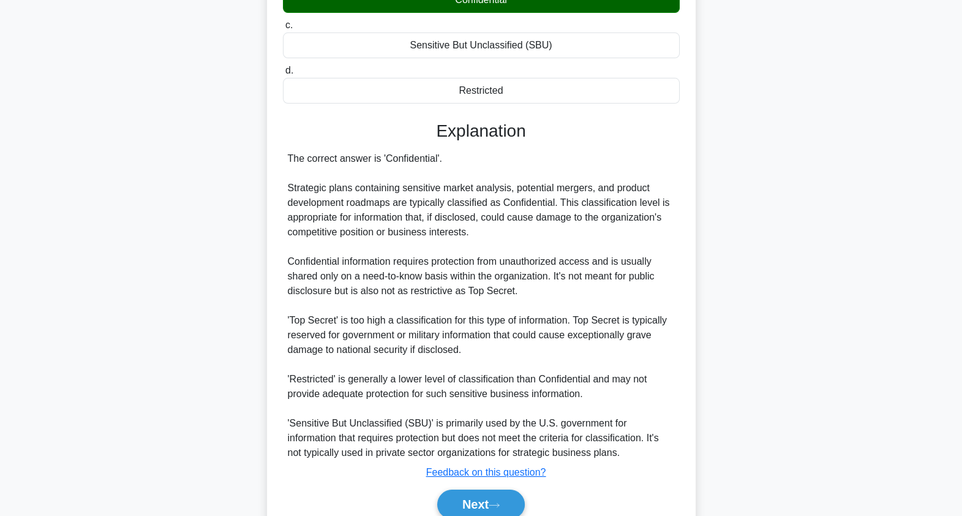
click at [478, 221] on div "The correct answer is 'Confidential'. Strategic plans containing sensitive mark…" at bounding box center [481, 305] width 387 height 309
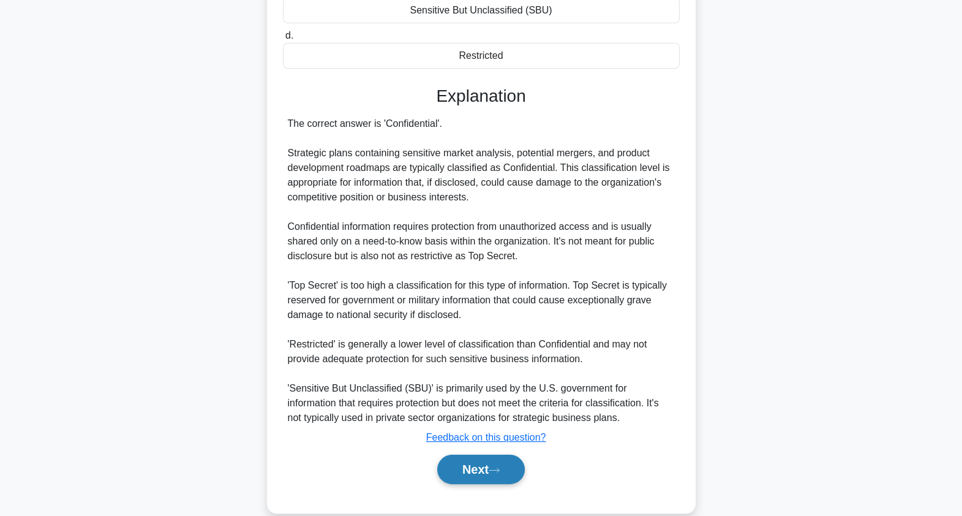
scroll to position [284, 0]
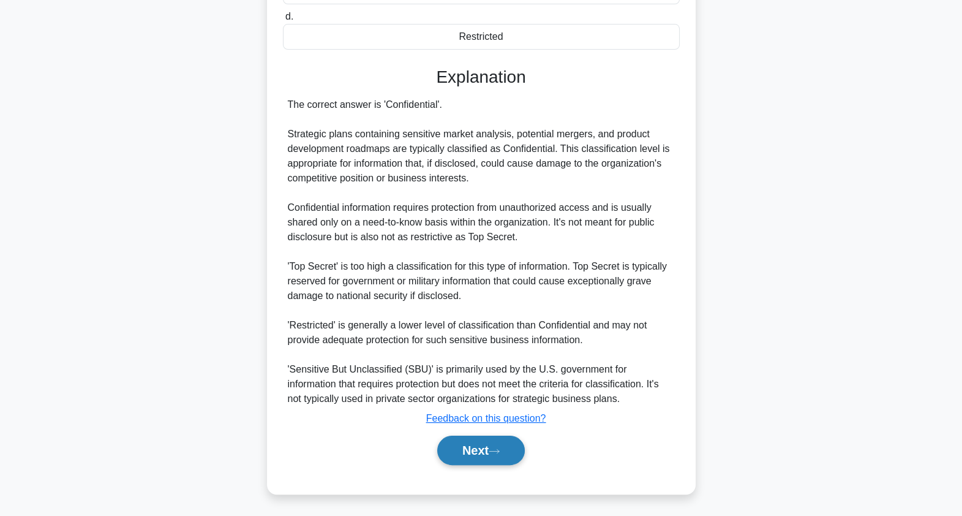
click at [475, 443] on button "Next" at bounding box center [481, 450] width 88 height 29
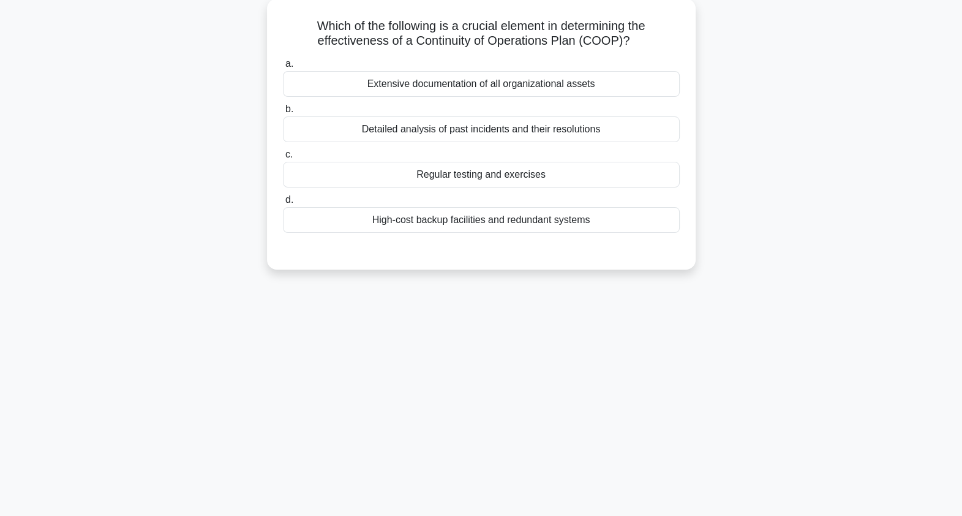
scroll to position [0, 0]
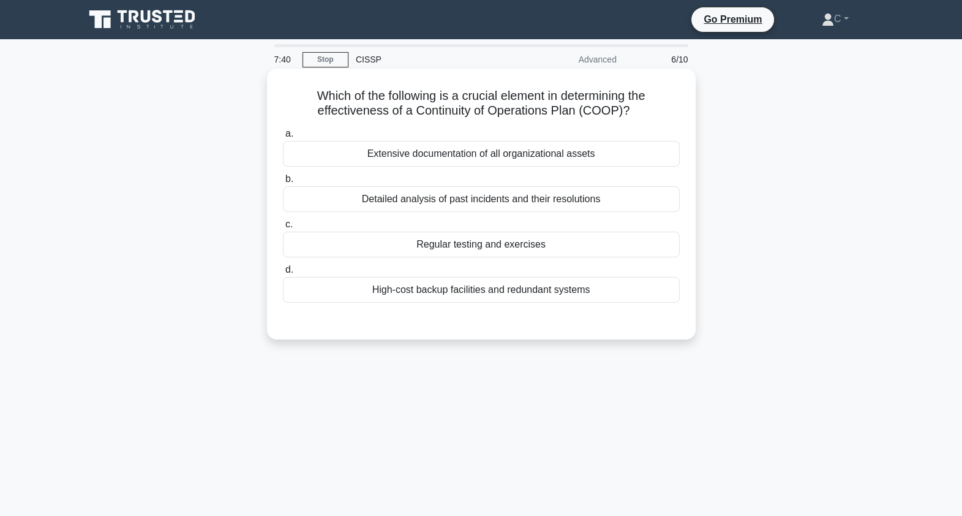
click at [545, 111] on h5 "Which of the following is a crucial element in determining the effectiveness of…" at bounding box center [481, 103] width 399 height 31
click at [513, 243] on div "Regular testing and exercises" at bounding box center [481, 245] width 397 height 26
click at [283, 228] on input "c. Regular testing and exercises" at bounding box center [283, 225] width 0 height 8
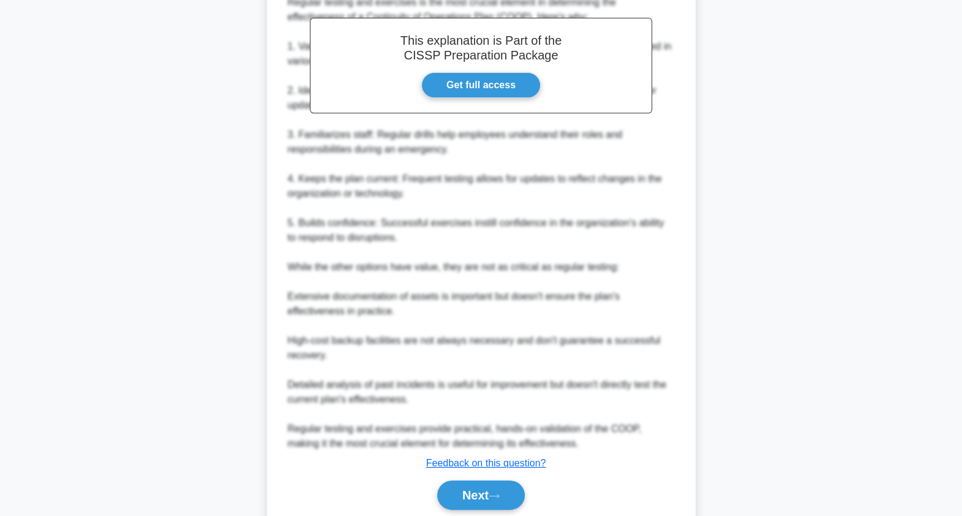
scroll to position [400, 0]
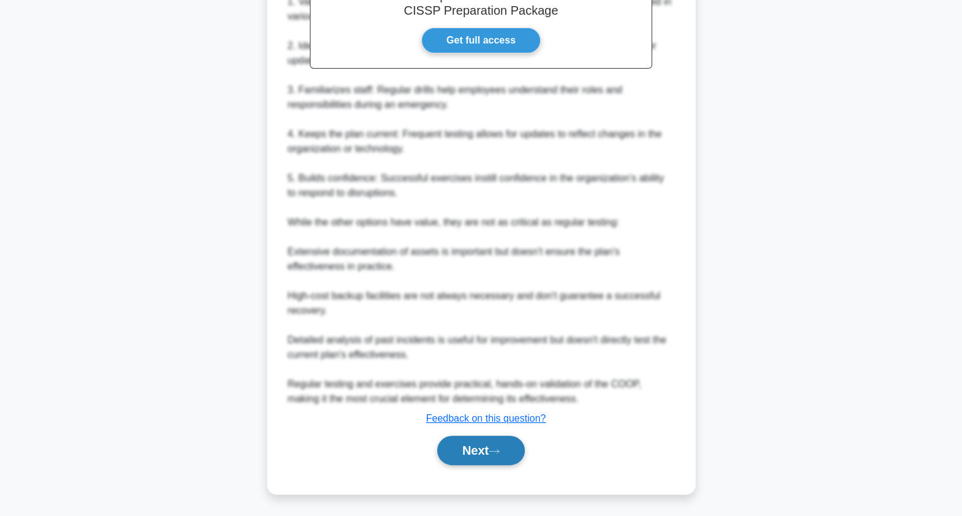
click at [477, 444] on button "Next" at bounding box center [481, 450] width 88 height 29
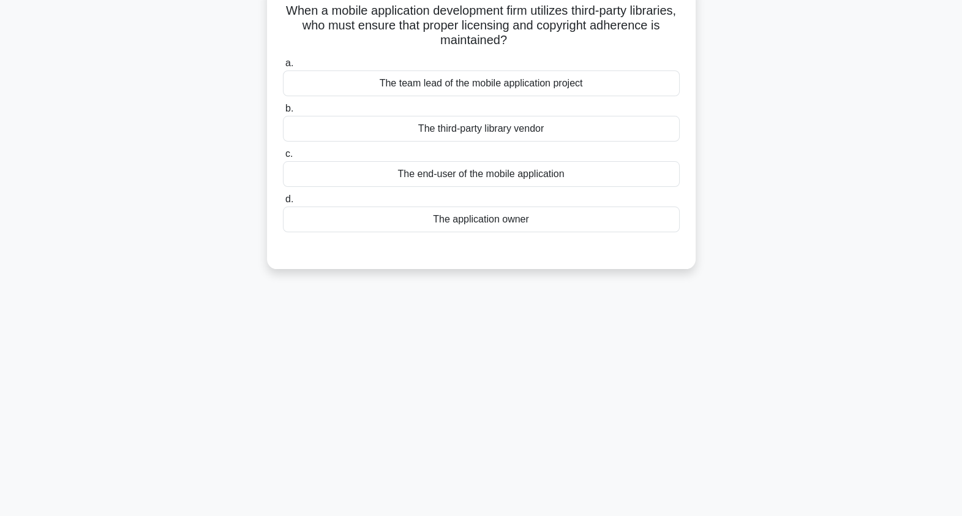
scroll to position [0, 0]
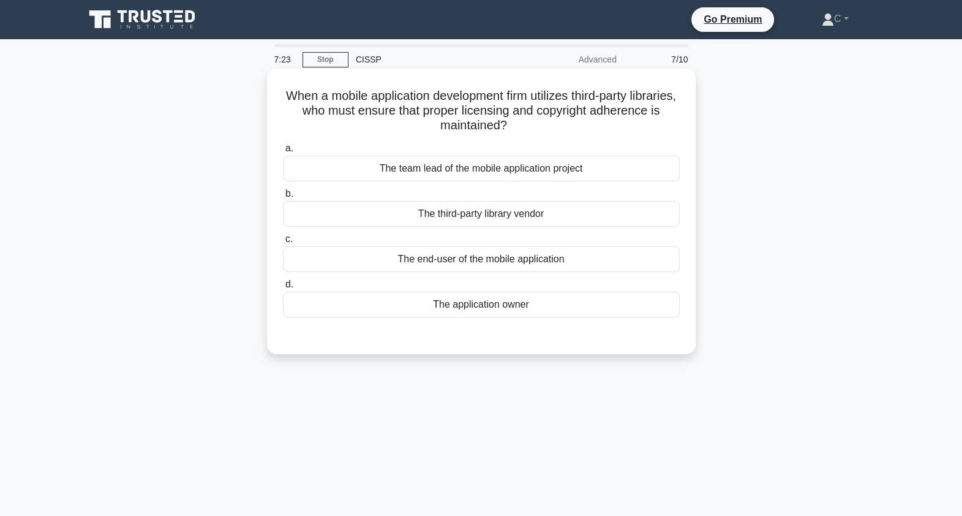
click at [516, 100] on h5 "When a mobile application development firm utilizes third-party libraries, who …" at bounding box center [481, 110] width 399 height 45
click at [513, 110] on h5 "When a mobile application development firm utilizes third-party libraries, who …" at bounding box center [481, 110] width 399 height 45
click at [508, 176] on div "The team lead of the mobile application project" at bounding box center [481, 169] width 397 height 26
click at [283, 153] on input "a. The team lead of the mobile application project" at bounding box center [283, 149] width 0 height 8
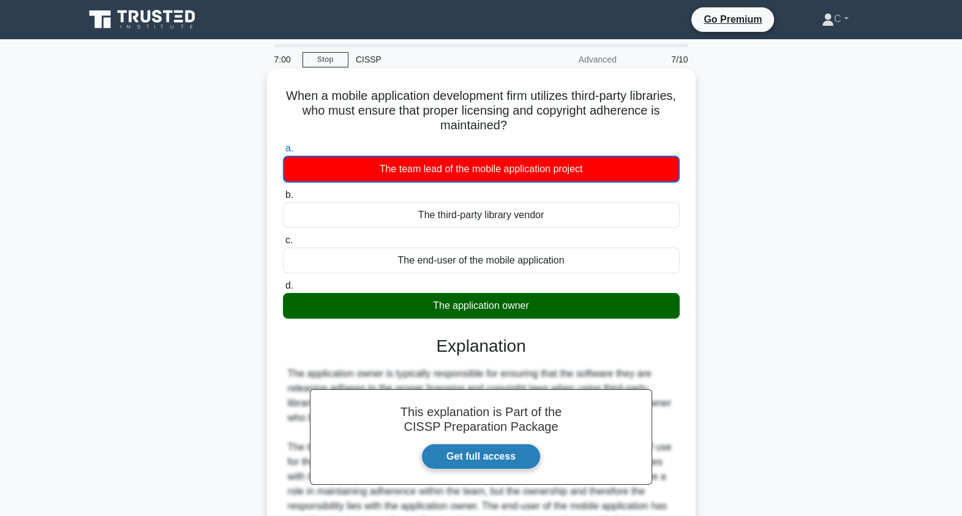
scroll to position [151, 0]
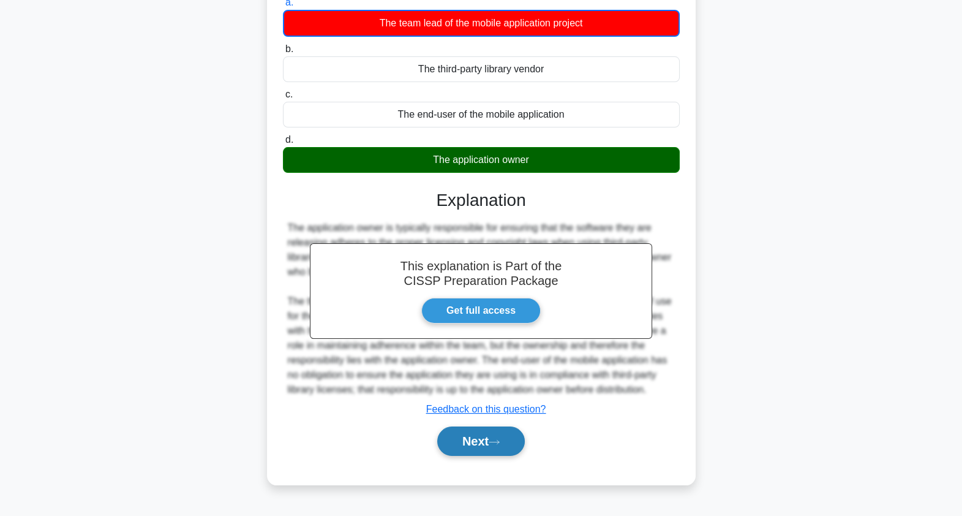
click at [487, 442] on button "Next" at bounding box center [481, 440] width 88 height 29
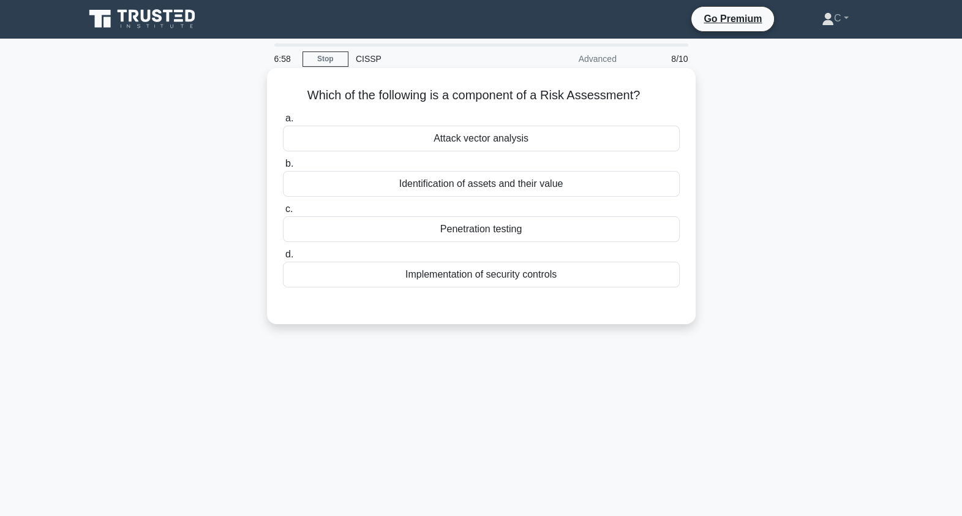
scroll to position [0, 0]
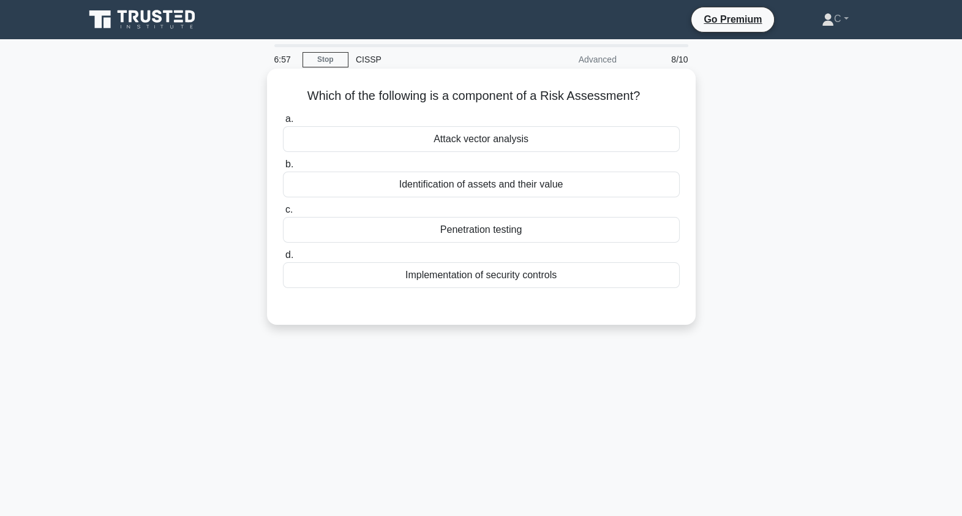
click at [578, 99] on h5 "Which of the following is a component of a Risk Assessment? .spinner_0XTQ{trans…" at bounding box center [481, 96] width 399 height 16
click at [510, 277] on div "Implementation of security controls" at bounding box center [481, 275] width 397 height 26
click at [283, 259] on input "d. Implementation of security controls" at bounding box center [283, 255] width 0 height 8
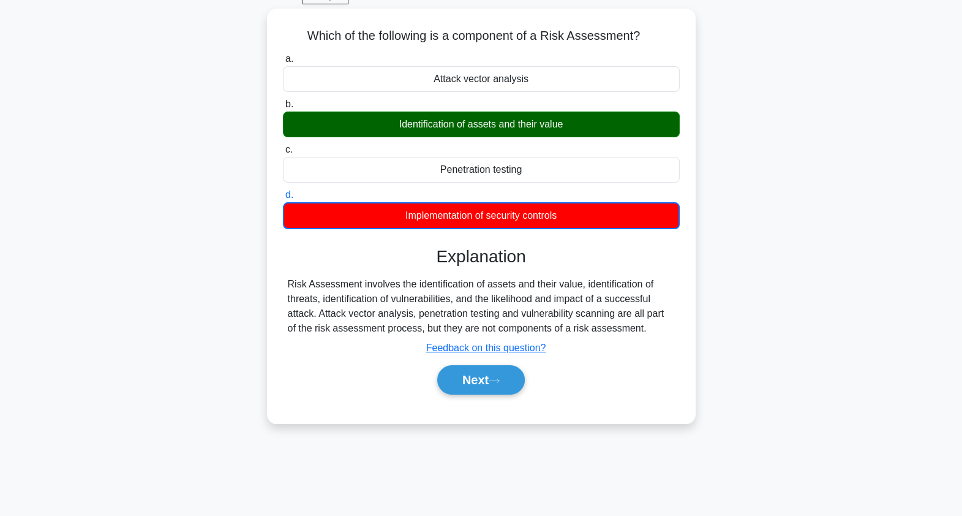
scroll to position [146, 0]
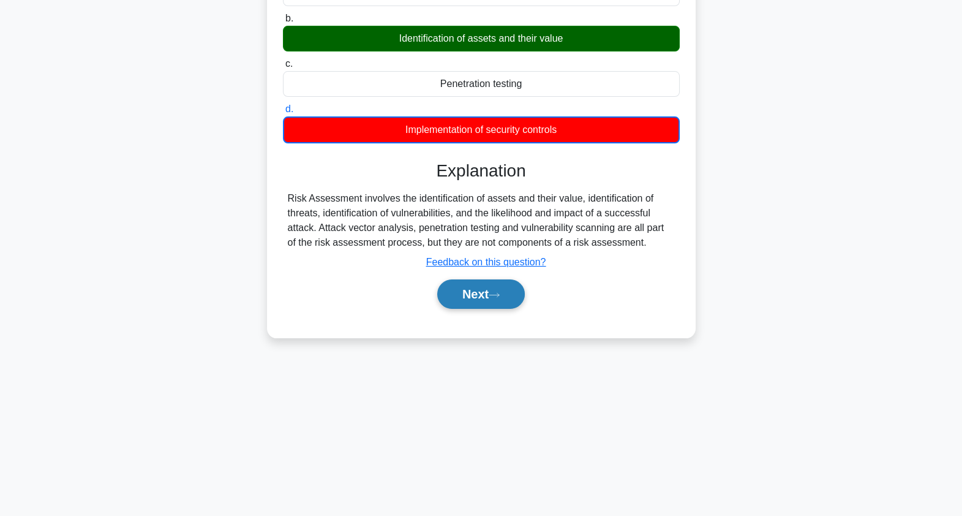
click at [494, 304] on button "Next" at bounding box center [481, 293] width 88 height 29
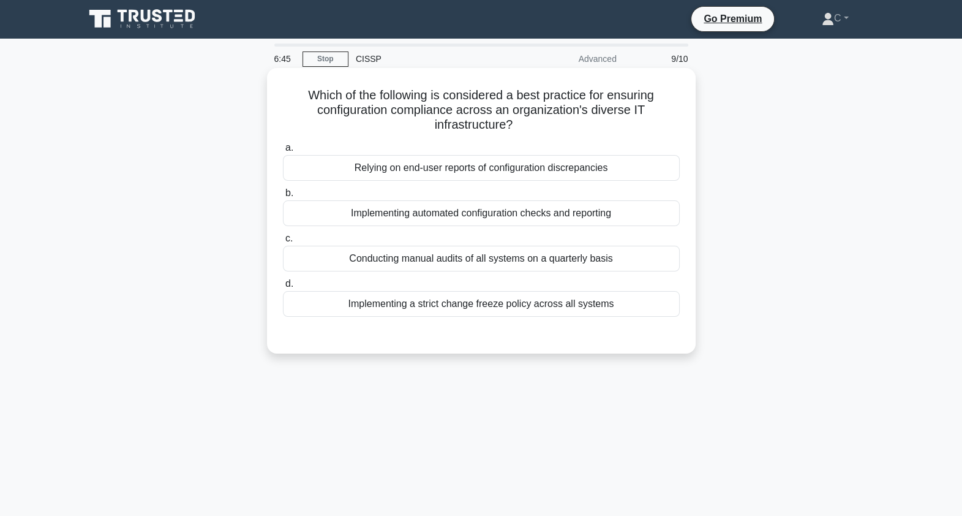
scroll to position [0, 0]
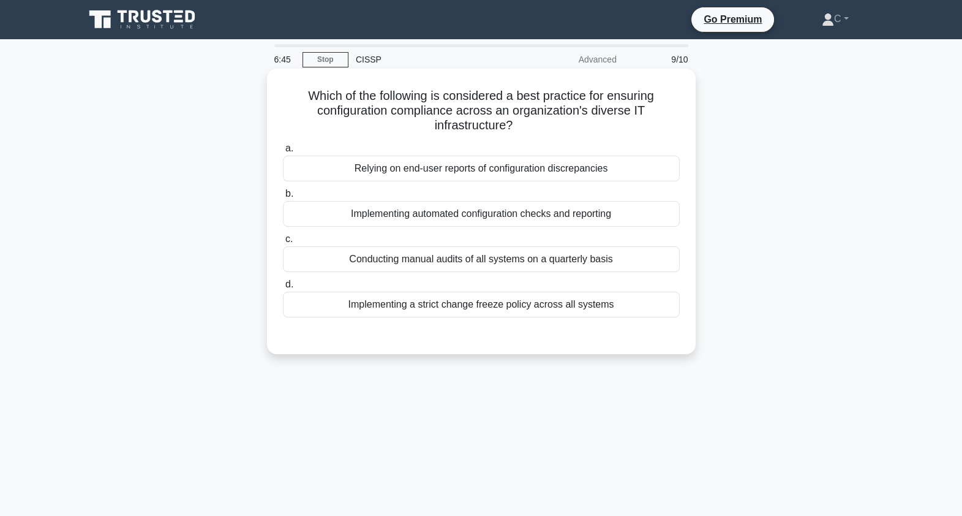
click at [511, 118] on h5 "Which of the following is considered a best practice for ensuring configuration…" at bounding box center [481, 110] width 399 height 45
click at [483, 212] on div "Implementing automated configuration checks and reporting" at bounding box center [481, 214] width 397 height 26
click at [283, 198] on input "b. Implementing automated configuration checks and reporting" at bounding box center [283, 194] width 0 height 8
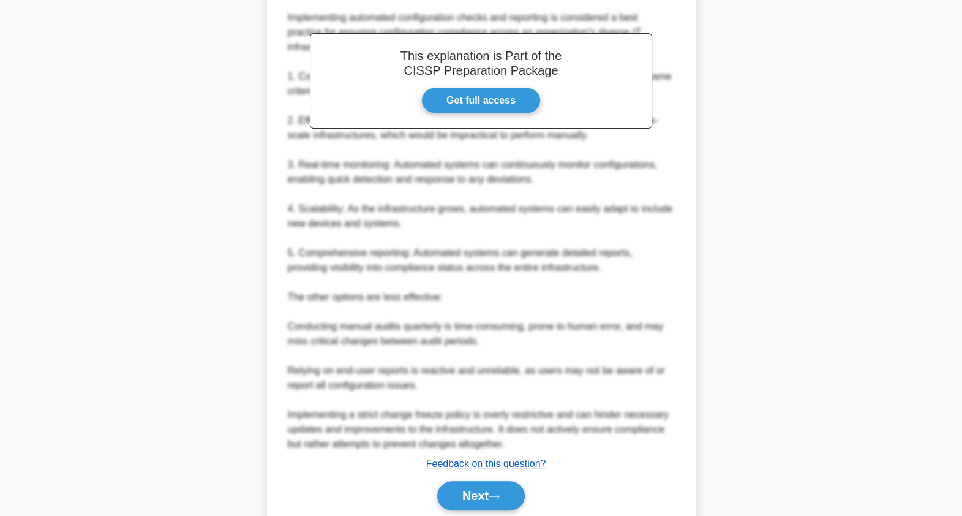
scroll to position [400, 0]
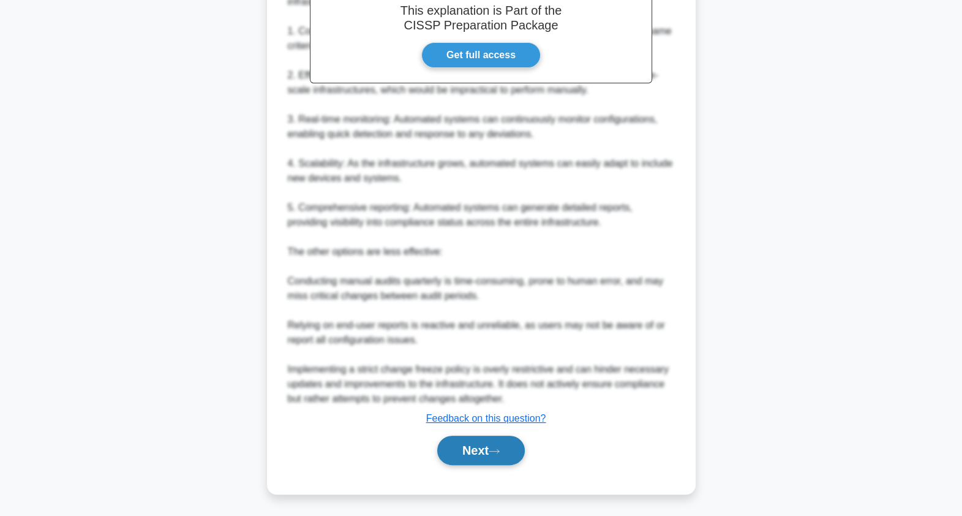
click at [500, 448] on icon at bounding box center [494, 451] width 11 height 7
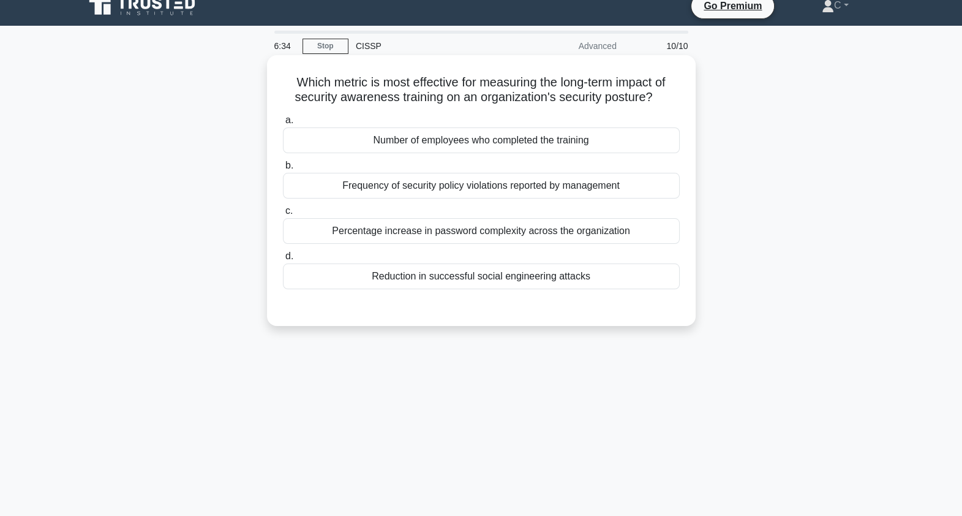
scroll to position [0, 0]
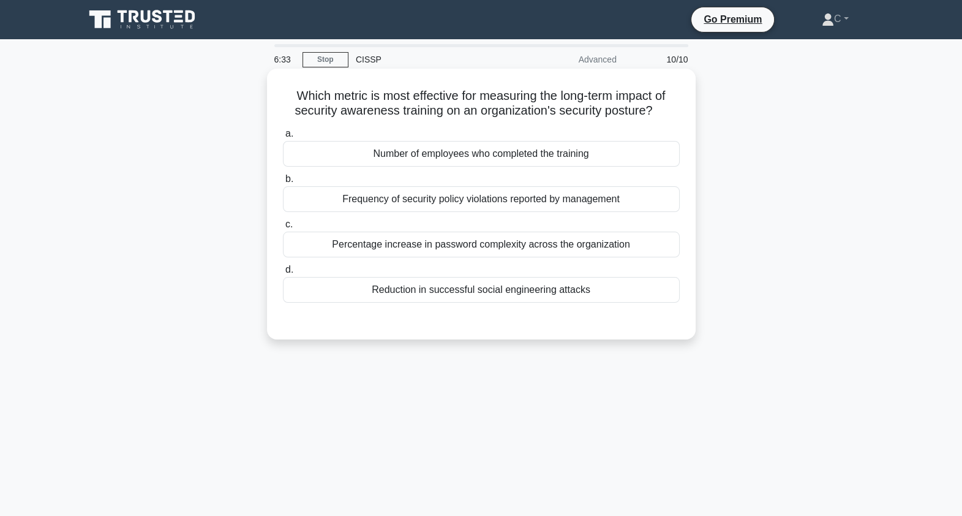
click at [554, 102] on h5 "Which metric is most effective for measuring the long-term impact of security a…" at bounding box center [481, 103] width 399 height 31
click at [543, 287] on div "Reduction in successful social engineering attacks" at bounding box center [481, 290] width 397 height 26
click at [283, 274] on input "d. Reduction in successful social engineering attacks" at bounding box center [283, 270] width 0 height 8
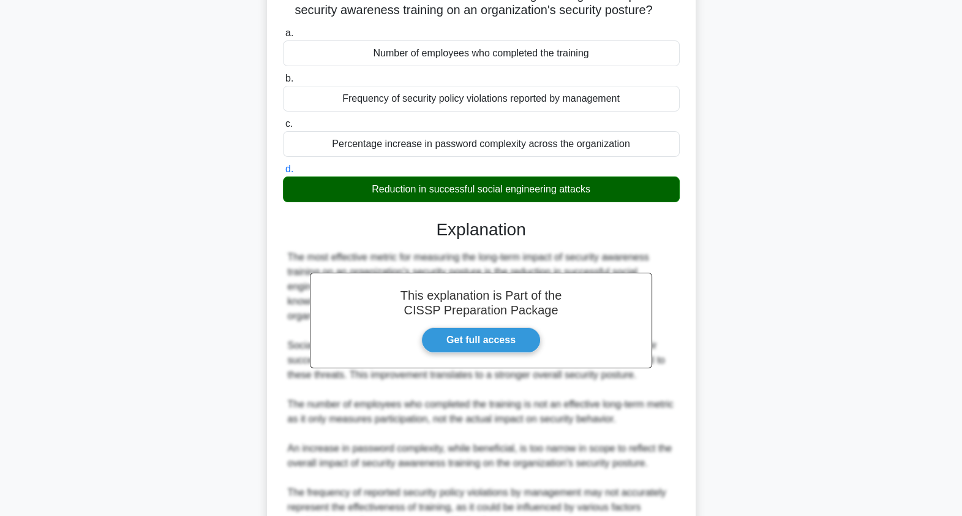
scroll to position [224, 0]
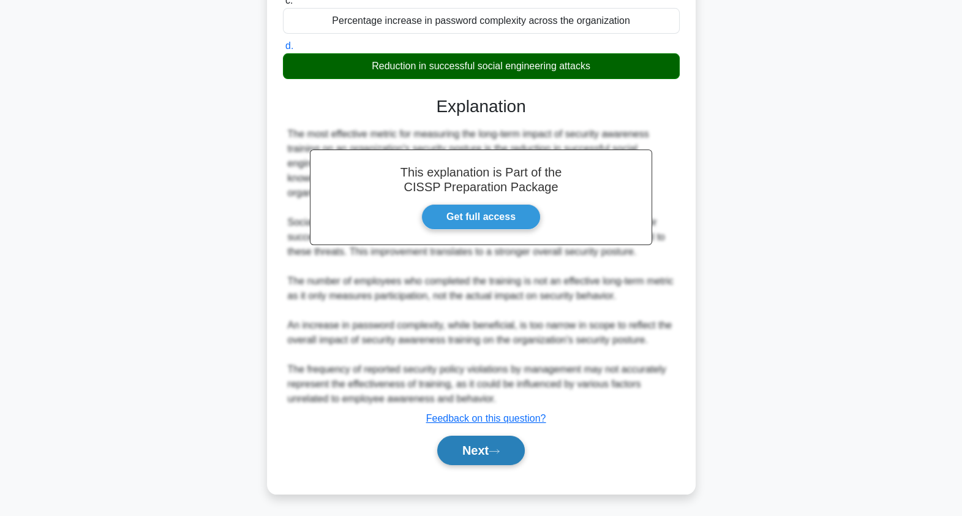
click at [517, 458] on button "Next" at bounding box center [481, 450] width 88 height 29
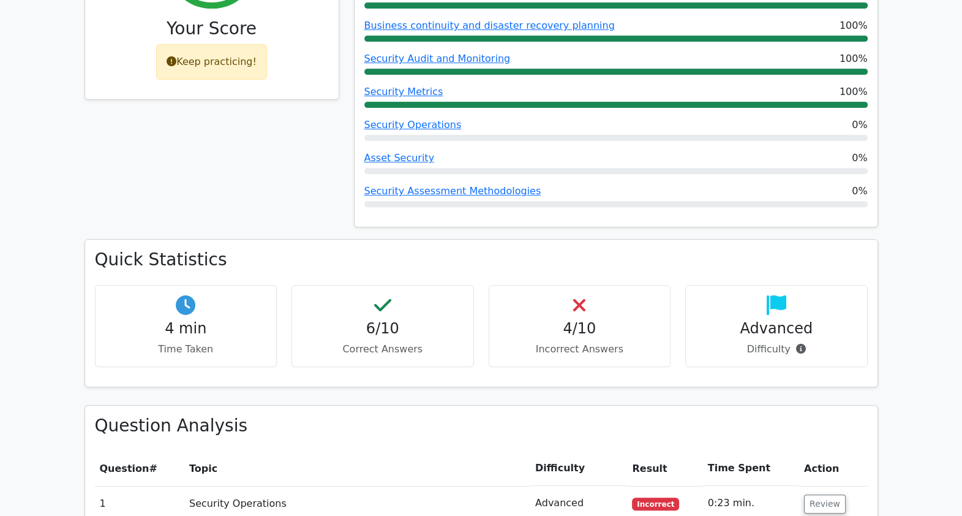
scroll to position [612, 0]
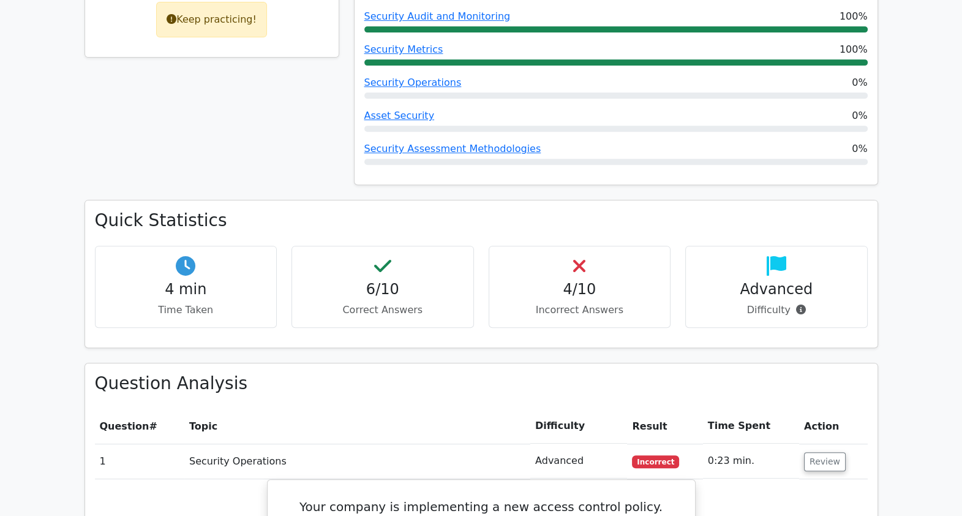
click at [334, 135] on div "60% Your Score Keep practicing!" at bounding box center [212, 32] width 270 height 336
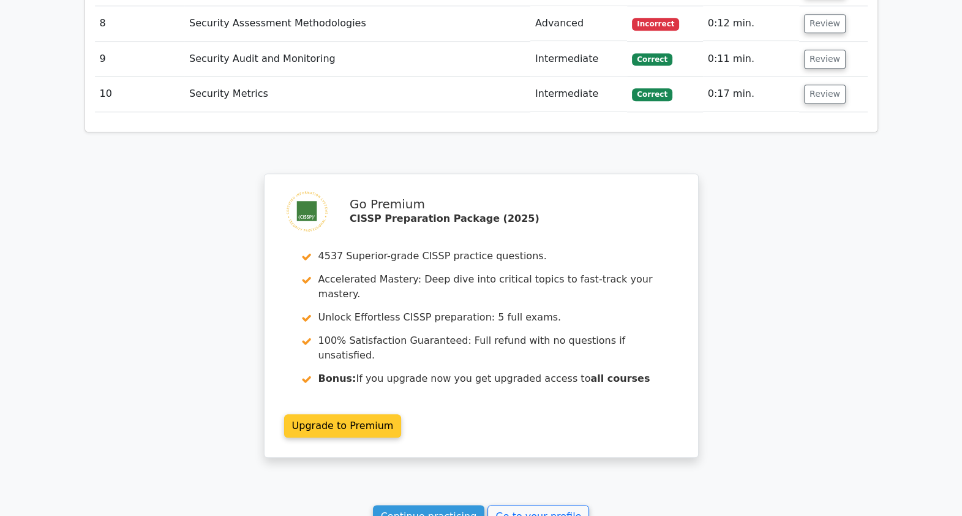
scroll to position [1761, 0]
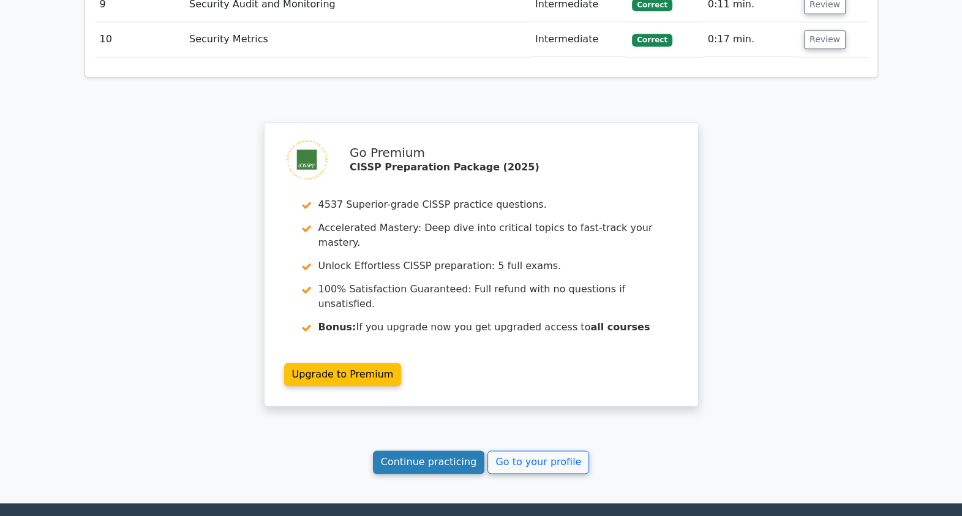
click at [459, 450] on link "Continue practicing" at bounding box center [429, 461] width 112 height 23
